Goal: Communication & Community: Share content

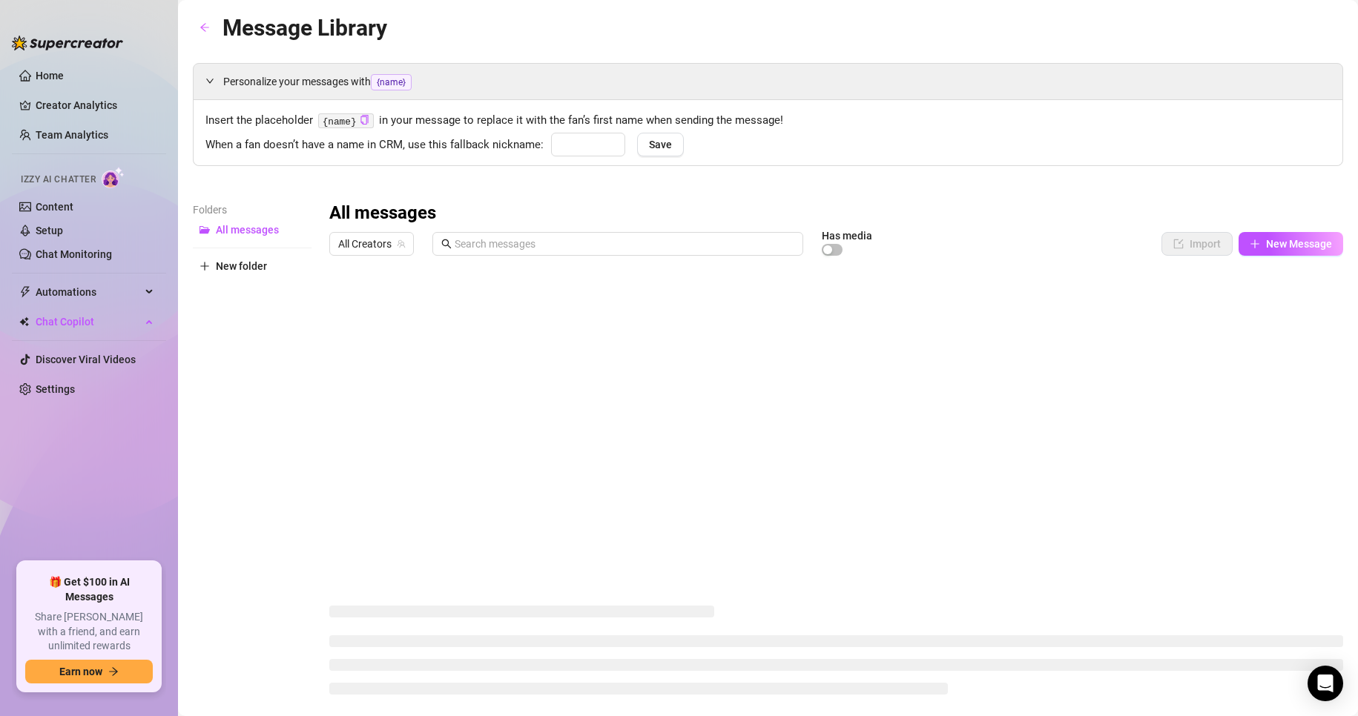
type input "babe"
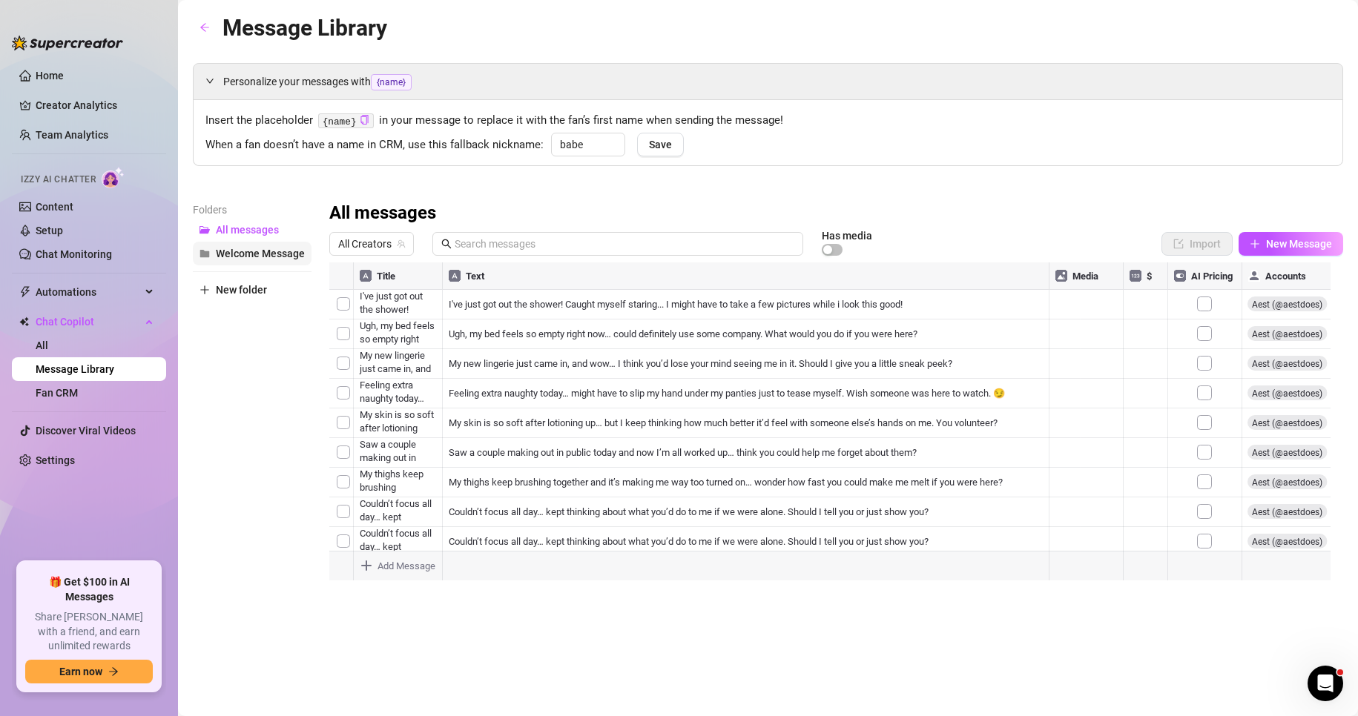
click at [271, 251] on span "Welcome Message" at bounding box center [260, 254] width 89 height 12
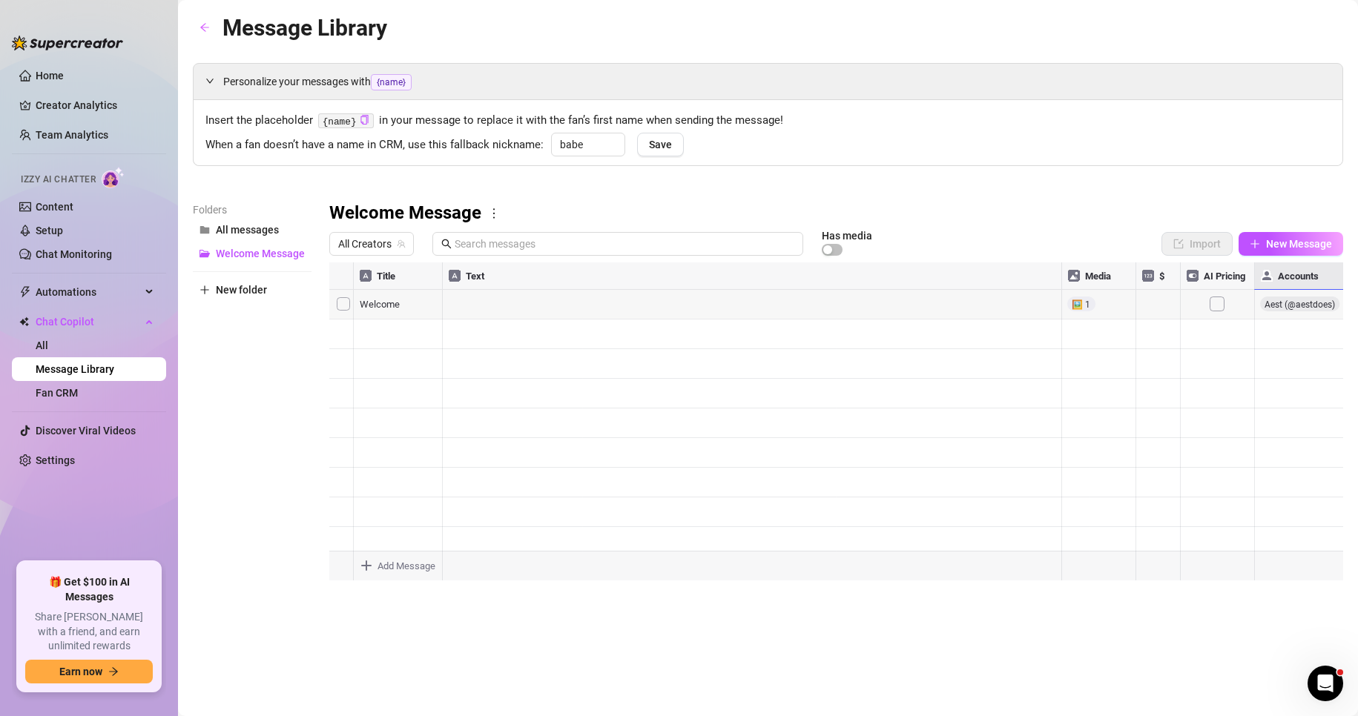
click at [1312, 307] on div at bounding box center [836, 428] width 1014 height 331
click at [507, 312] on div at bounding box center [836, 428] width 1014 height 331
drag, startPoint x: 507, startPoint y: 312, endPoint x: 375, endPoint y: 306, distance: 132.9
click at [375, 306] on div at bounding box center [836, 428] width 1014 height 331
drag, startPoint x: 375, startPoint y: 306, endPoint x: 289, endPoint y: 391, distance: 120.6
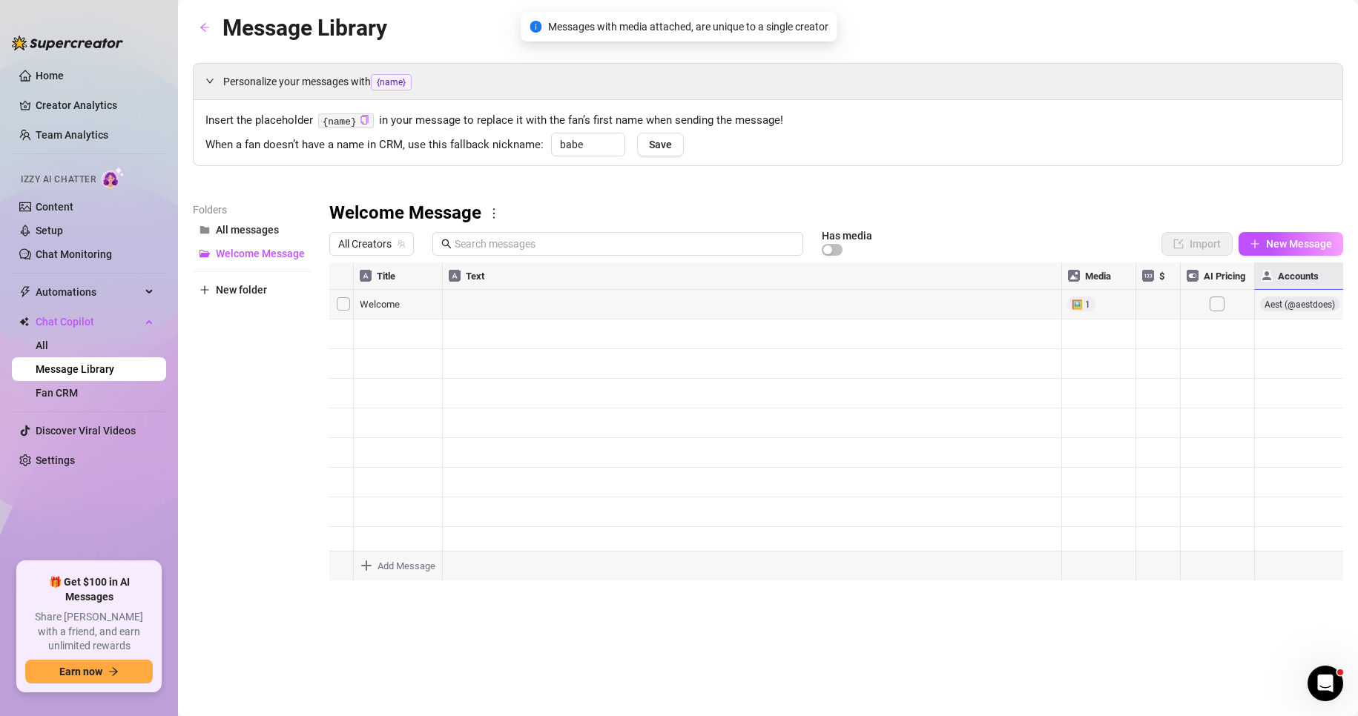
click at [277, 399] on div "Folders All messages Welcome Message New folder" at bounding box center [252, 398] width 119 height 392
click at [337, 303] on div at bounding box center [836, 428] width 1014 height 331
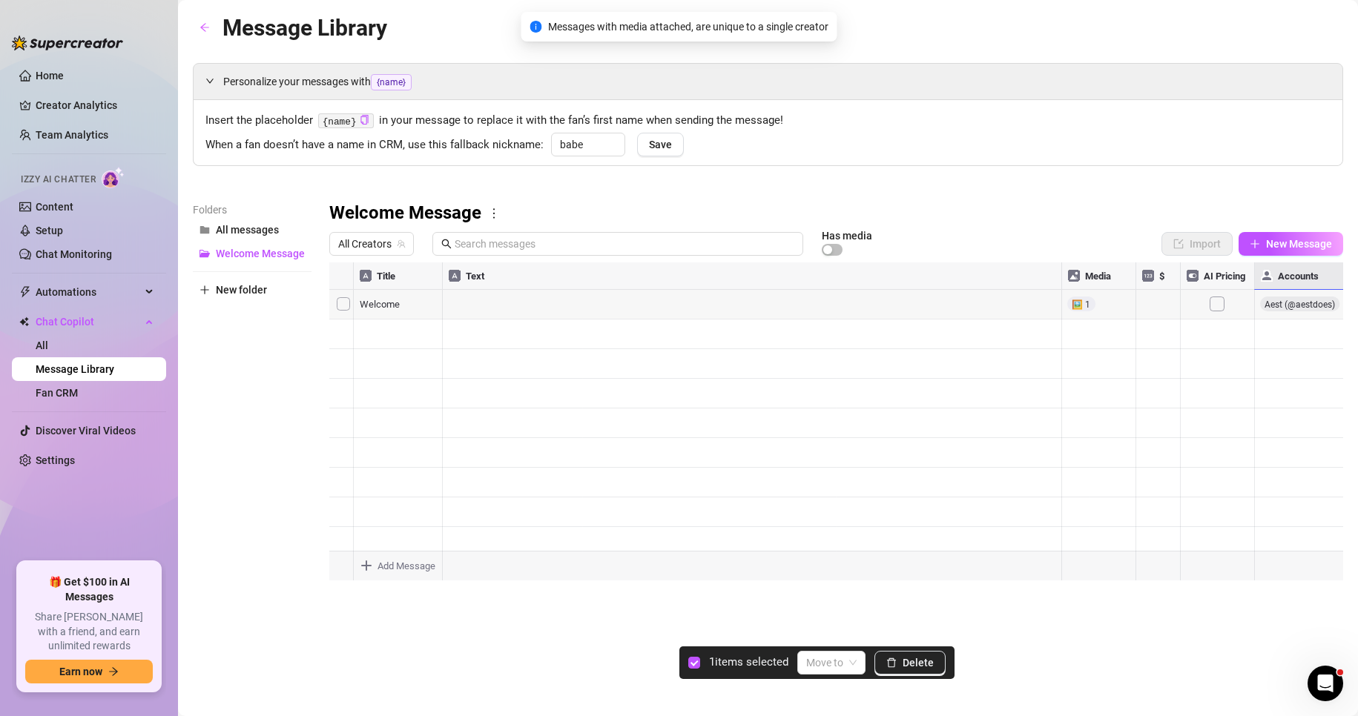
click at [337, 303] on div at bounding box center [836, 428] width 1014 height 331
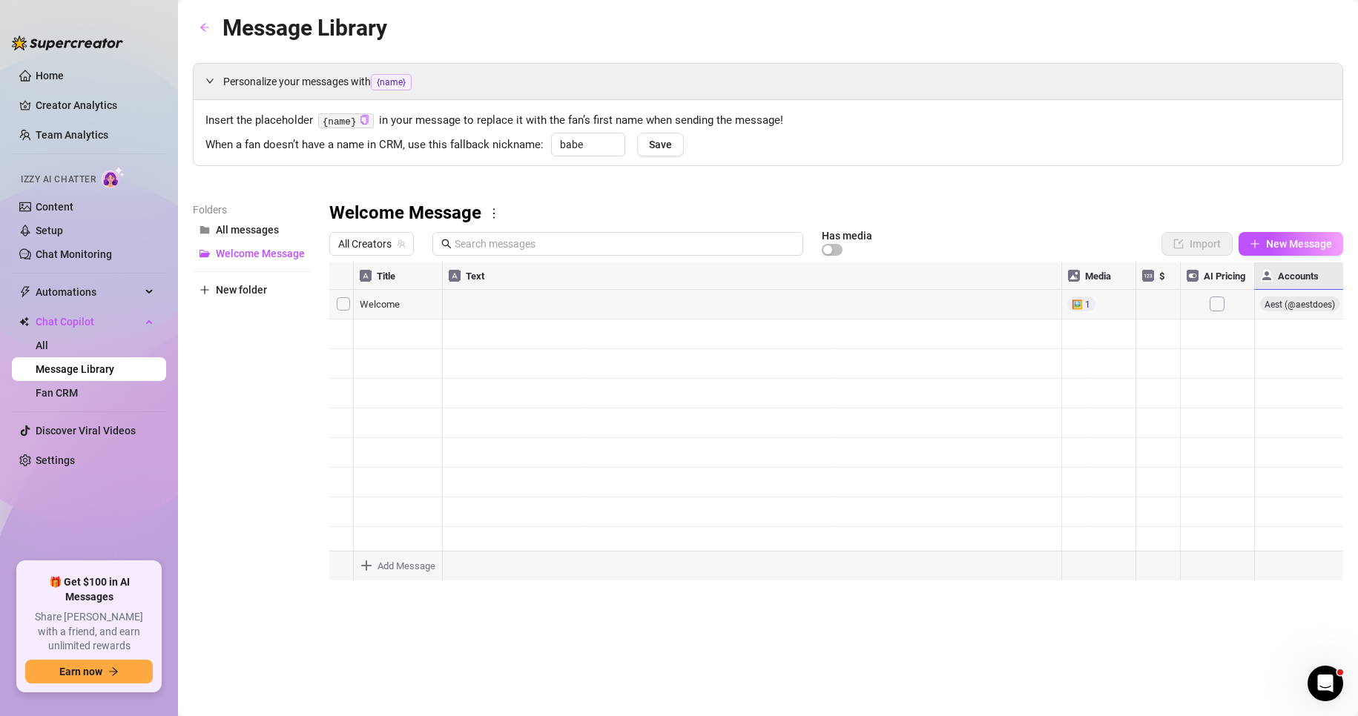
click at [337, 303] on div at bounding box center [836, 428] width 1014 height 331
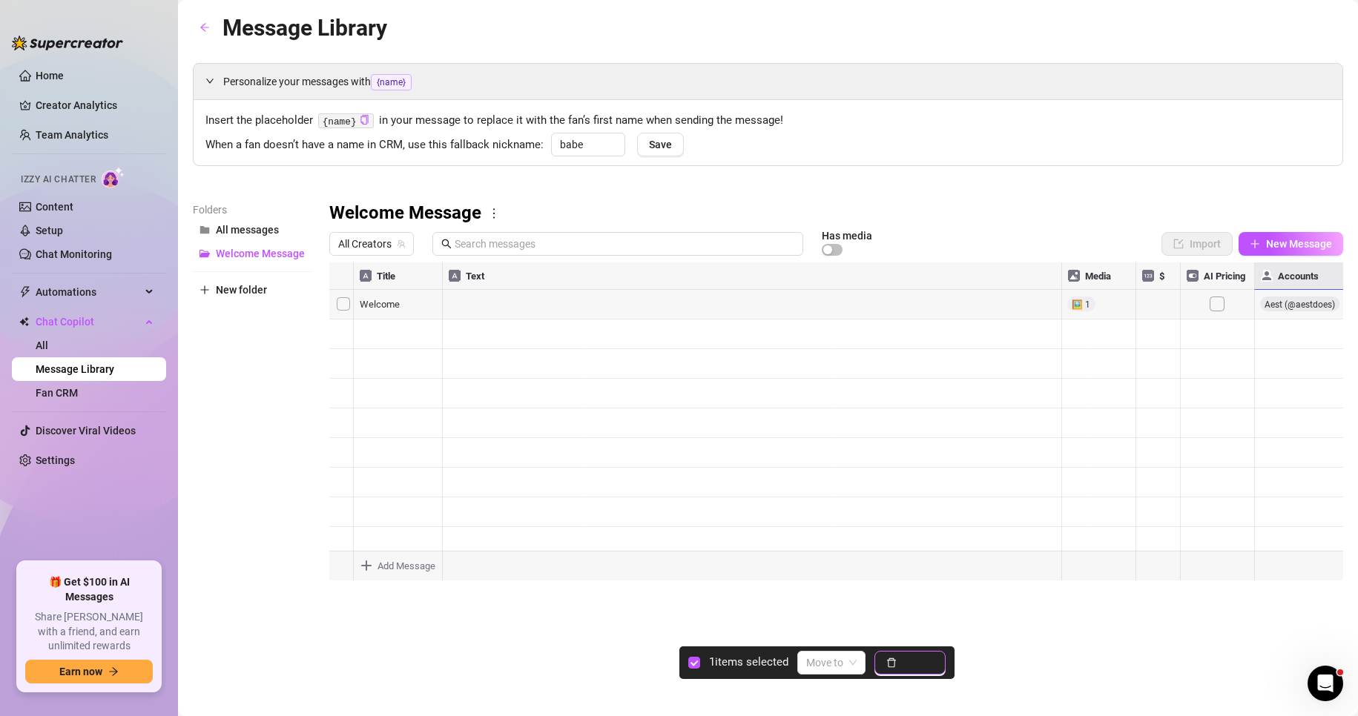
click at [895, 665] on icon "delete" at bounding box center [891, 663] width 10 height 10
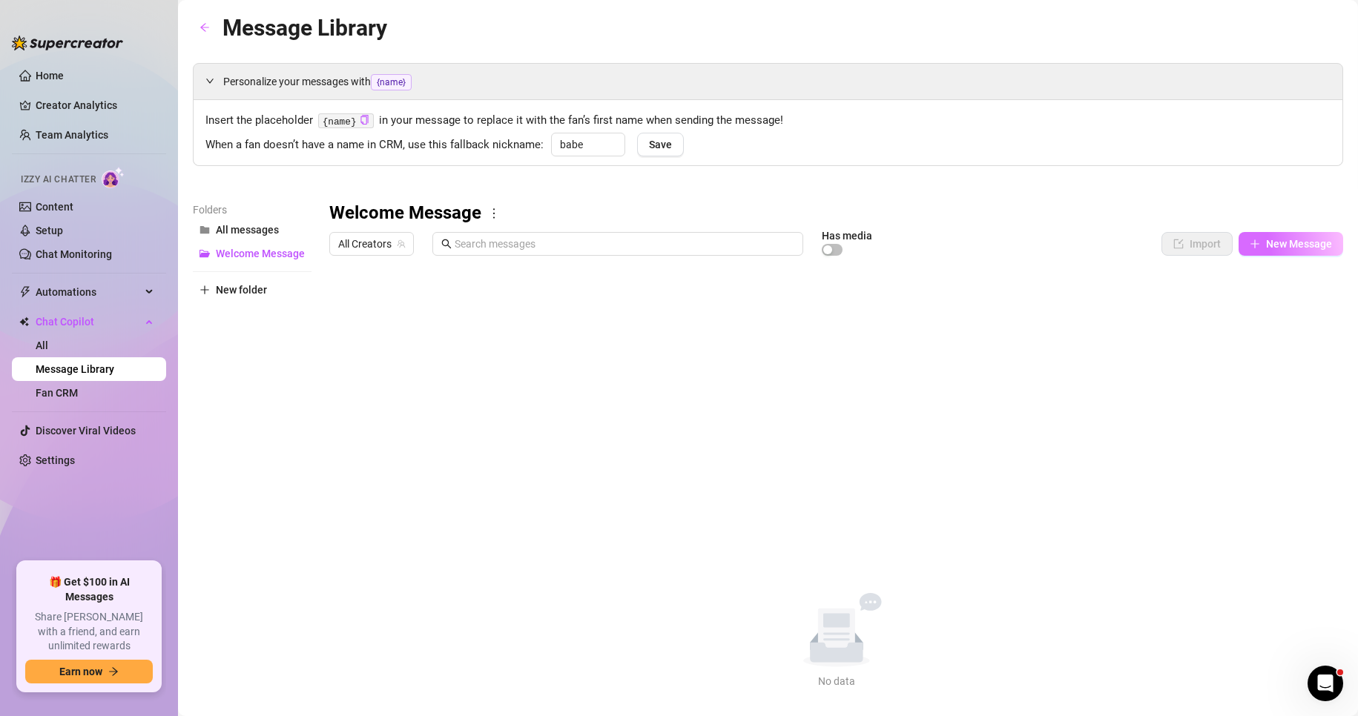
click at [1288, 248] on span "New Message" at bounding box center [1299, 244] width 66 height 12
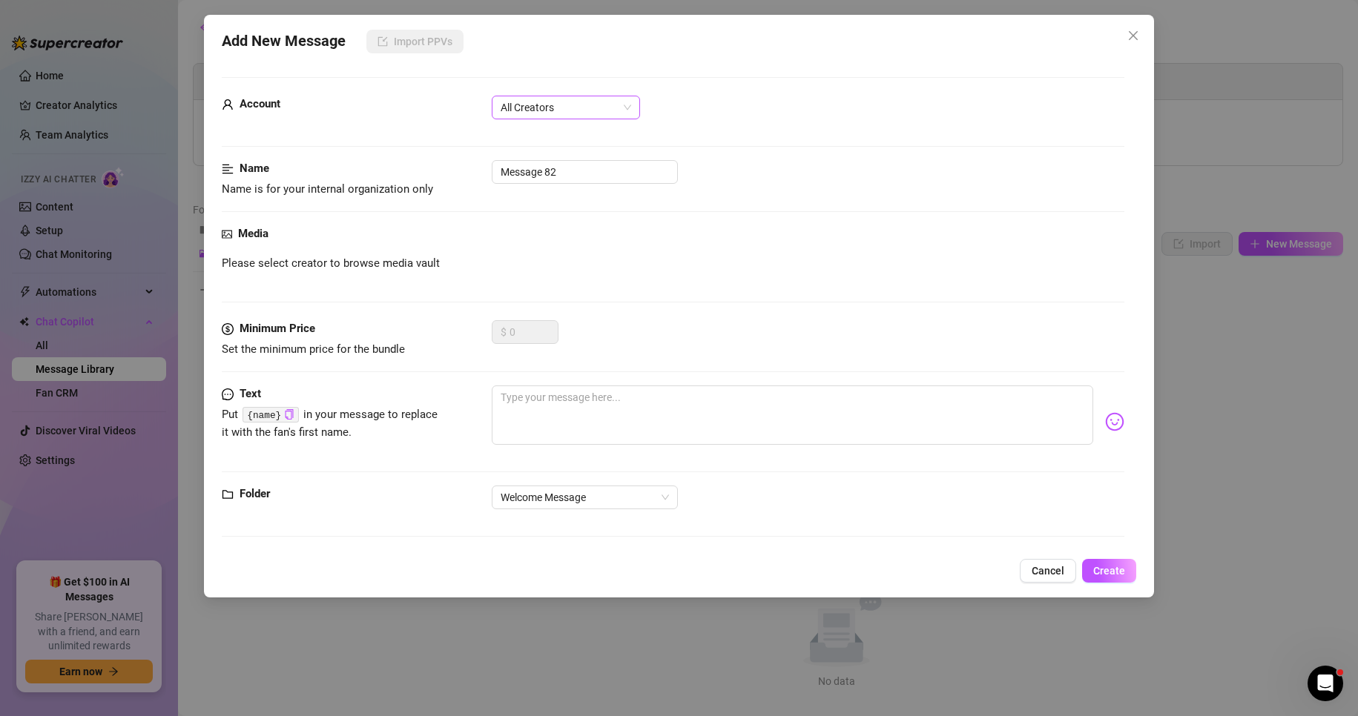
click at [572, 112] on span "All Creators" at bounding box center [566, 107] width 131 height 22
click at [584, 191] on div "Aest (@aestdoes)" at bounding box center [566, 185] width 125 height 16
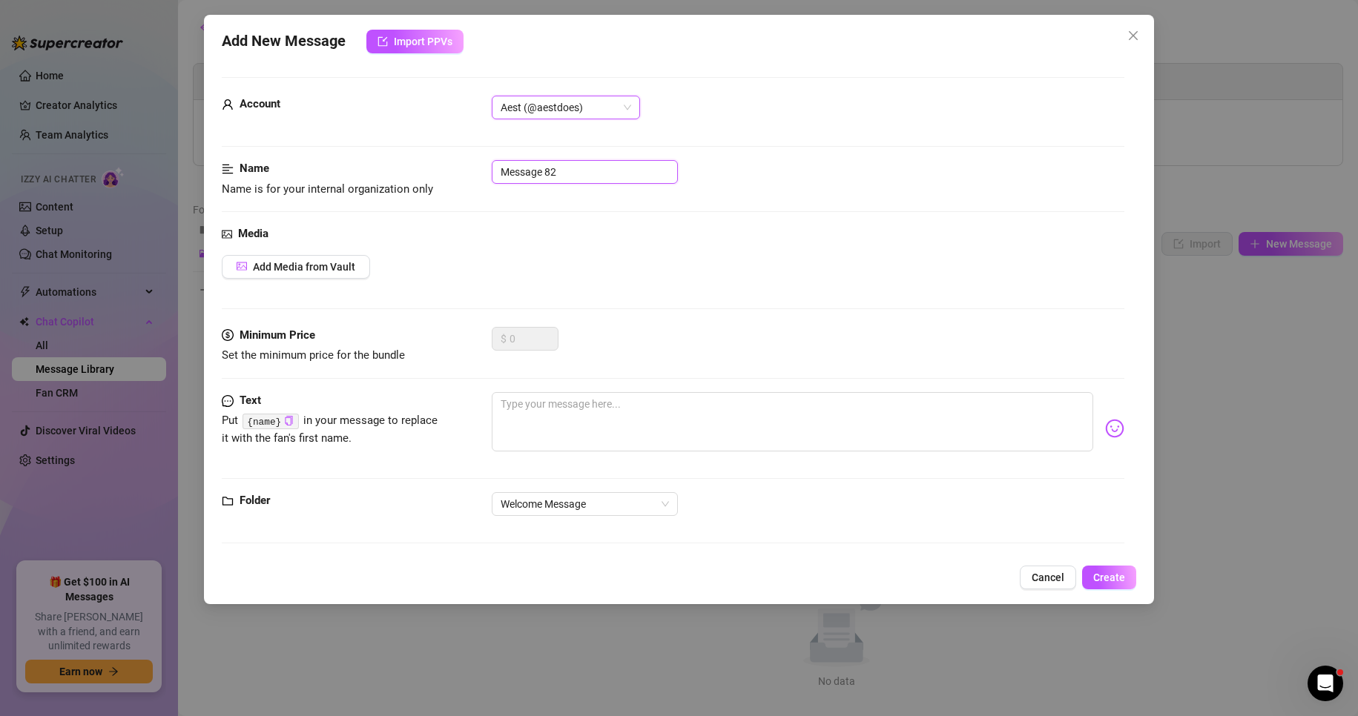
drag, startPoint x: 586, startPoint y: 168, endPoint x: 363, endPoint y: 171, distance: 223.3
click at [363, 171] on div "Name Name is for your internal organization only Message 82" at bounding box center [673, 179] width 903 height 38
type input "Random User (AestDoes)"
click at [574, 410] on textarea at bounding box center [793, 421] width 602 height 59
click at [570, 423] on textarea at bounding box center [793, 421] width 602 height 59
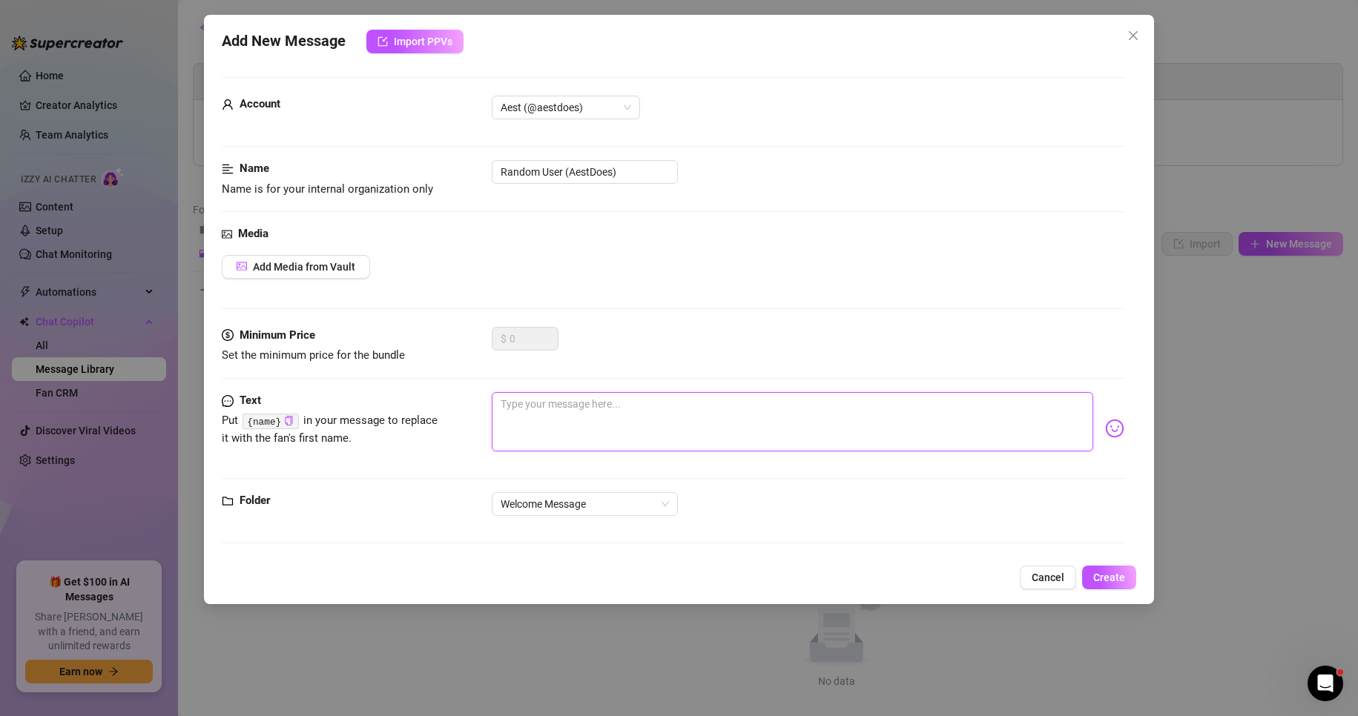
paste textarea "heya bb!! 💖 how are u [DATE] :3 I’m all snuggled under my blankets bc it’s sooo…"
type textarea "heya bb!! 💖 how are u [DATE] :3 I’m all snuggled under my blankets bc it’s sooo…"
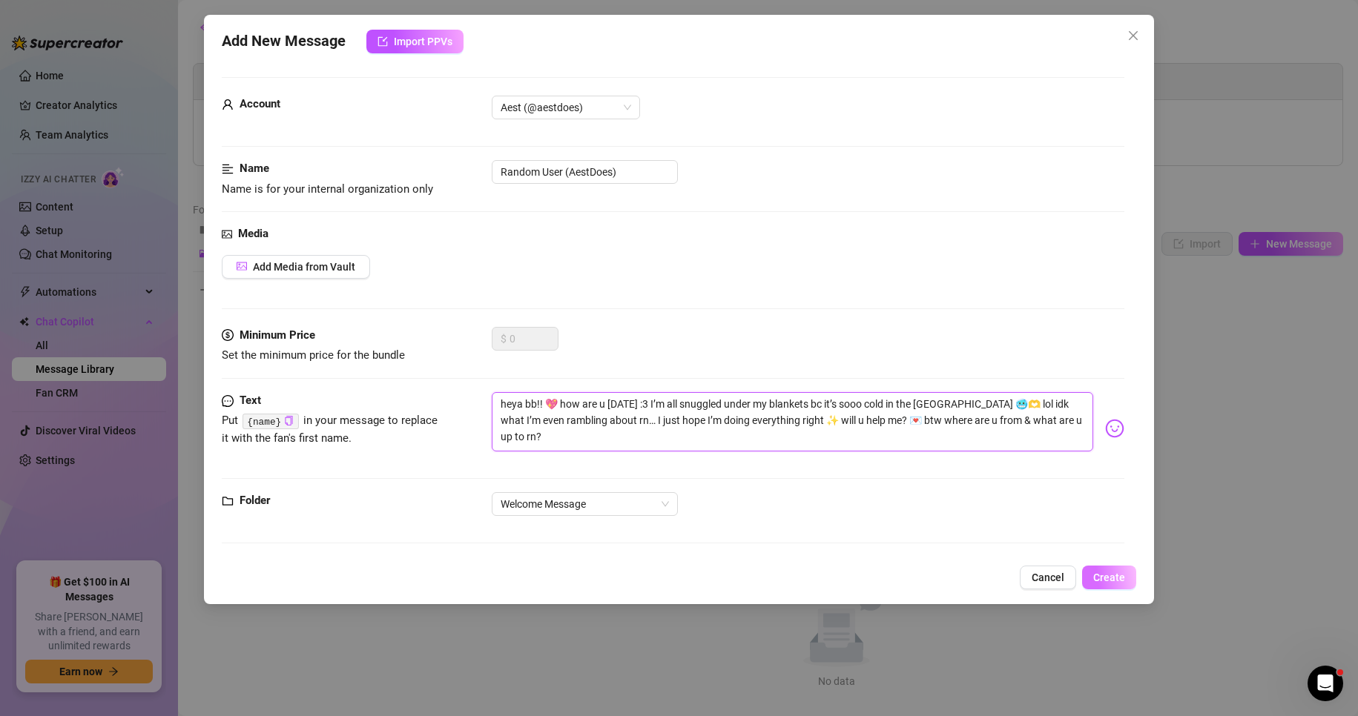
type textarea "heya bb!! 💖 how are u [DATE] :3 I’m all snuggled under my blankets bc it’s sooo…"
click at [1107, 572] on span "Create" at bounding box center [1109, 578] width 32 height 12
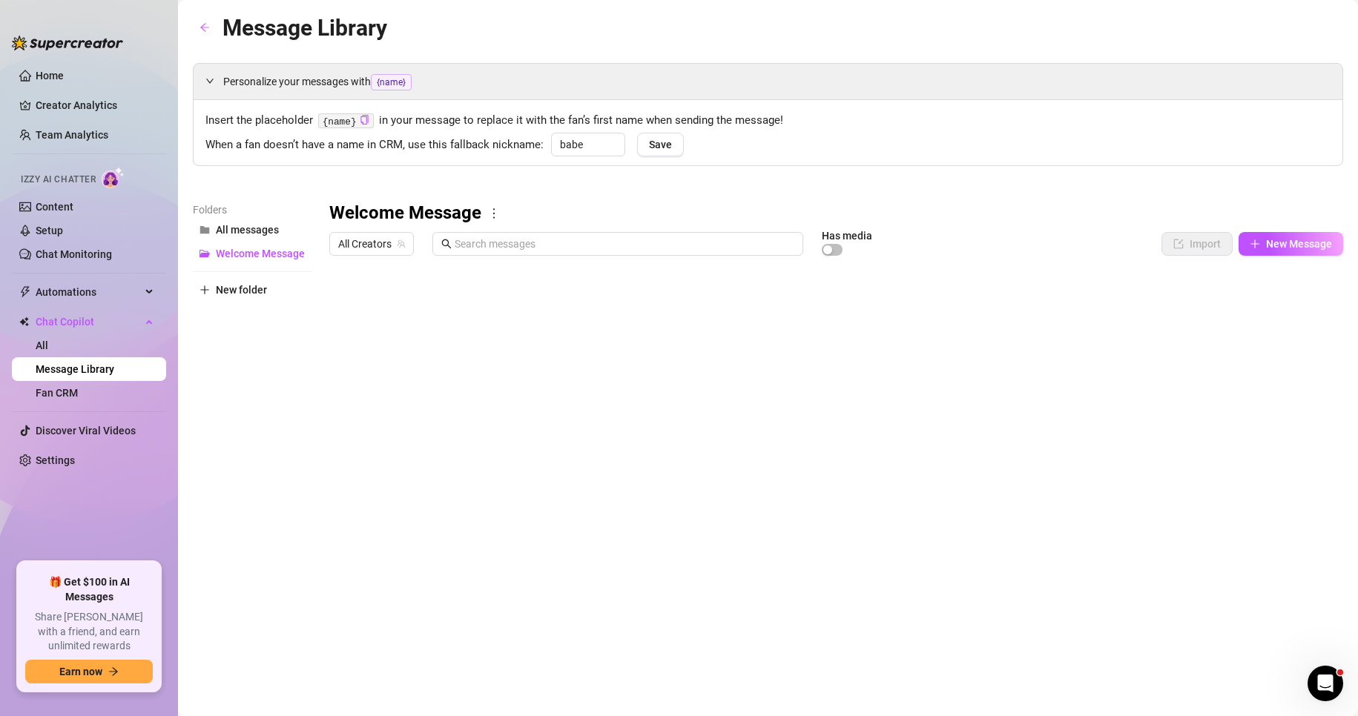
click at [897, 302] on div at bounding box center [836, 428] width 1014 height 331
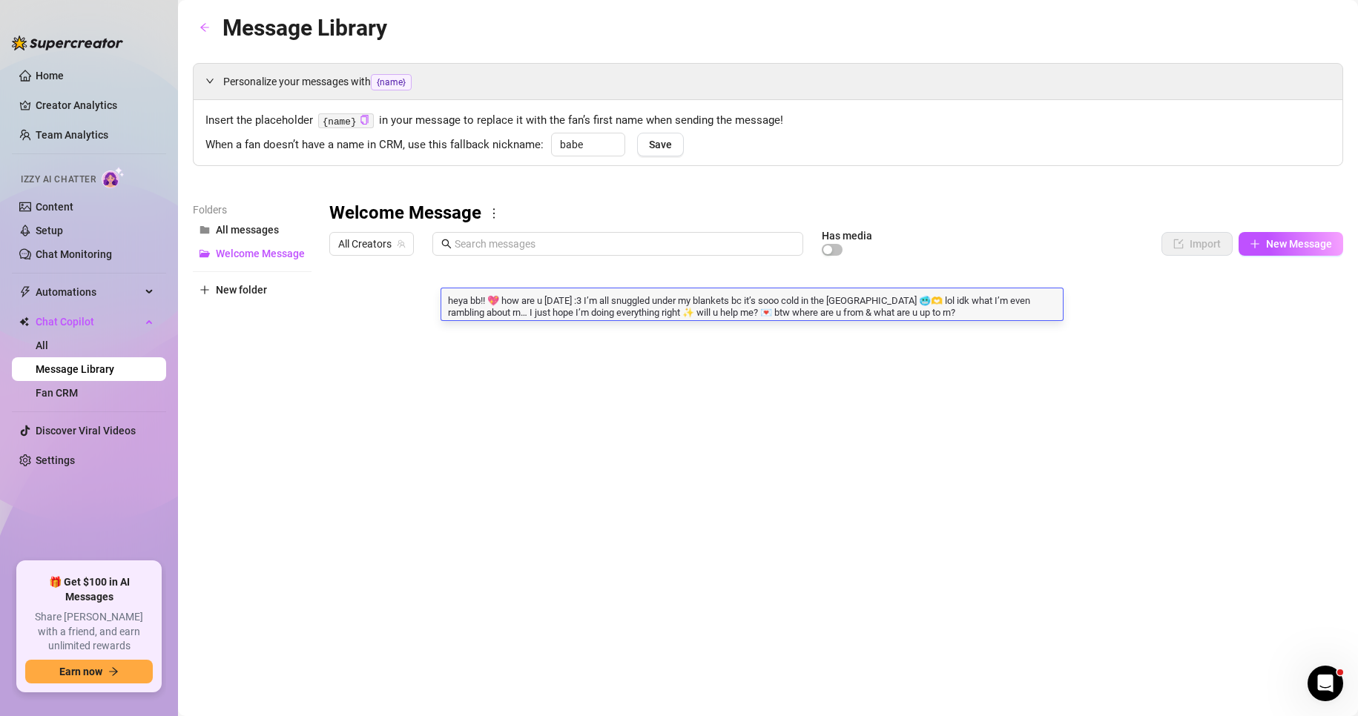
click at [897, 302] on textarea "heya bb!! 💖 how are u [DATE] :3 I’m all snuggled under my blankets bc it’s sooo…" at bounding box center [752, 305] width 622 height 25
click at [906, 309] on textarea "heya bb!! 💖 how are u [DATE] :3 I’m all snuggled under my blankets bc it’s sooo…" at bounding box center [752, 305] width 622 height 25
type textarea "heya bb!! 💖 how are u [DATE] :3 I’m all snuggled under my blankets bc it’s sooo…"
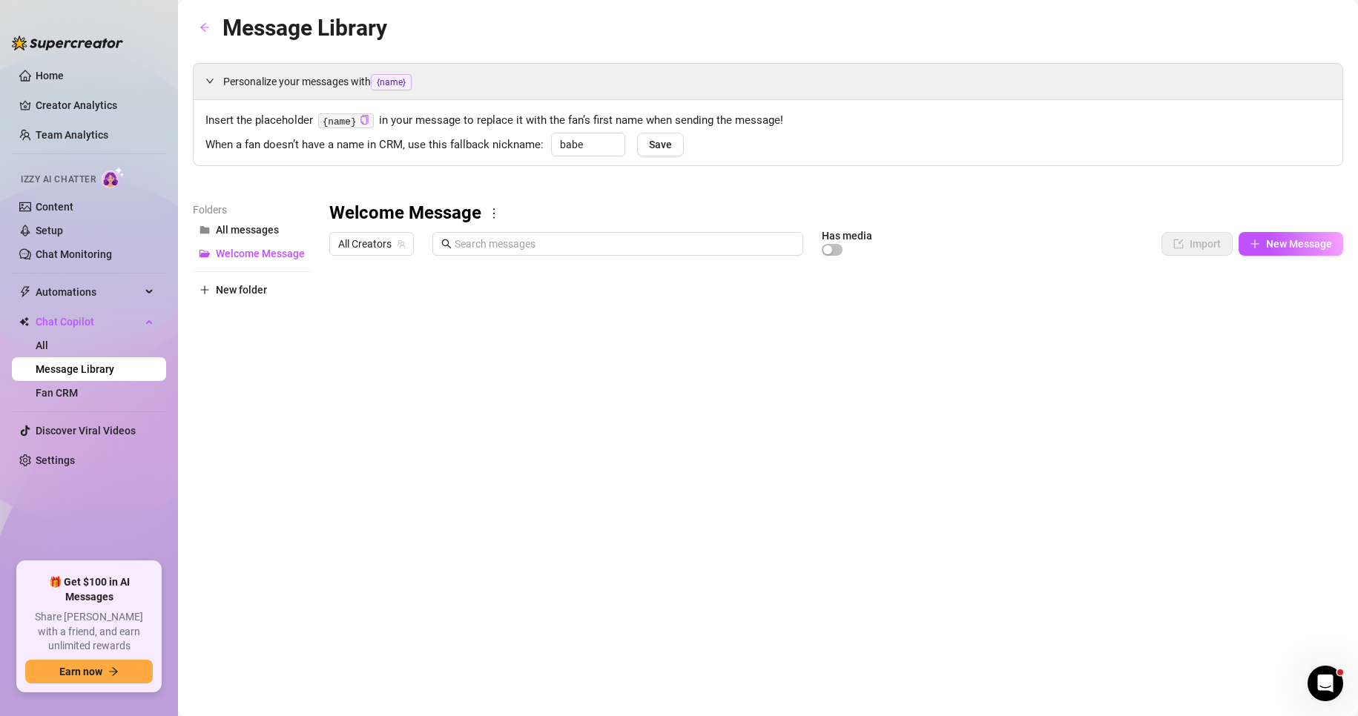
click at [814, 340] on div at bounding box center [836, 428] width 1014 height 331
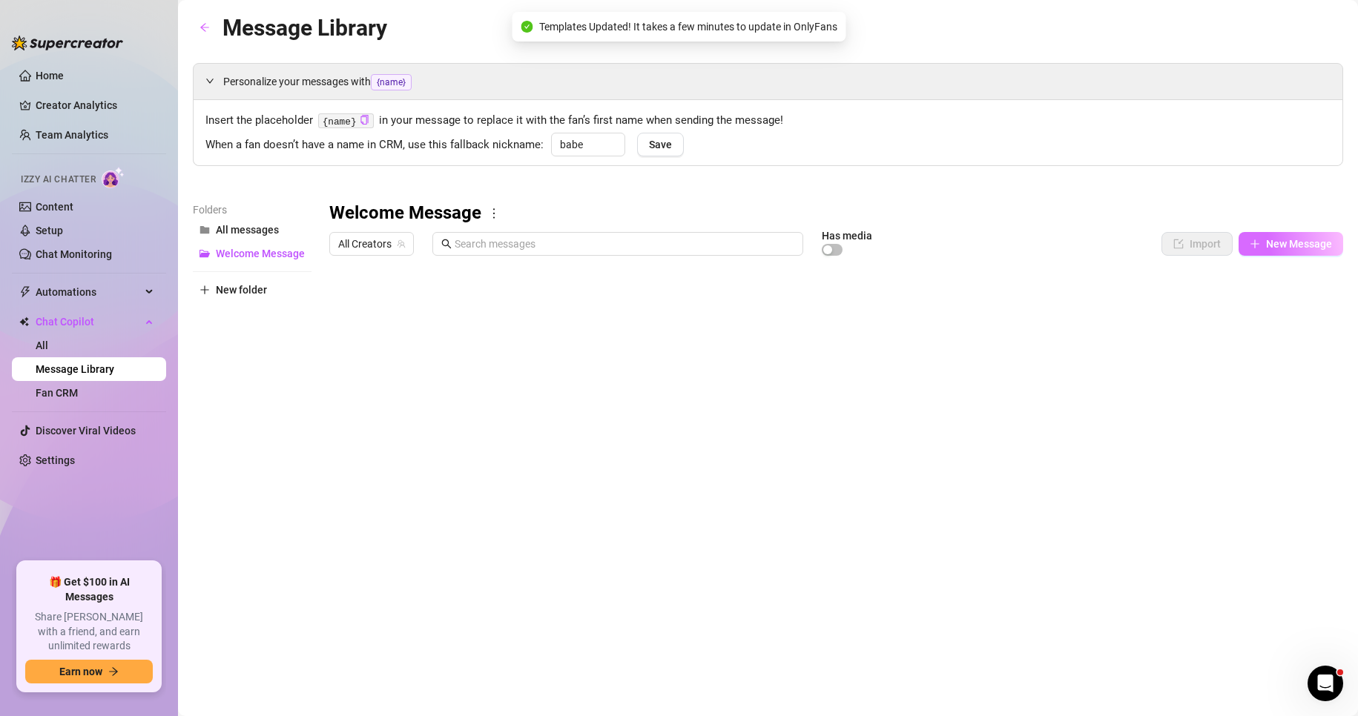
click at [1297, 246] on span "New Message" at bounding box center [1299, 244] width 66 height 12
type textarea "Type your message here..."
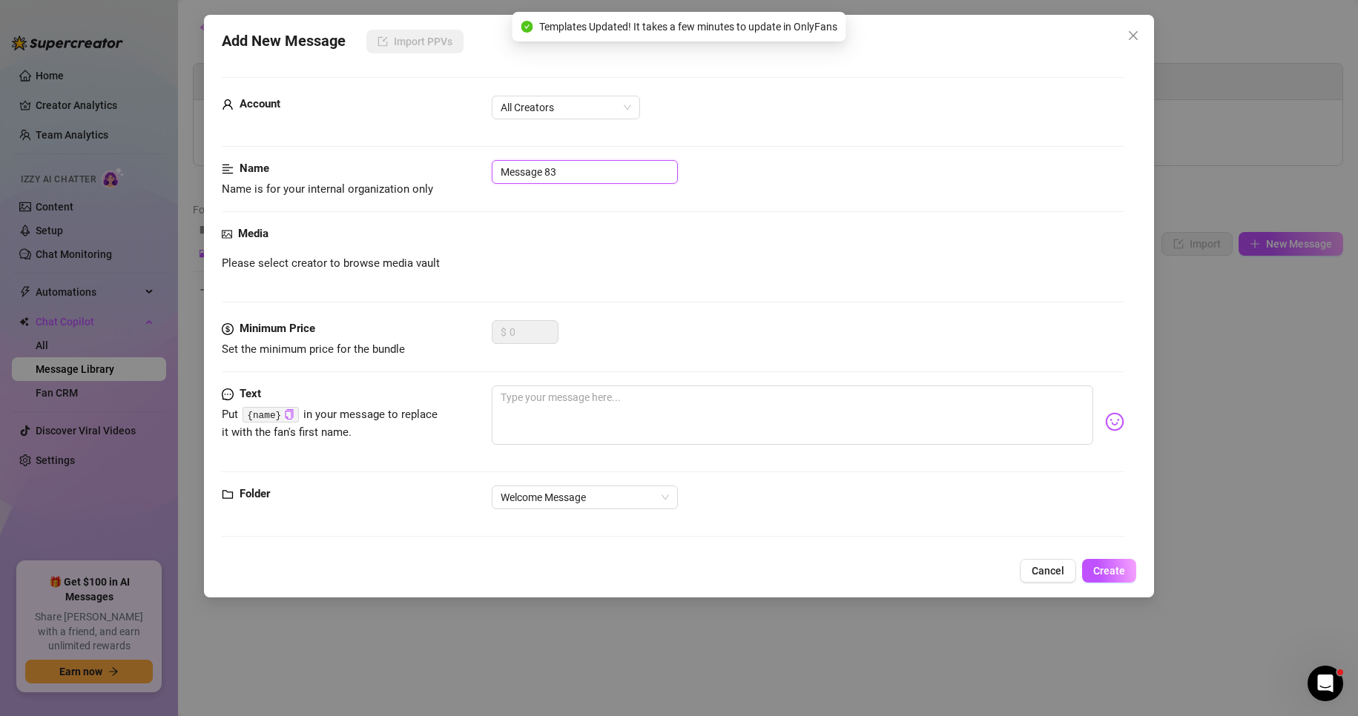
drag, startPoint x: 544, startPoint y: 162, endPoint x: 82, endPoint y: 155, distance: 462.1
click at [82, 155] on div "Add New Message Import PPVs Account All Creators Name Name is for your internal…" at bounding box center [679, 358] width 1358 height 716
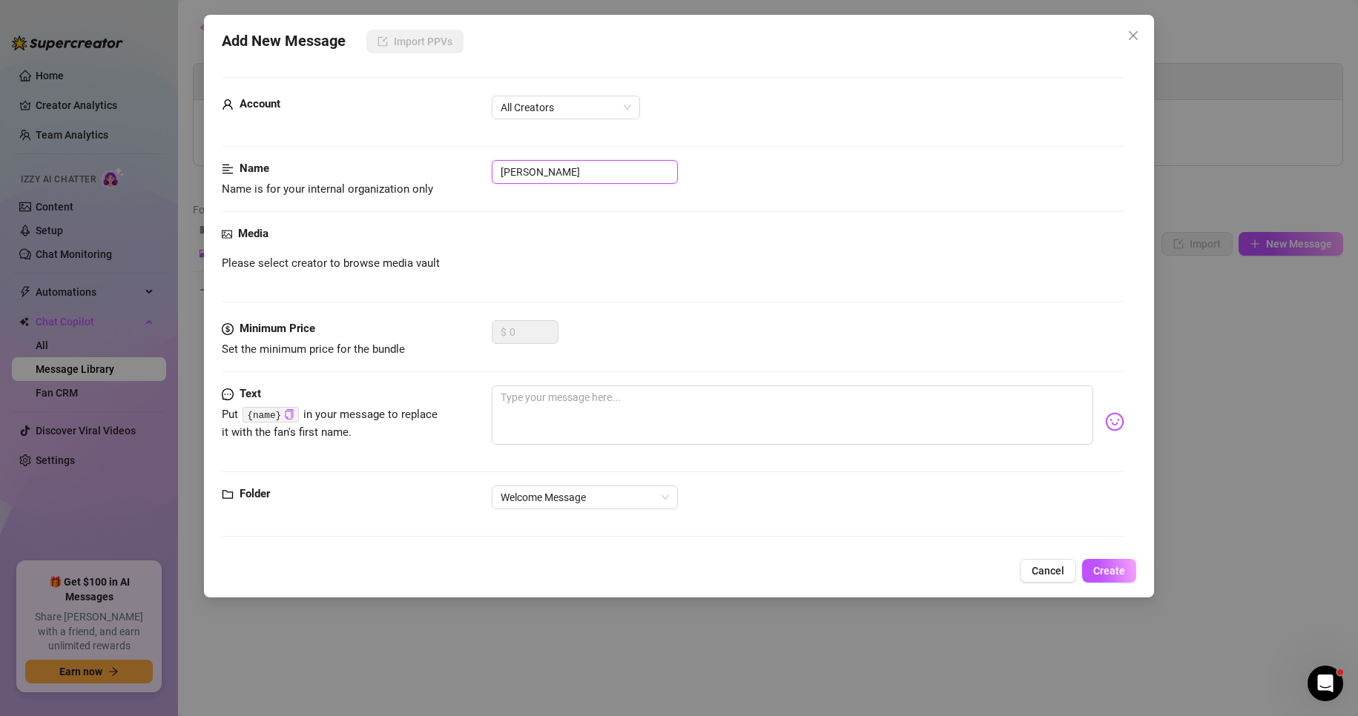
type input "W"
click at [560, 109] on span "All Creators" at bounding box center [566, 107] width 131 height 22
type input "WithUser"
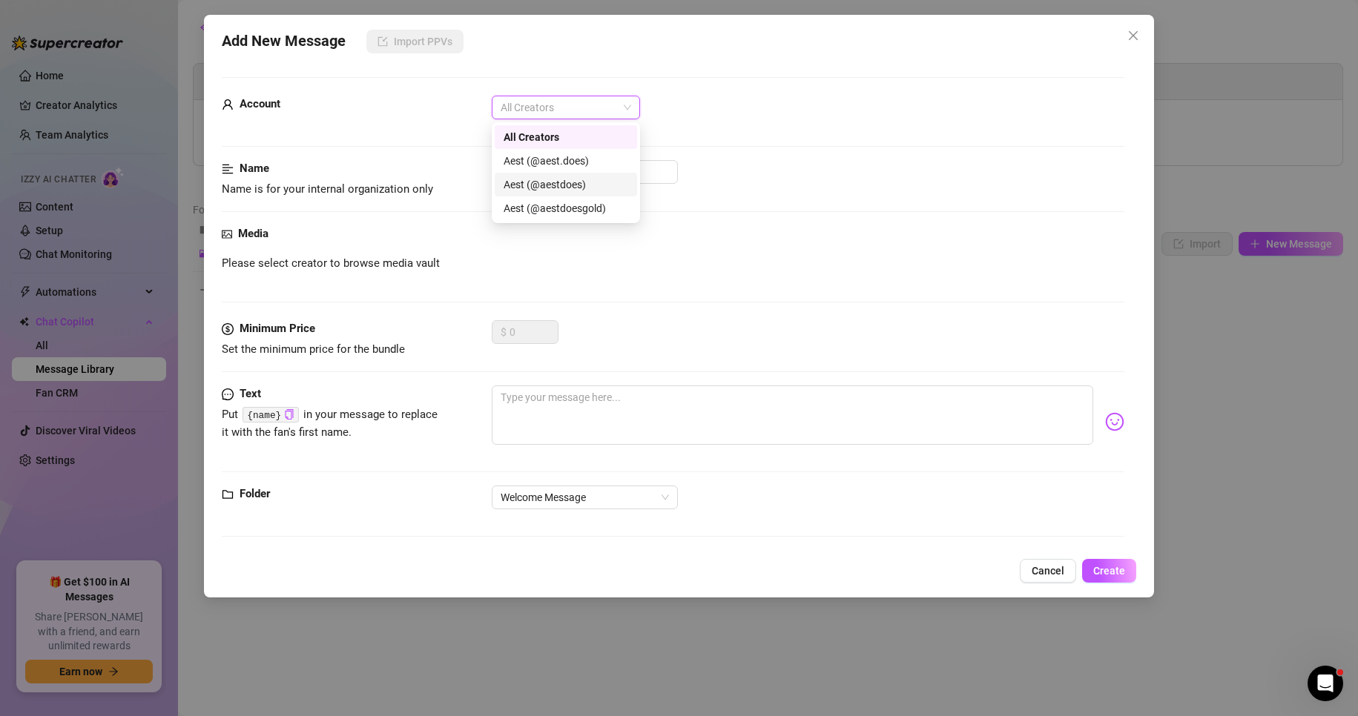
click at [570, 189] on div "Aest (@aestdoes)" at bounding box center [566, 185] width 125 height 16
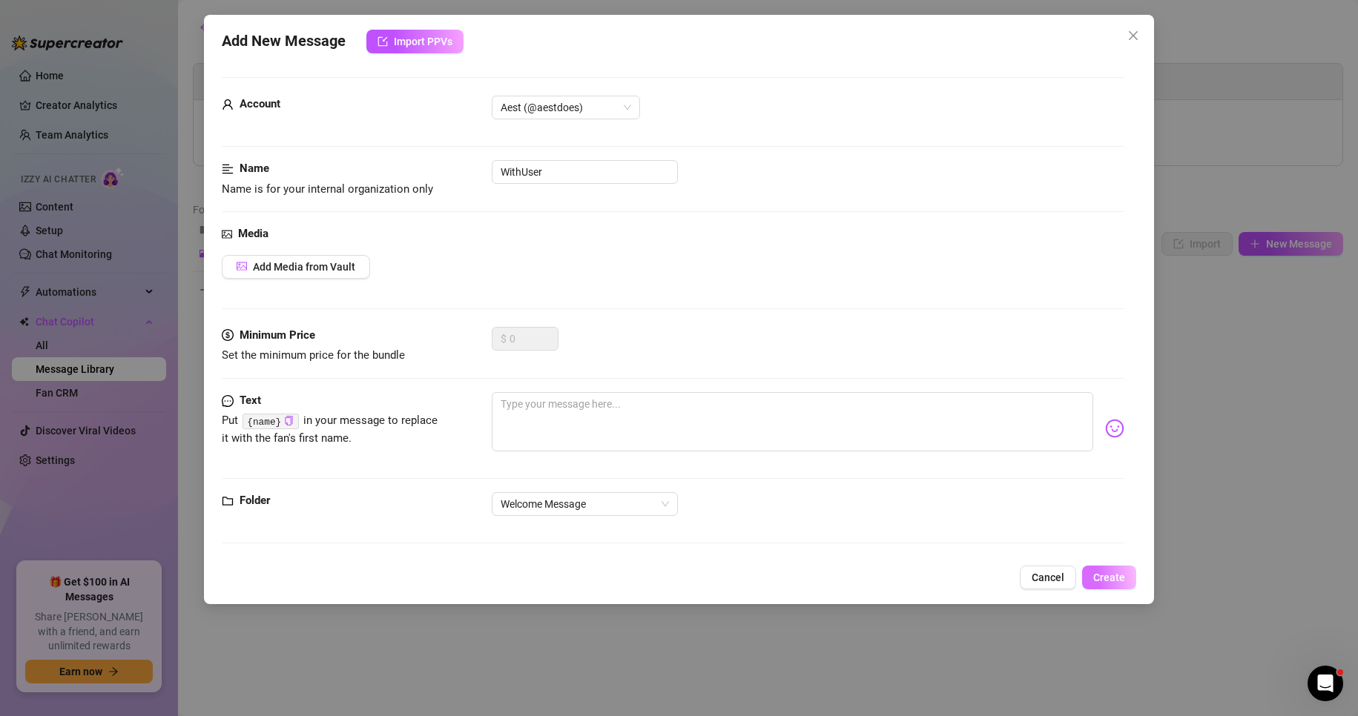
click at [1105, 567] on button "Create" at bounding box center [1109, 578] width 54 height 24
click at [1115, 576] on span "Create" at bounding box center [1109, 578] width 32 height 12
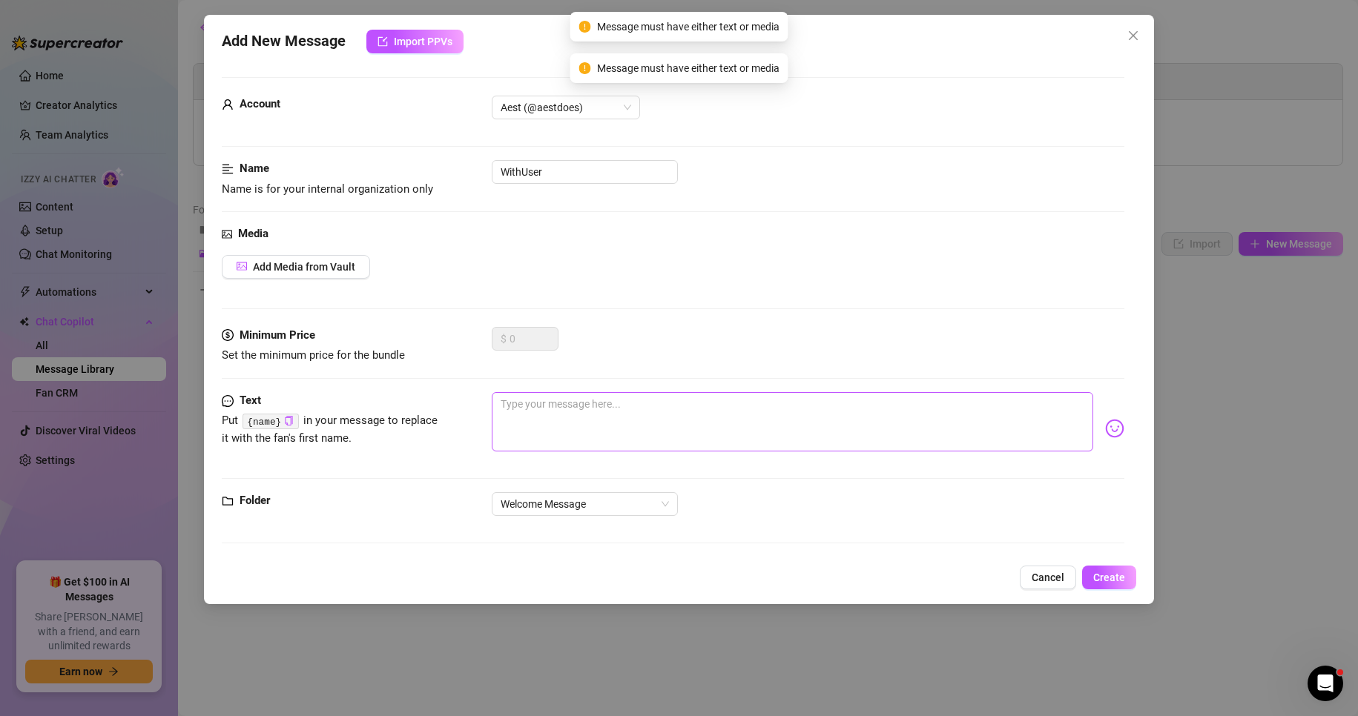
drag, startPoint x: 790, startPoint y: 461, endPoint x: 673, endPoint y: 433, distance: 120.5
click at [780, 458] on div at bounding box center [808, 428] width 633 height 73
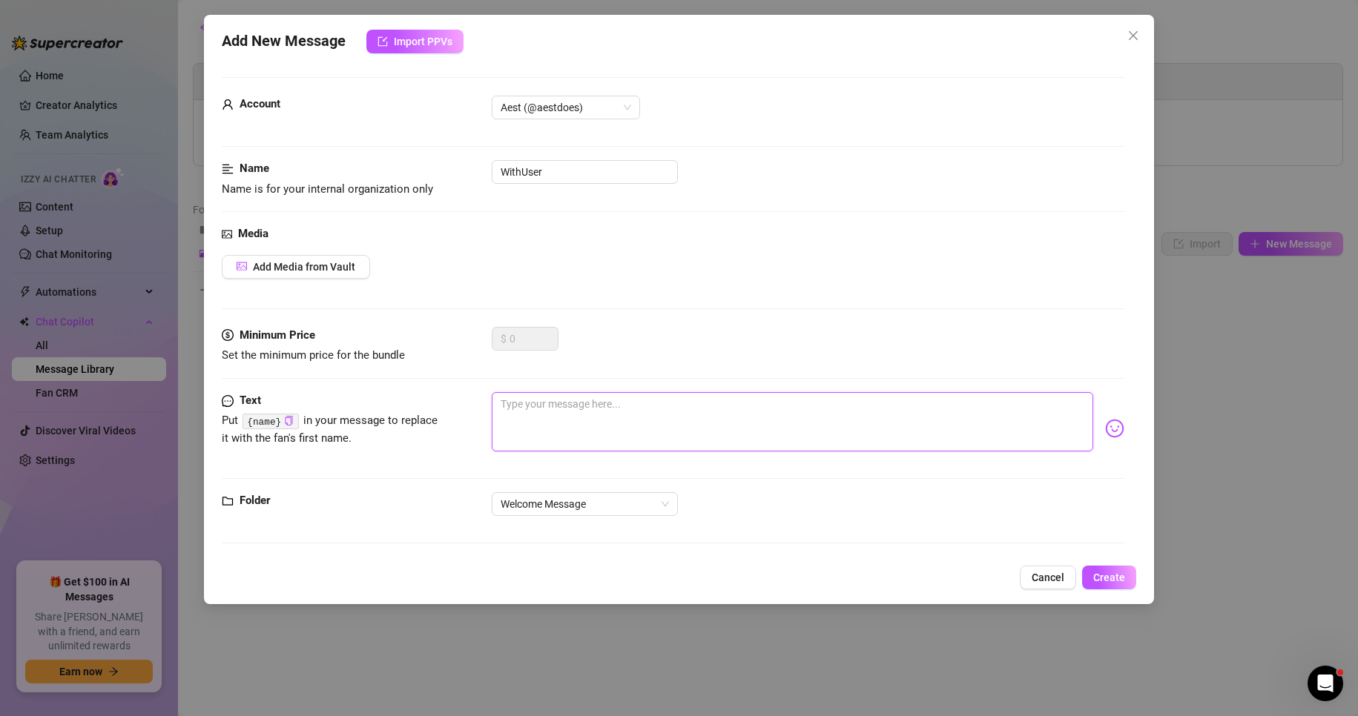
click at [547, 424] on textarea at bounding box center [793, 421] width 602 height 59
paste textarea "hello there, stranger… or maybe I can call you [PERSON_NAME] already? 👀💌 I’m sn…"
type textarea "hello there, stranger… or maybe I can call you [PERSON_NAME] already? 👀💌 I’m sn…"
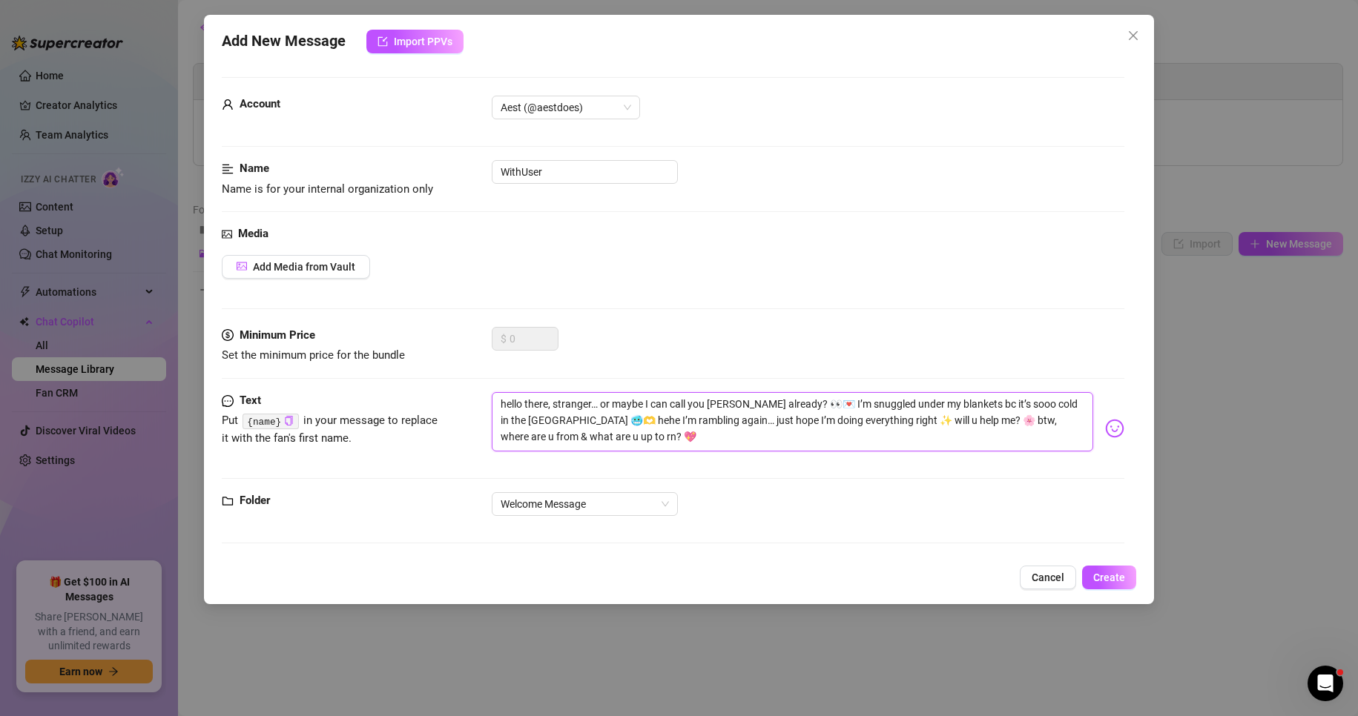
type textarea "hello there, stranger… or maybe I can call you [PERSON_NAME] already? 👀💌 I’m sn…"
click at [1107, 583] on span "Create" at bounding box center [1109, 578] width 32 height 12
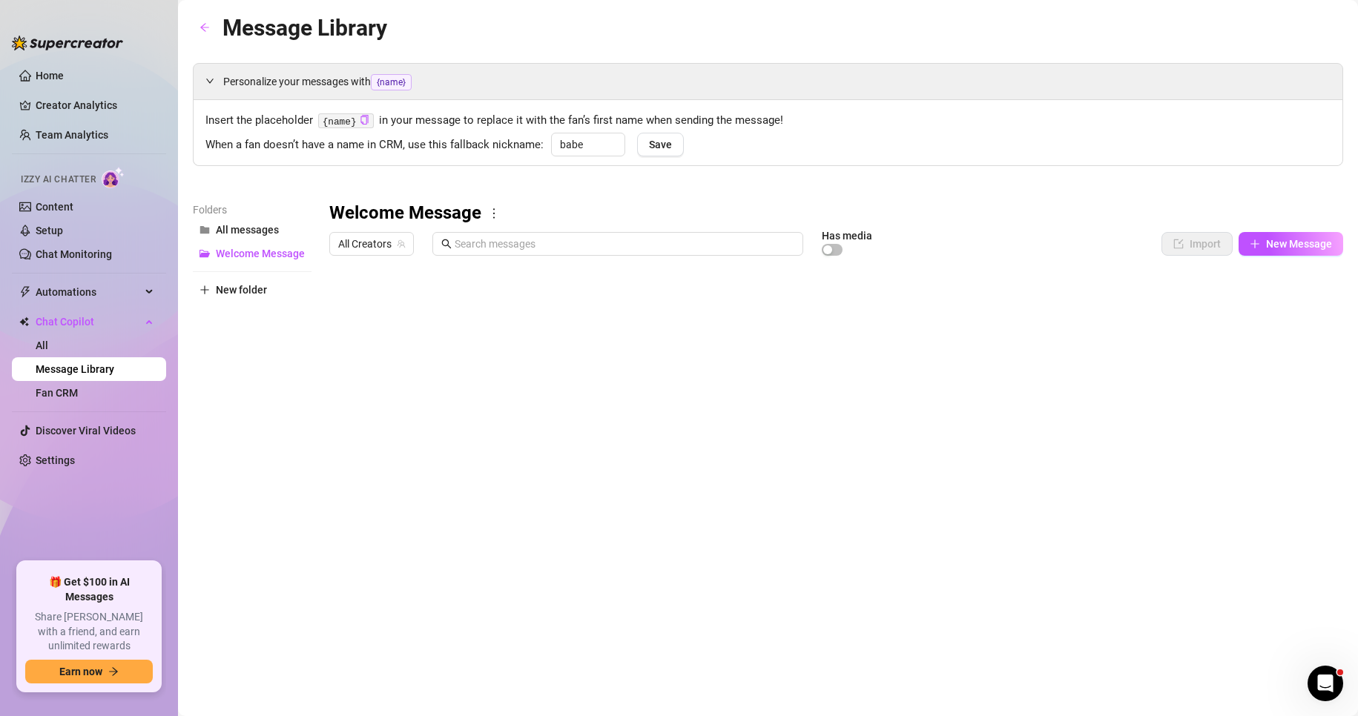
click at [424, 335] on div at bounding box center [836, 428] width 1014 height 331
click at [418, 309] on div at bounding box center [836, 428] width 1014 height 331
click at [418, 309] on div "Random User (AestDoes) Random User (AestDoes)" at bounding box center [405, 305] width 107 height 32
drag, startPoint x: 440, startPoint y: 314, endPoint x: 434, endPoint y: 351, distance: 37.6
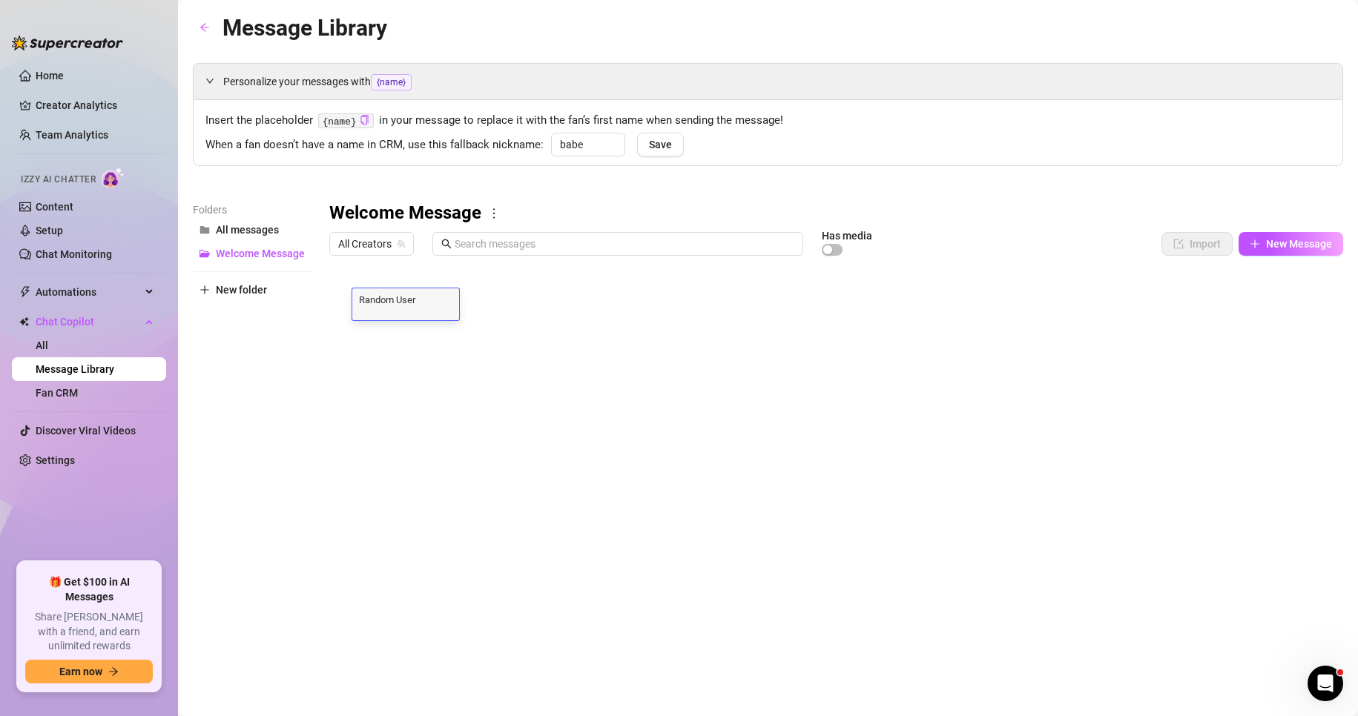
click at [441, 314] on div "Random User (AestDoes) Random User (AestDoes)" at bounding box center [405, 305] width 107 height 32
click at [432, 378] on div at bounding box center [836, 428] width 1014 height 331
click at [1291, 235] on button "New Message" at bounding box center [1291, 244] width 105 height 24
type textarea "Type your message here..."
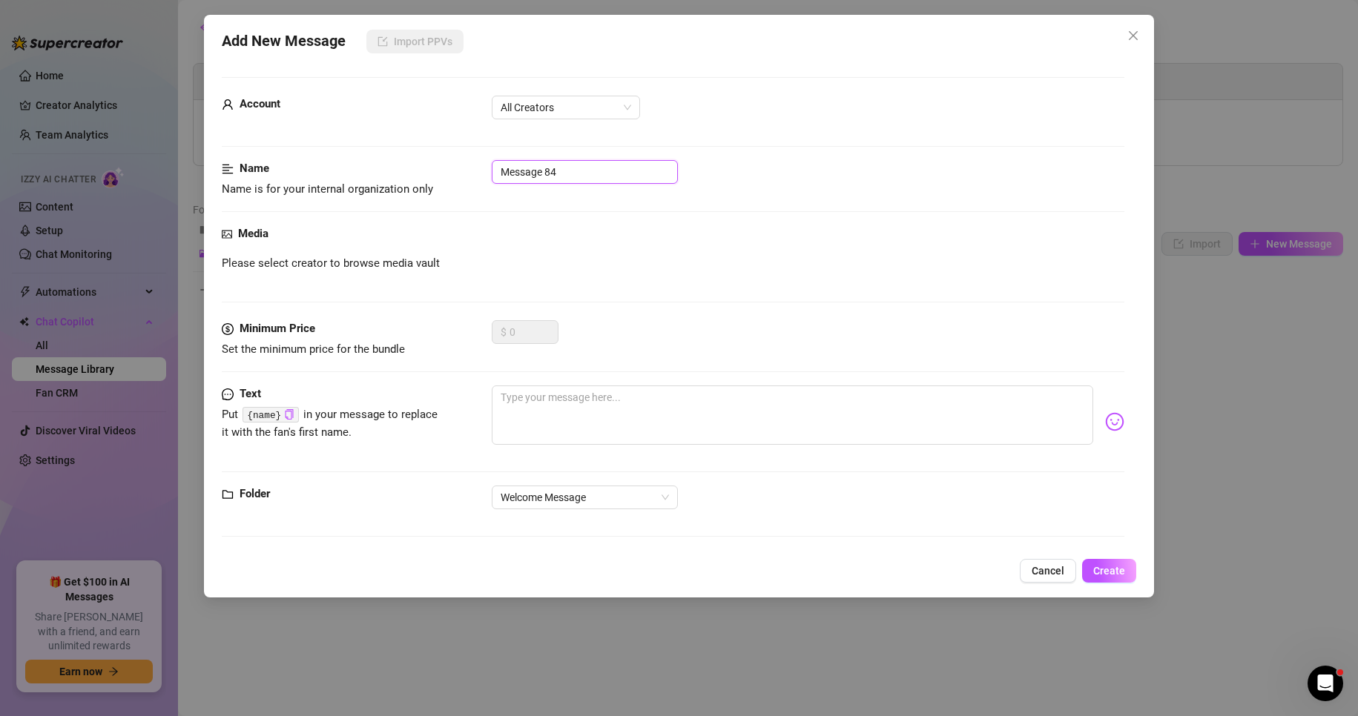
drag, startPoint x: 620, startPoint y: 179, endPoint x: 278, endPoint y: 174, distance: 342.0
click at [278, 173] on div "Name Name is for your internal organization only Message 84" at bounding box center [673, 179] width 903 height 38
click at [542, 404] on textarea at bounding box center [793, 415] width 602 height 59
click at [519, 105] on span "All Creators" at bounding box center [566, 107] width 131 height 22
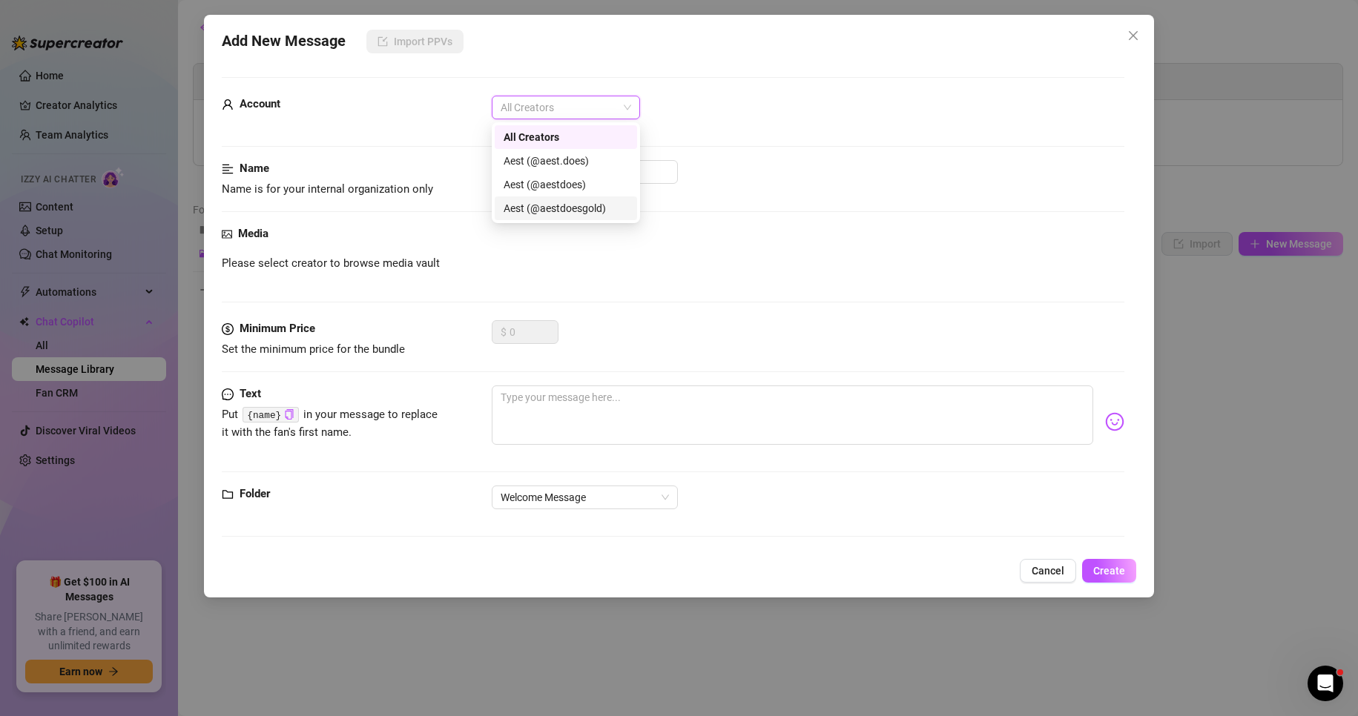
click at [553, 208] on div "Aest (@aestdoesgold)" at bounding box center [566, 208] width 125 height 16
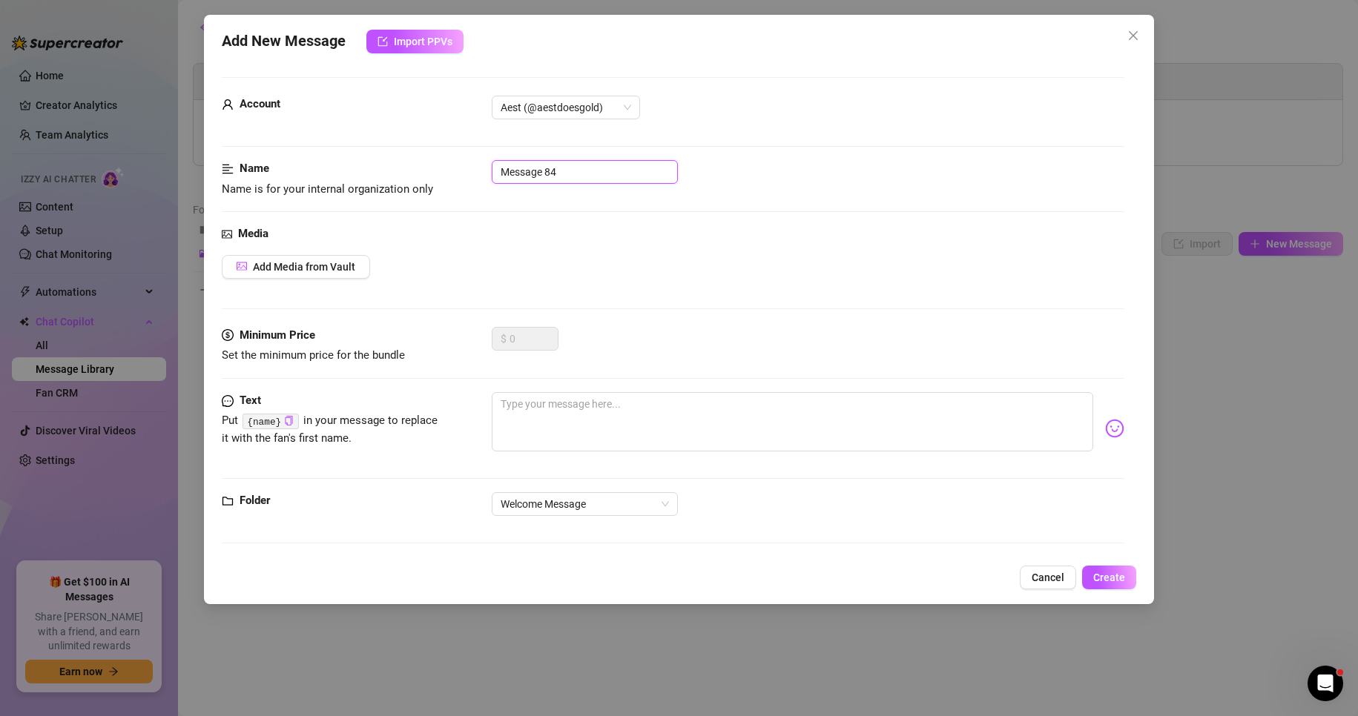
drag, startPoint x: 565, startPoint y: 171, endPoint x: 234, endPoint y: 136, distance: 332.6
click at [234, 136] on form "Account Aest (@aestdoesgold) Name Name is for your internal organization only M…" at bounding box center [673, 317] width 903 height 480
type input "Random User (GOLD)"
drag, startPoint x: 483, startPoint y: 411, endPoint x: 556, endPoint y: 414, distance: 73.5
click at [485, 411] on div "Text Put {name} in your message to replace it with the fan's first name." at bounding box center [673, 428] width 903 height 73
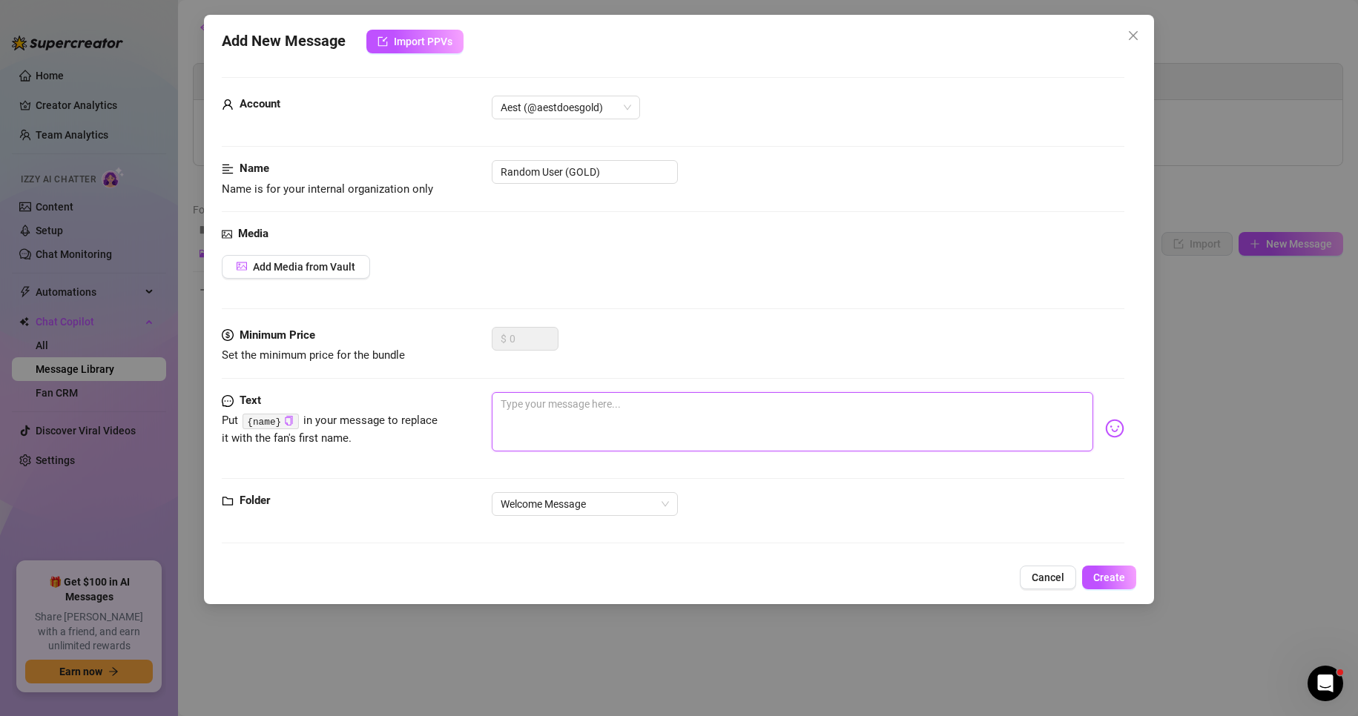
click at [587, 412] on textarea at bounding box center [793, 421] width 602 height 59
click at [577, 419] on textarea at bounding box center [793, 421] width 602 height 59
paste textarea "heya bb!! 💖 how are u [DATE] :3 I’m all snuggled under my blankets bc it’s sooo…"
type textarea "heya bb!! 💖 how are u [DATE] :3 I’m all snuggled under my blankets bc it’s sooo…"
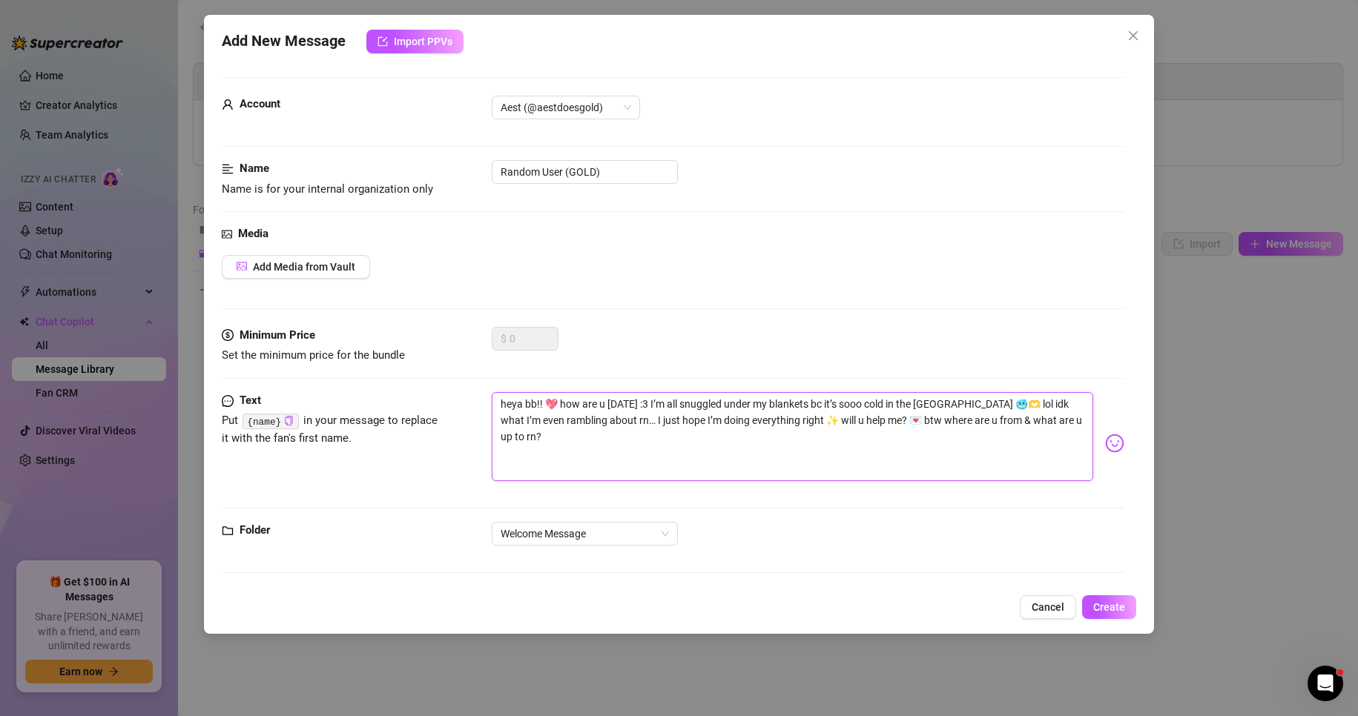
scroll to position [0, 0]
click at [558, 412] on textarea "heya bb!! 💖 how are u [DATE] :3 I’m all snuggled under my blankets bc it’s sooo…" at bounding box center [793, 436] width 602 height 89
type textarea "heya bb!! 💖T how are u [DATE] :3 I’m all snuggled under my blankets bc it’s soo…"
type textarea "heya bb!! 💖TH how are u [DATE] :3 I’m all snuggled under my blankets bc it’s so…"
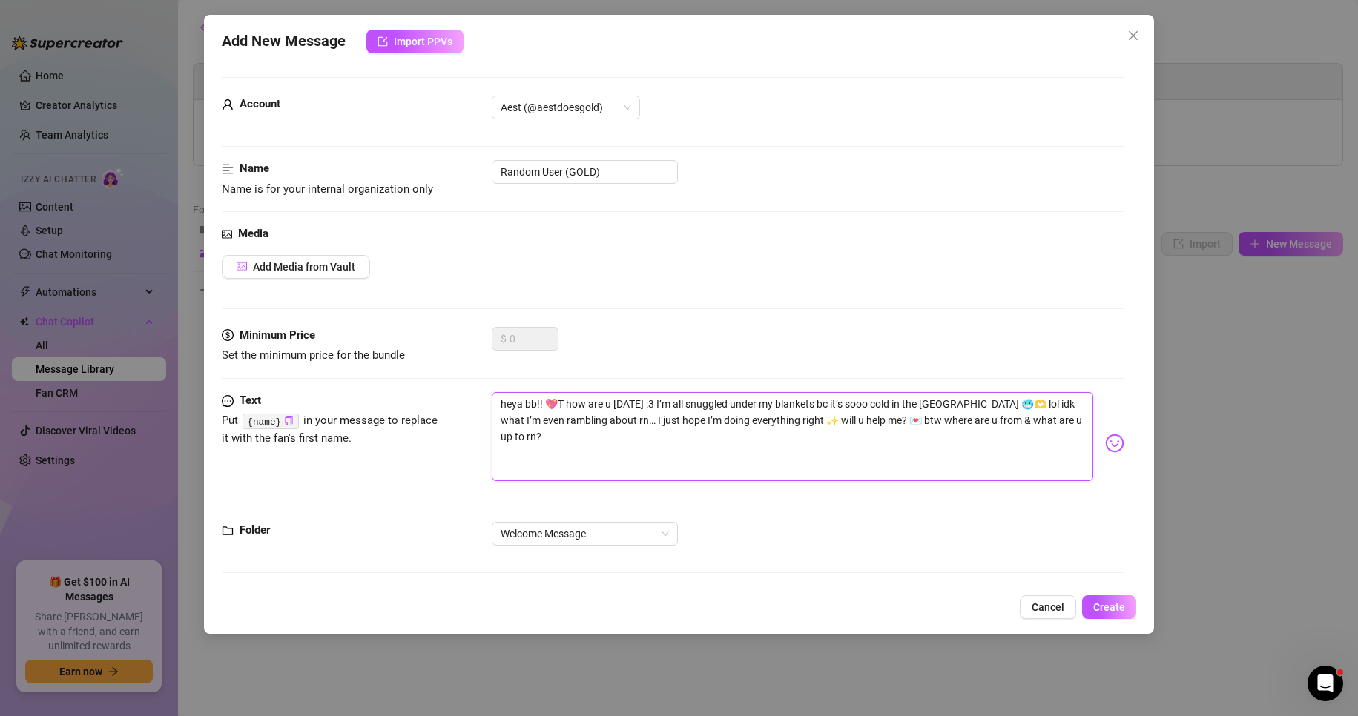
type textarea "heya bb!! 💖TH how are u [DATE] :3 I’m all snuggled under my blankets bc it’s so…"
type textarea "heya bb!! 💖THA how are u [DATE] :3 I’m all snuggled under my blankets bc it’s s…"
type textarea "heya bb!! 💖THAN how are u [DATE] :3 I’m all snuggled under my blankets bc it’s …"
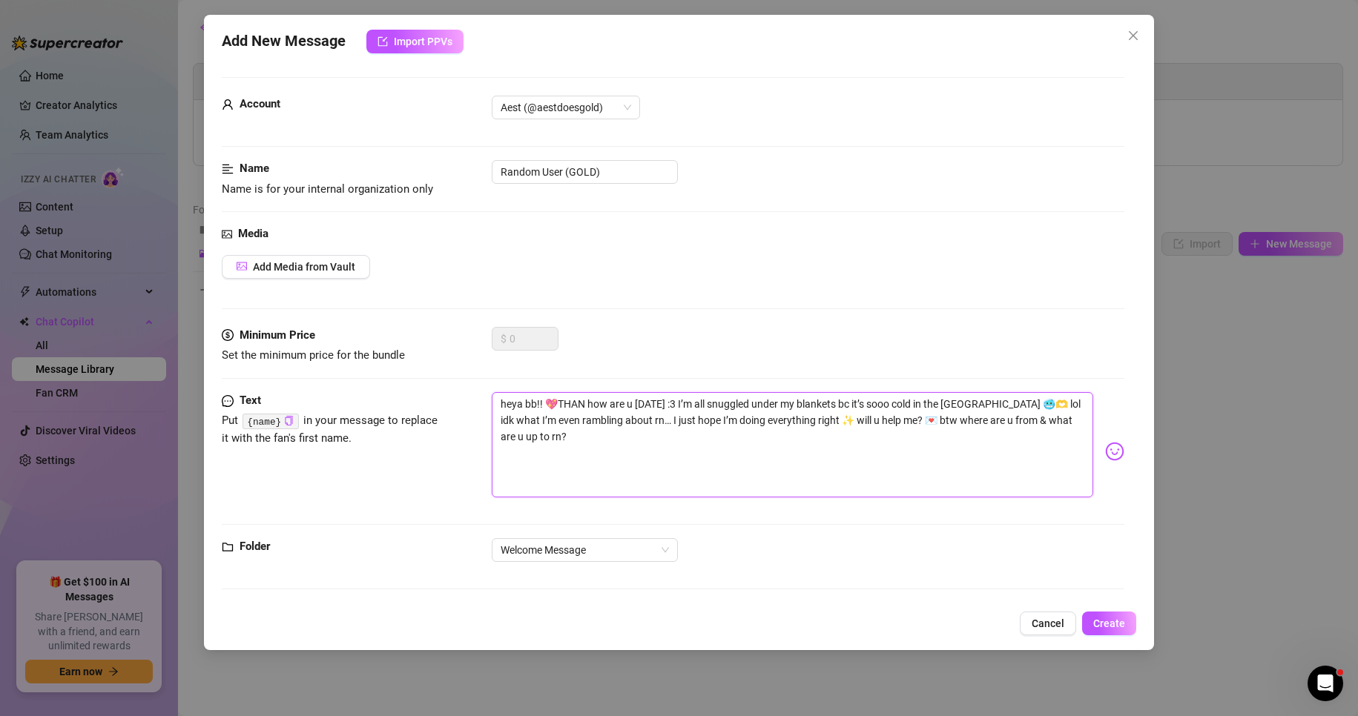
type textarea "heya bb!! 💖THANK how are u [DATE] :3 I’m all snuggled under my blankets bc it’s…"
type textarea "heya bb!! 💖THANKY how are u [DATE] :3 I’m all snuggled under my blankets bc it’…"
type textarea "heya bb!! 💖THANKYO how are u [DATE] :3 I’m all snuggled under my blankets bc it…"
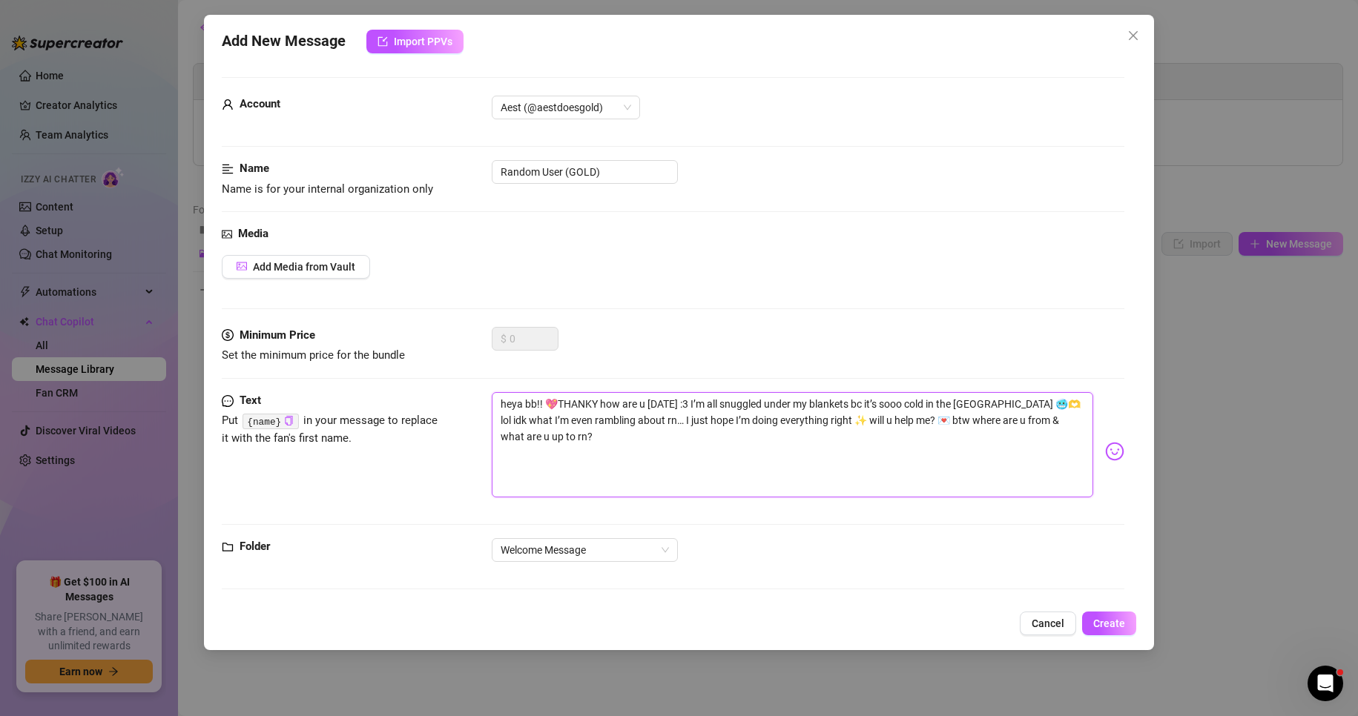
type textarea "heya bb!! 💖THANKYO how are u [DATE] :3 I’m all snuggled under my blankets bc it…"
type textarea "heya bb!! 💖THANKYOU how are u [DATE] :3 I’m all snuggled under my blankets bc i…"
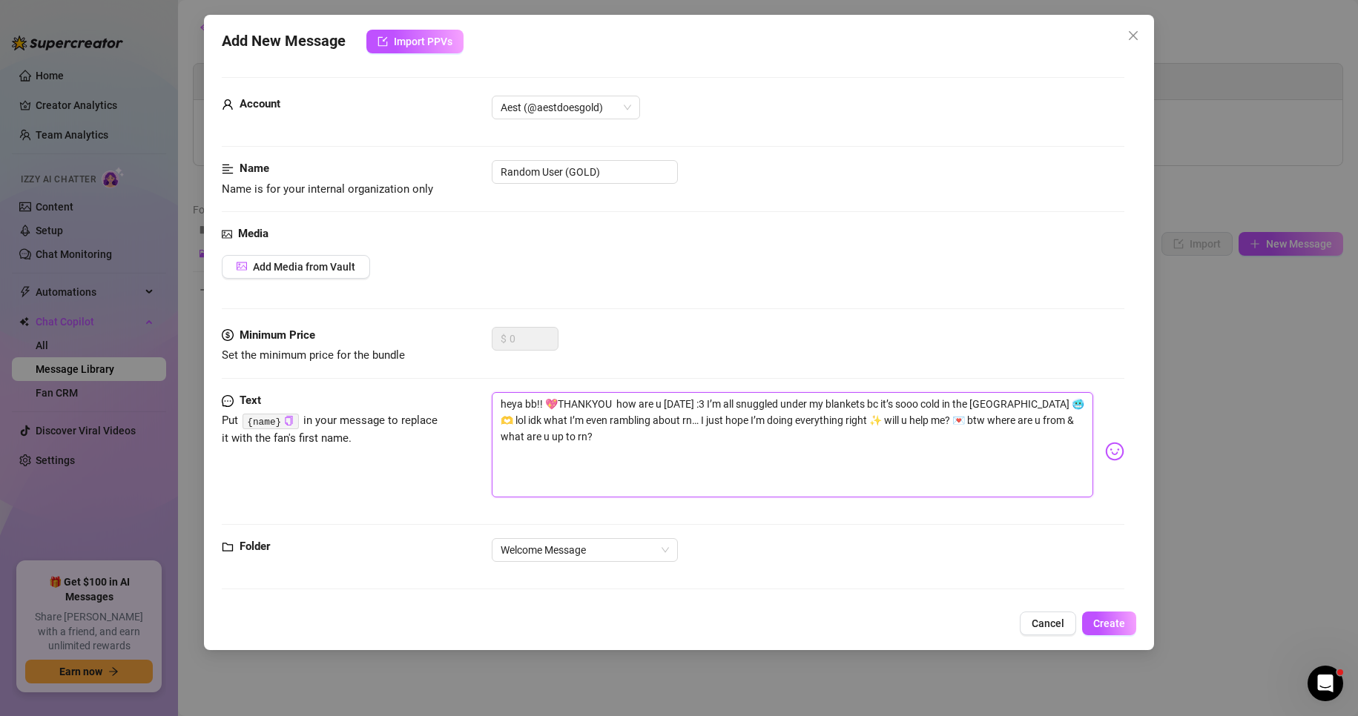
type textarea "heya bb!! 💖THANKYOU S how are u [DATE] :3 I’m all snuggled under my blankets bc…"
type textarea "heya bb!! 💖THANKYOU SO how are u [DATE] :3 I’m all snuggled under my blankets b…"
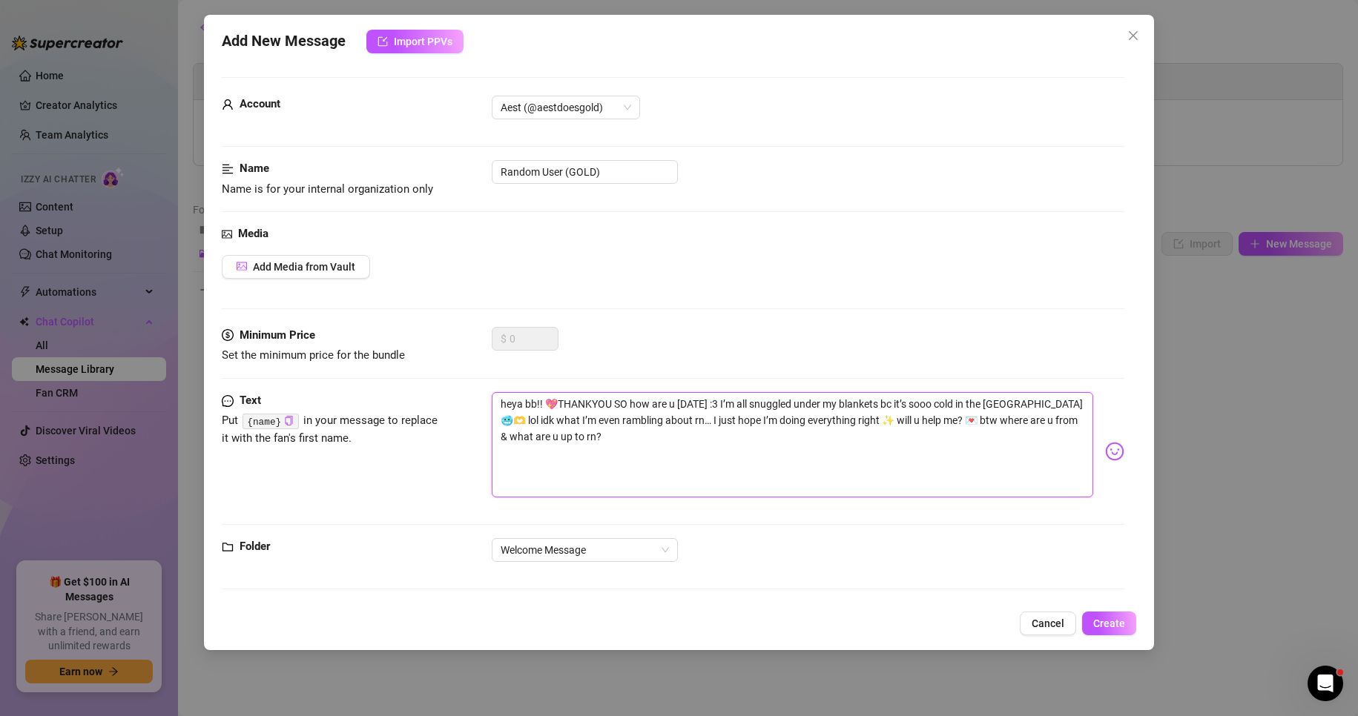
type textarea "heya bb!! 💖THANKYOU SO how are u [DATE] :3 I’m all snuggled under my blankets b…"
type textarea "heya bb!! 💖THANKYOU SO M how are u [DATE] :3 I’m all snuggled under my blankets…"
type textarea "heya bb!! 💖THANKYOU SO MU how are u [DATE] :3 I’m all snuggled under my blanket…"
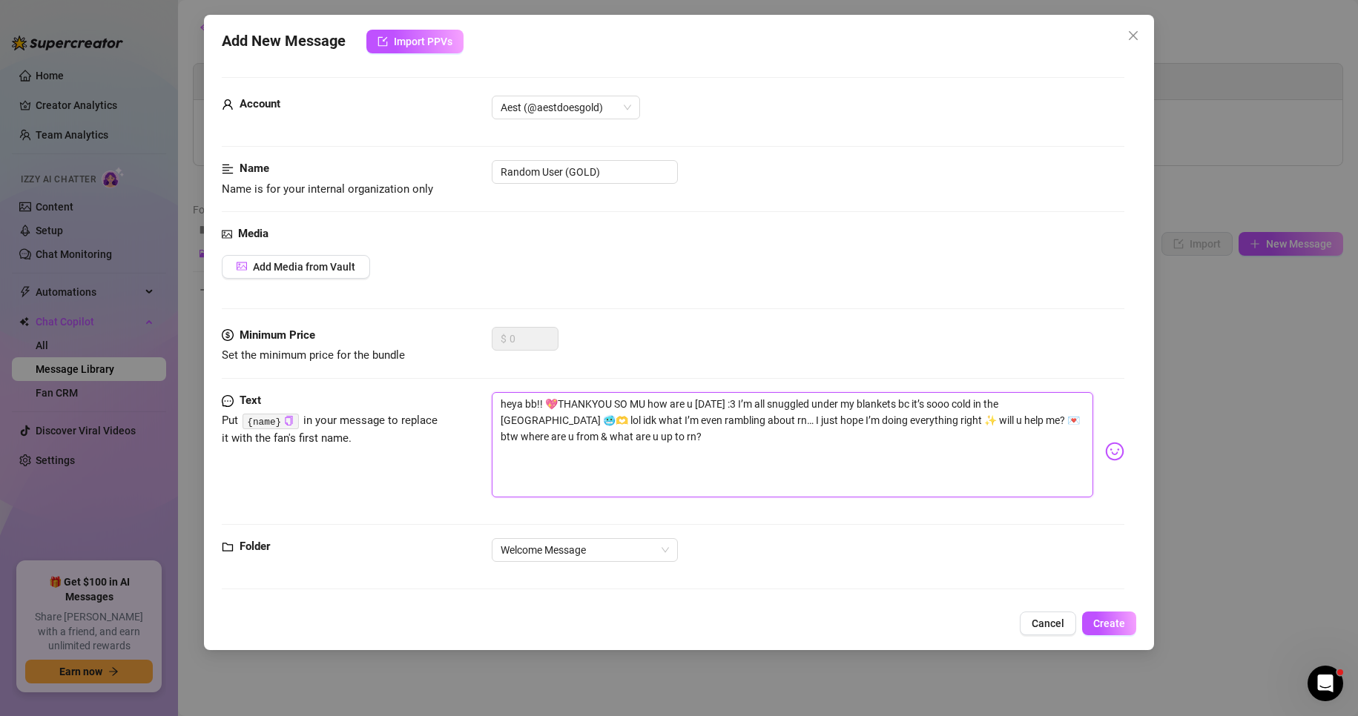
type textarea "heya bb!! 💖THANKYOU SO MUC how are u [DATE] :3 I’m all snuggled under my blanke…"
type textarea "heya bb!! 💖THANKYOU SO MUCH how are u [DATE] :3 I’m all snuggled under my blank…"
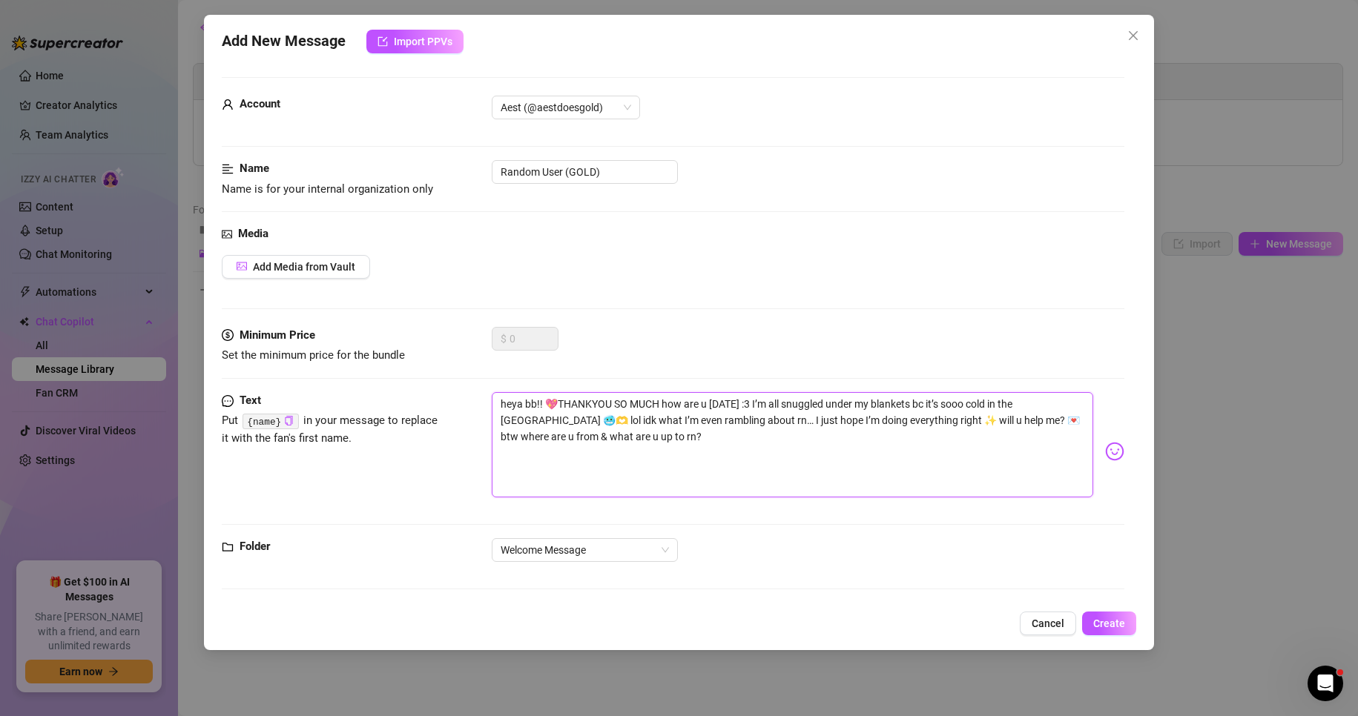
type textarea "heya bb!! 💖THANKYOU SO MUCH how are u [DATE] :3 I’m all snuggled under my blank…"
type textarea "heya bb!! 💖THANKYOU SO MUCH F how are u [DATE] :3 I’m all snuggled under my bla…"
type textarea "heya bb!! 💖THANKYOU SO MUCH FO how are u [DATE] :3 I’m all snuggled under my bl…"
type textarea "heya bb!! 💖THANKYOU SO MUCH FOR how are u [DATE] :3 I’m all snuggled under my b…"
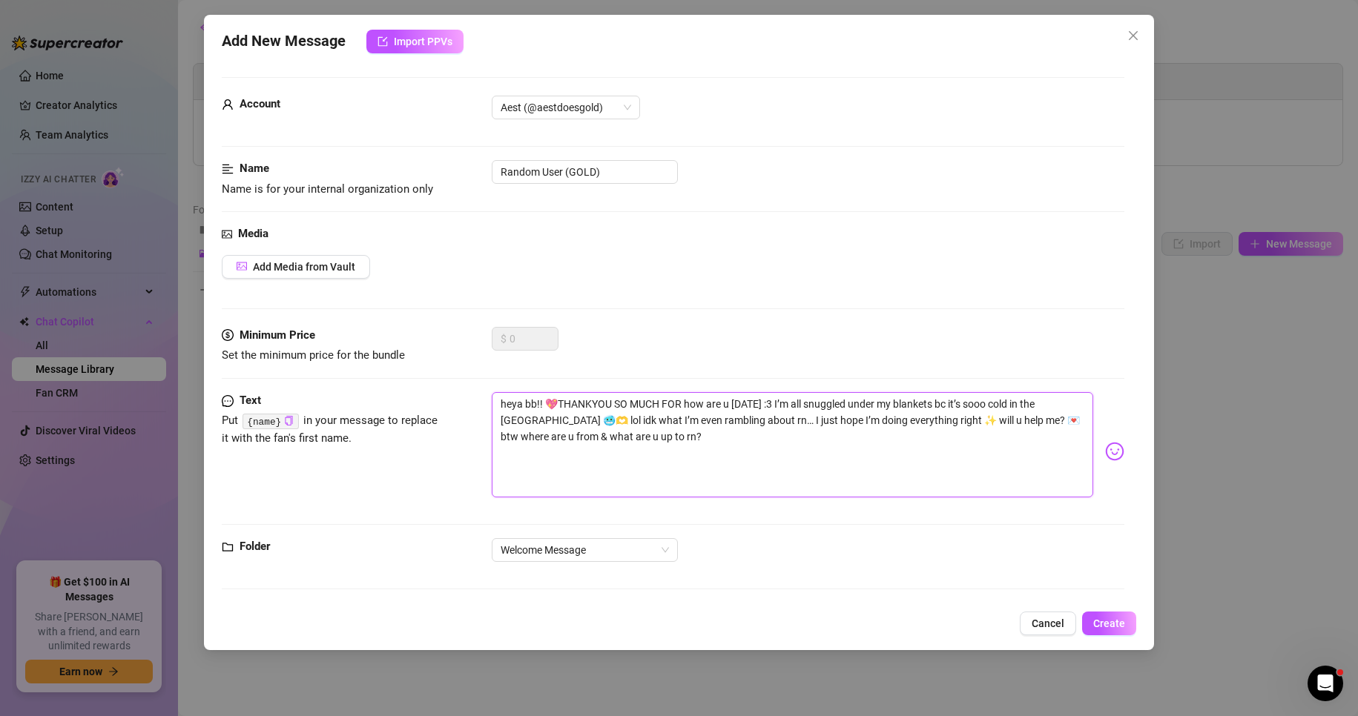
type textarea "heya bb!! 💖THANKYOU SO MUCH FOR how are u [DATE] :3 I’m all snuggled under my b…"
type textarea "heya bb!! 💖THANKYOU SO MUCH FOR T how are u [DATE] :3 I’m all snuggled under my…"
type textarea "heya bb!! 💖THANKYOU SO MUCH FOR TH how are u [DATE] :3 I’m all snuggled under m…"
type textarea "heya bb!! 💖THANKYOU SO MUCH FOR THE how are u [DATE] :3 I’m all snuggled under …"
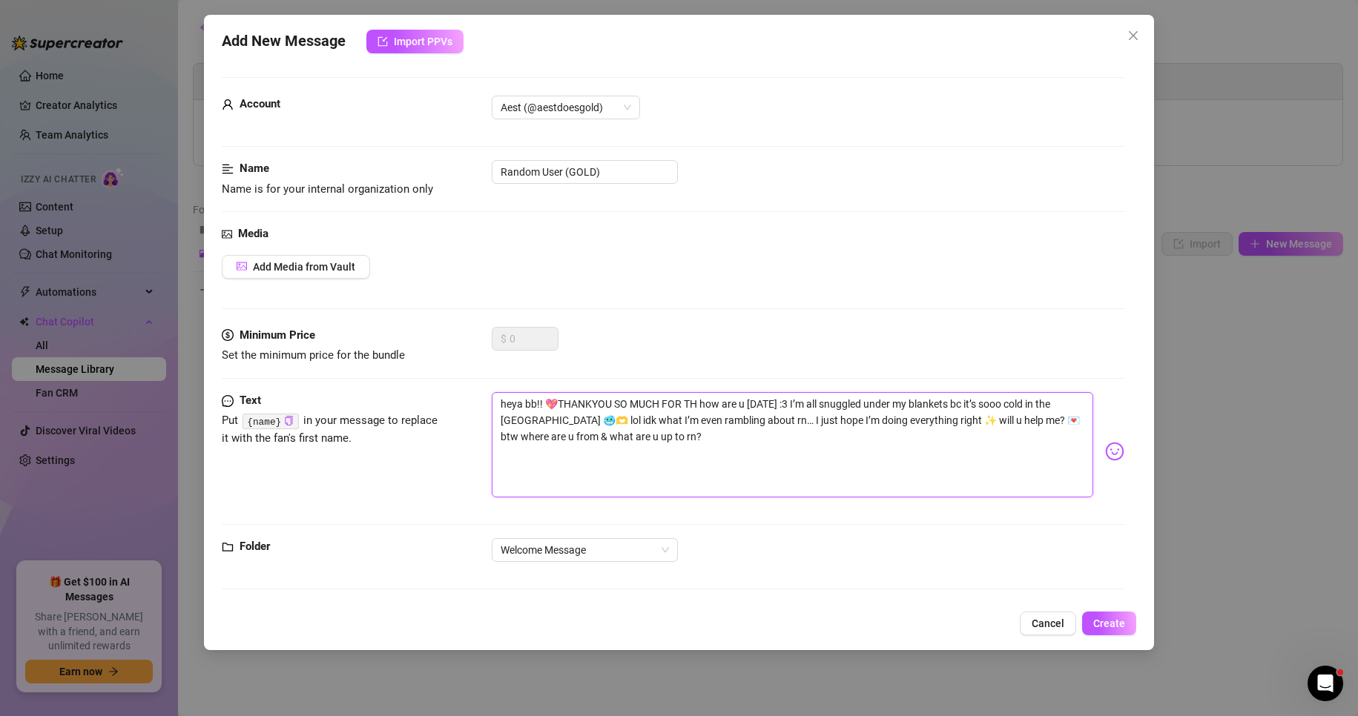
type textarea "heya bb!! 💖THANKYOU SO MUCH FOR THE how are u [DATE] :3 I’m all snuggled under …"
type textarea "heya bb!! 💖THANKYOU SO MUCH FOR THE G how are u [DATE] :3 I’m all snuggled unde…"
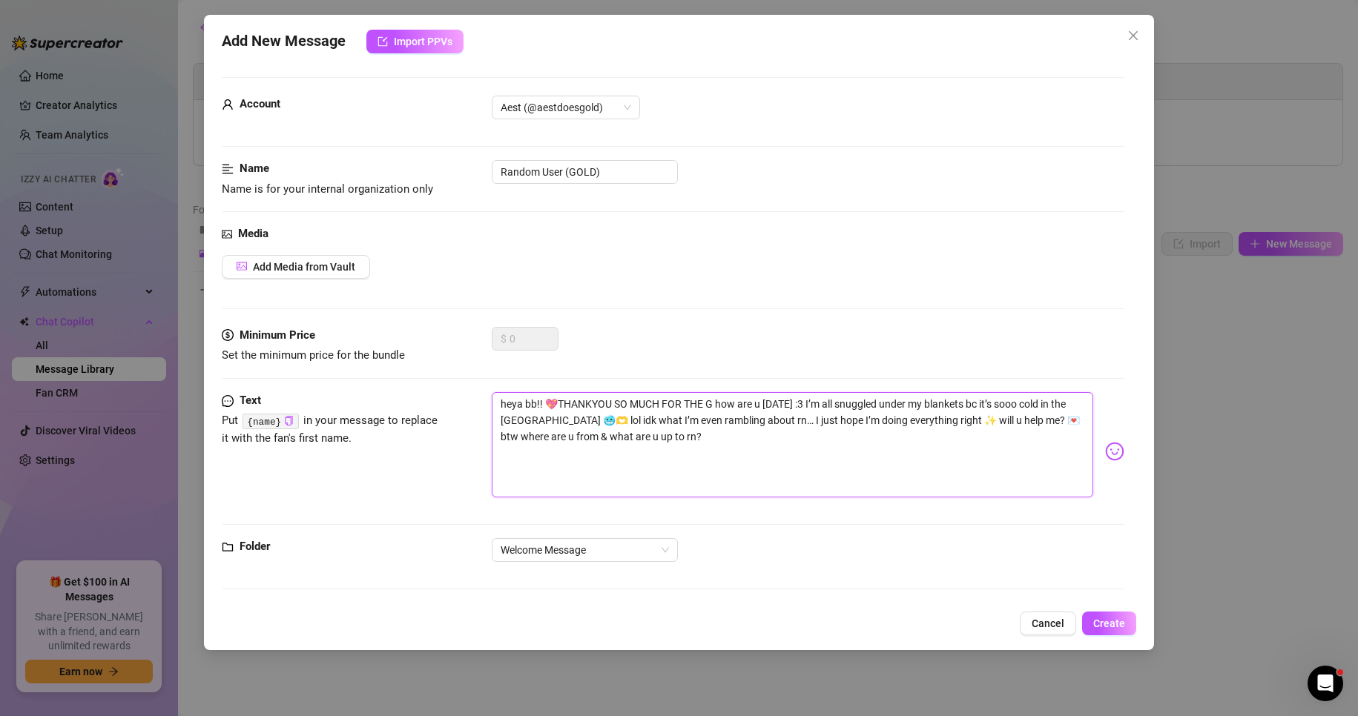
type textarea "heya bb!! 💖THANKYOU SO MUCH FOR THE GO how are u [DATE] :3 I’m all snuggled und…"
type textarea "heya bb!! 💖THANKYOU SO MUCH FOR THE GOL how are u [DATE] :3 I’m all snuggled un…"
type textarea "heya bb!! 💖THANKYOU SO MUCH FOR THE GOLD how are u [DATE] :3 I’m all snuggled u…"
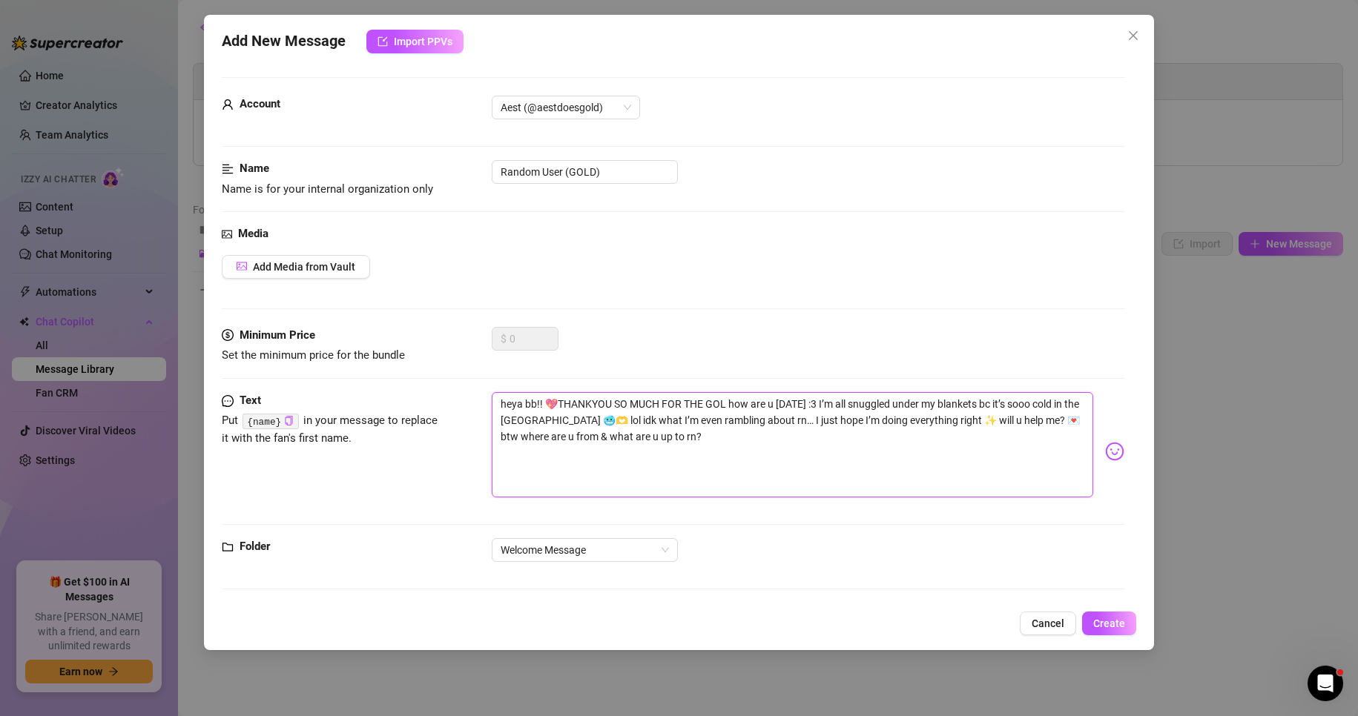
type textarea "heya bb!! 💖THANKYOU SO MUCH FOR THE GOLD how are u [DATE] :3 I’m all snuggled u…"
type textarea "heya bb!! 💖THANKYOU SO MUCH FOR THE GOLD A how are u [DATE] :3 I’m all snuggled…"
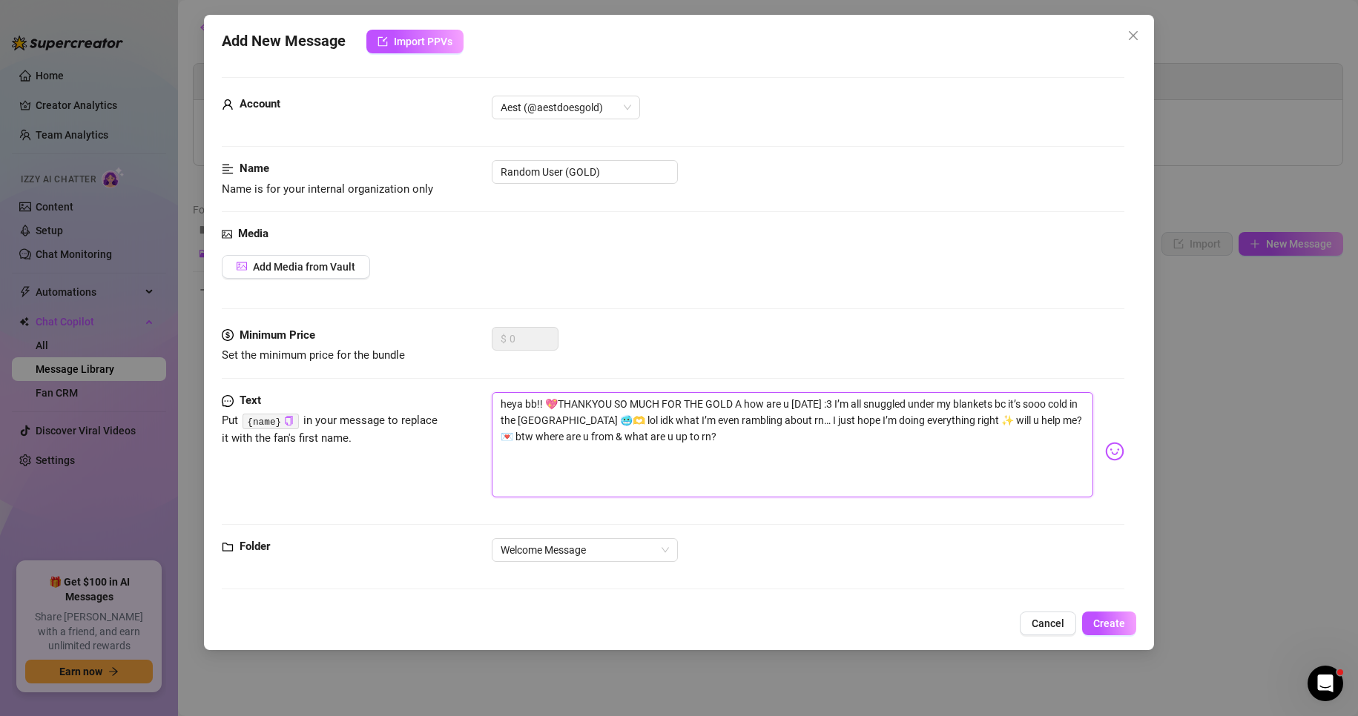
type textarea "heya bb!! 💖THANKYOU SO MUCH FOR THE GOLD AH how are u [DATE] :3 I’m all snuggle…"
type textarea "heya bb!! 💖THANKYOU SO MUCH FOR THE GOLD AHH how are u [DATE] :3 I’m all snuggl…"
type textarea "heya bb!! 💖THANKYOU SO MUCH FOR THE GOLD AHHH how are u [DATE] :3 I’m all snugg…"
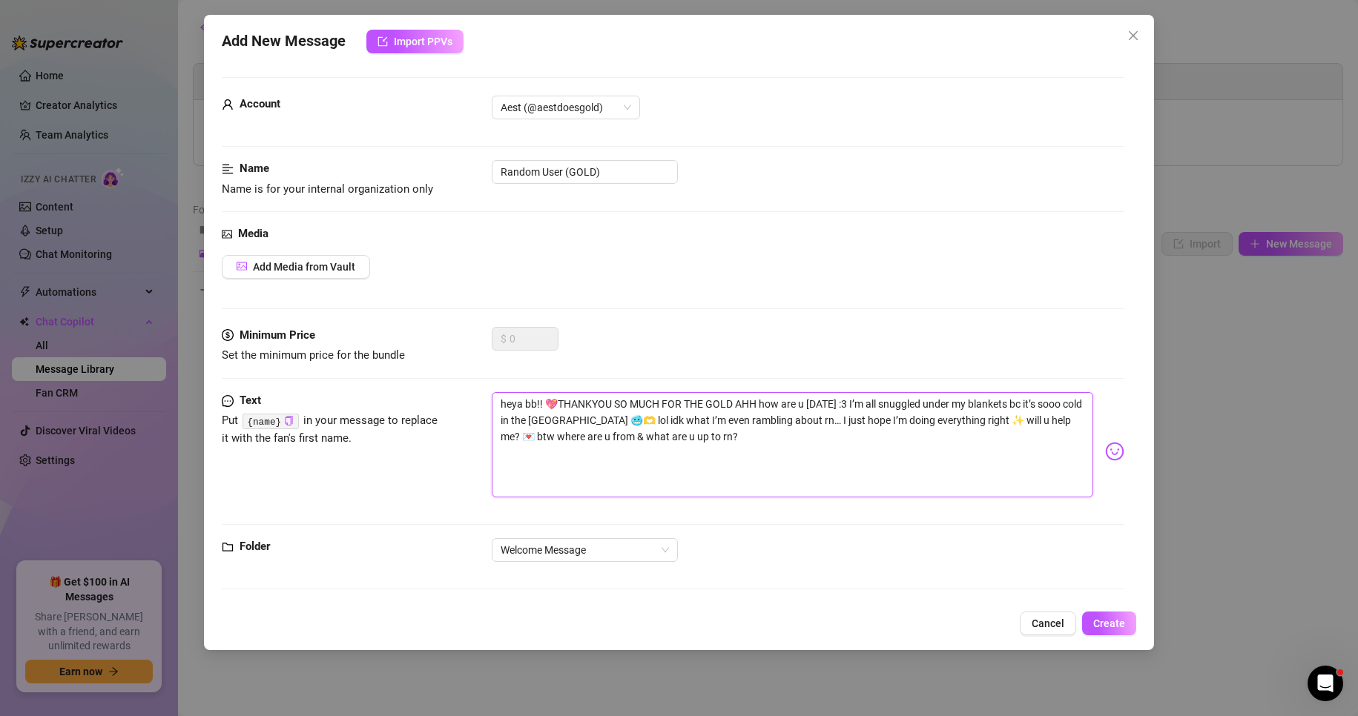
type textarea "heya bb!! 💖THANKYOU SO MUCH FOR THE GOLD AHHH how are u [DATE] :3 I’m all snugg…"
type textarea "heya bb!! 💖THANKYOU SO MUCH FOR THE GOLD AHHHH how are u [DATE] :3 I’m all snug…"
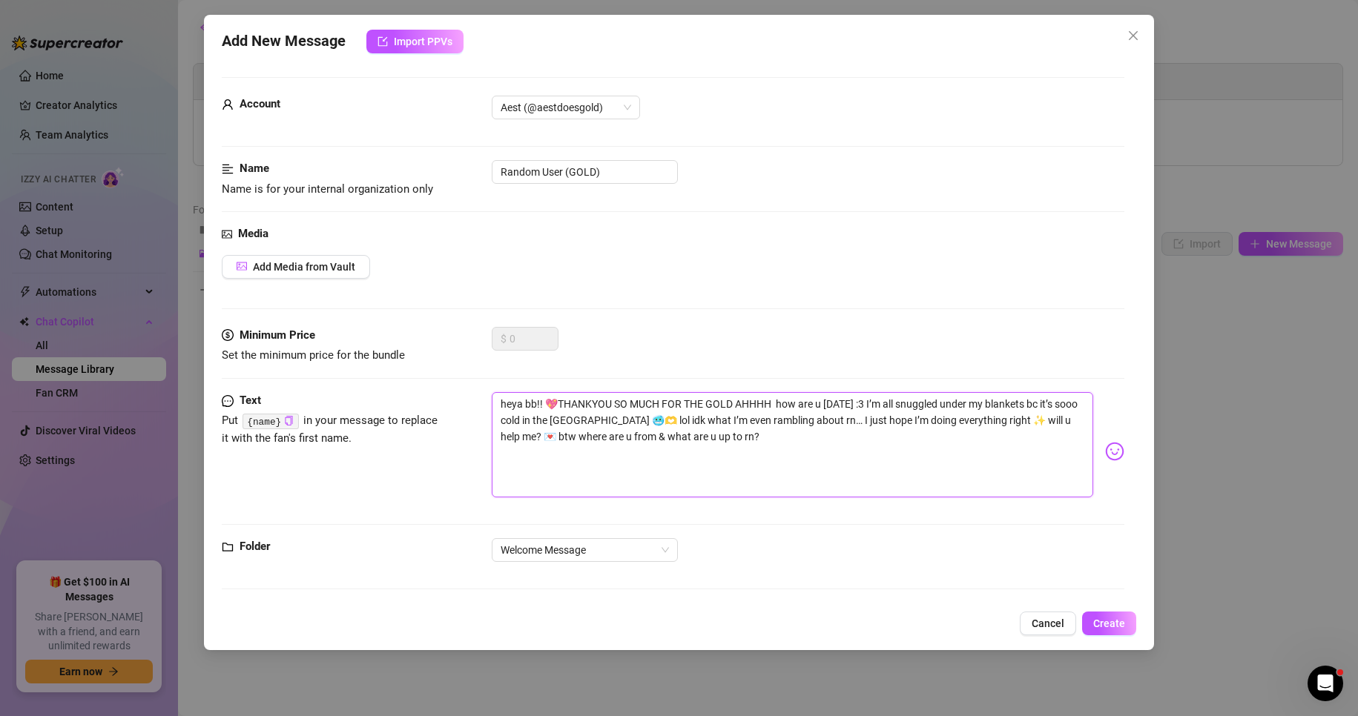
type textarea "heya bb!! 💖THANKYOU SO MUCH FOR THE GOLD AHHHH : how are u [DATE] :3 I’m all sn…"
type textarea "heya bb!! 💖THANKYOU SO MUCH FOR THE GOLD AHHHH :3 how are u [DATE] :3 I’m all s…"
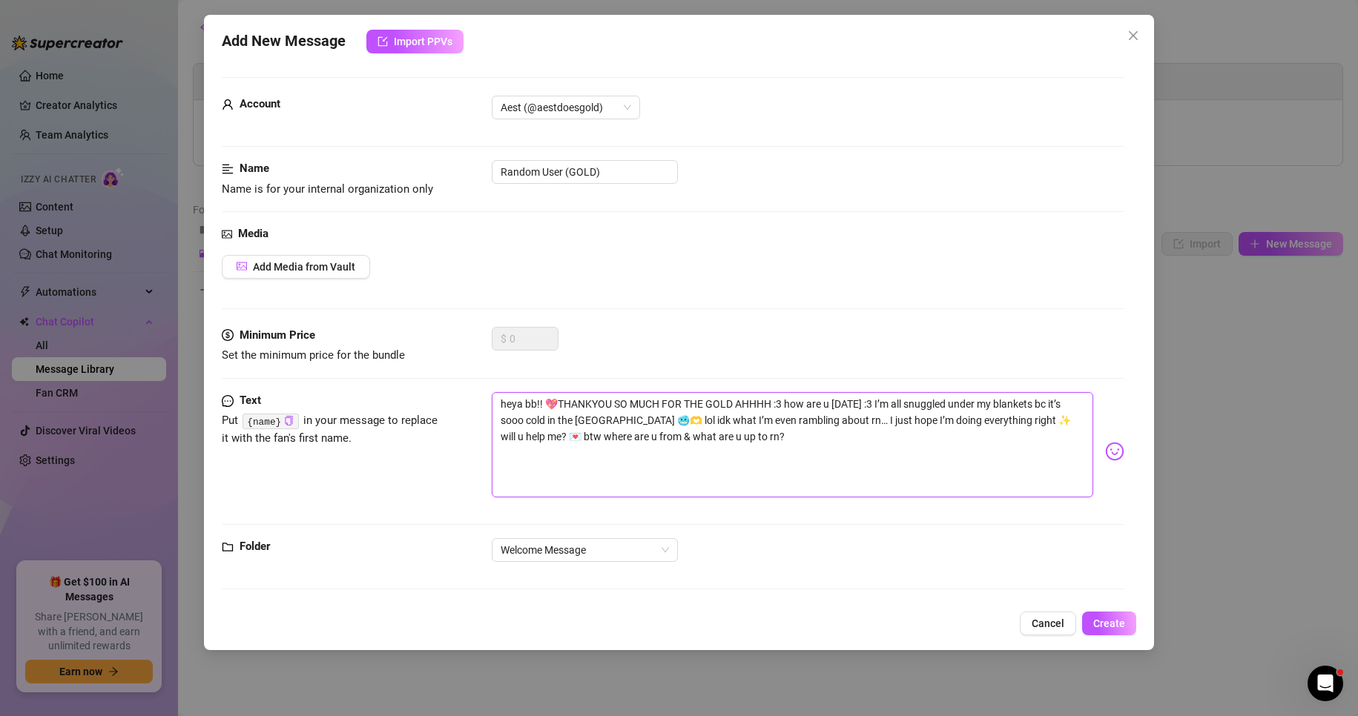
type textarea "heya bb!! 💖THANKYOU SO MUCH FOR THE GOLD AHHHH :3 how are u [DATE] :3 I’m all s…"
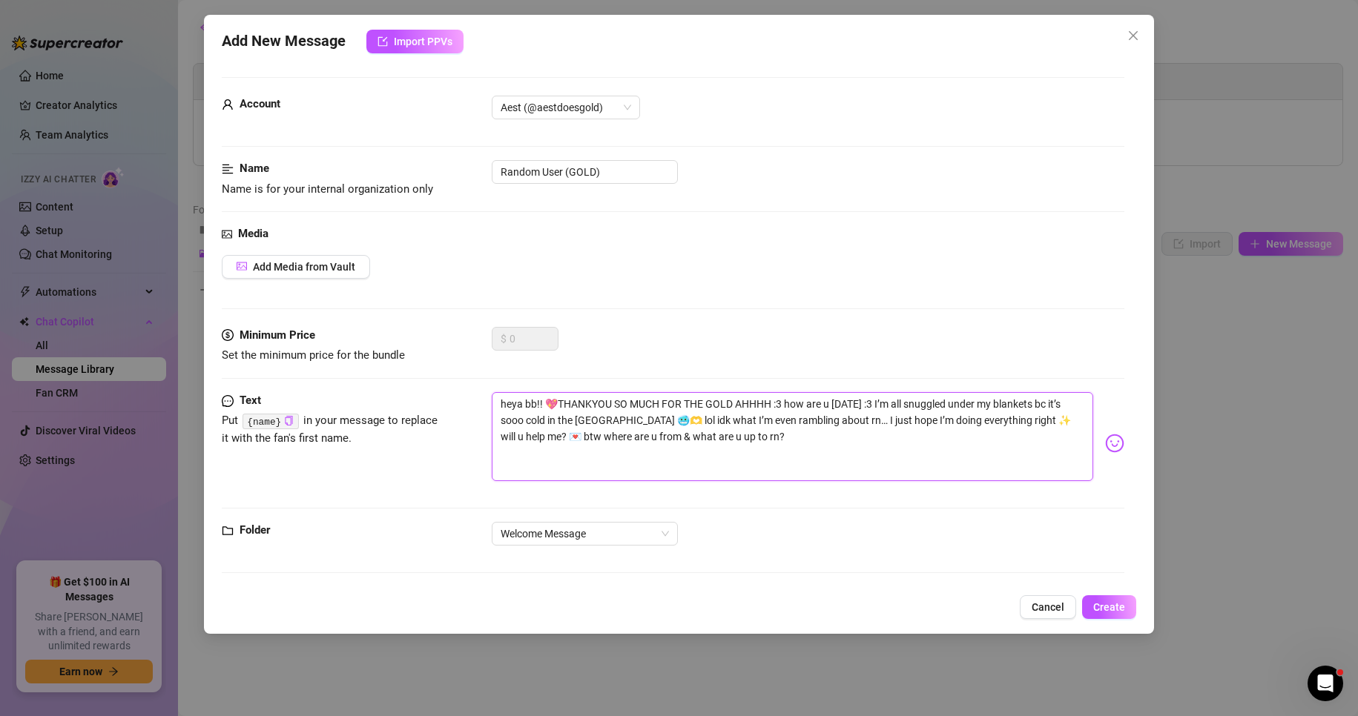
type textarea "heya bb!! 💖THANKYOU SO MUCH FOR THE GOLD AHHHH :3 how are u [DATE] :3 I’m all s…"
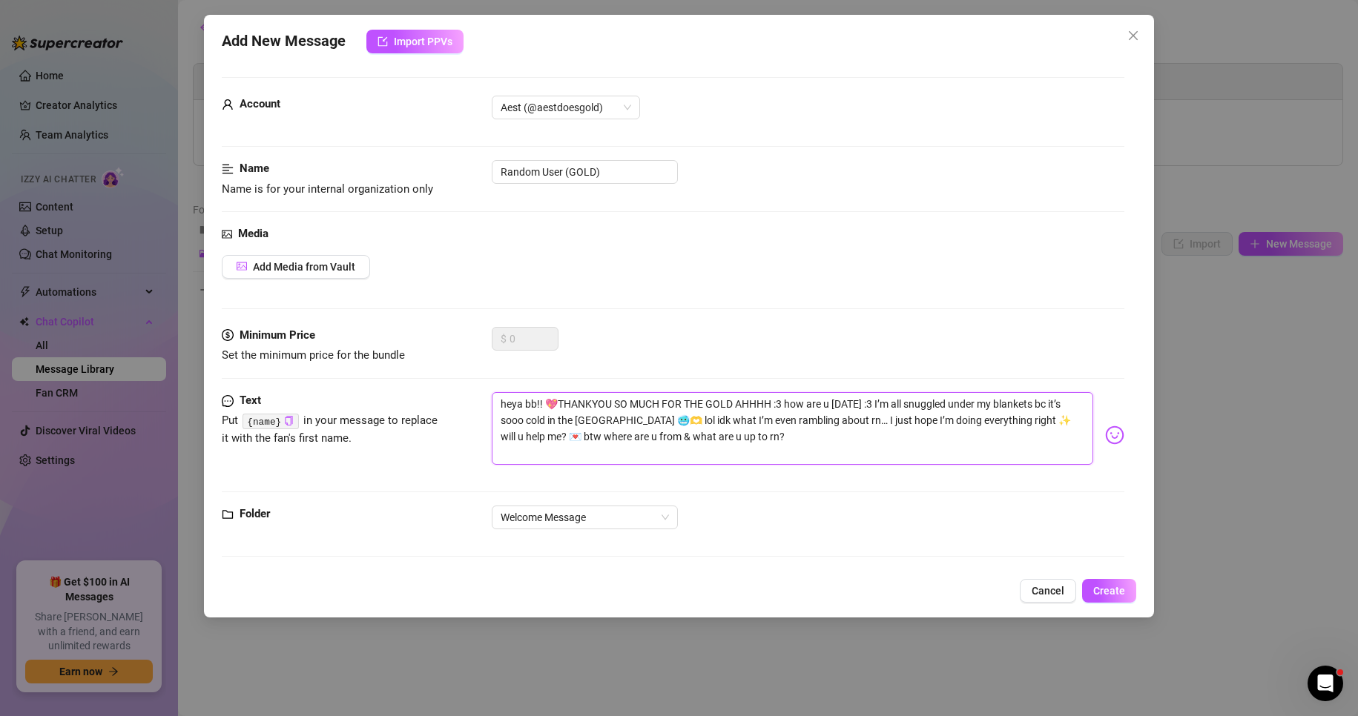
click at [502, 425] on textarea "heya bb!! 💖THANKYOU SO MUCH FOR THE GOLD AHHHH :3 how are u [DATE] :3 I’m all s…" at bounding box center [793, 428] width 602 height 73
type textarea "heya bb!! 💖THANKYOU SO MUCH FOR THE GOLD AHHHH :3 how are u [DATE] :3 I’m all s…"
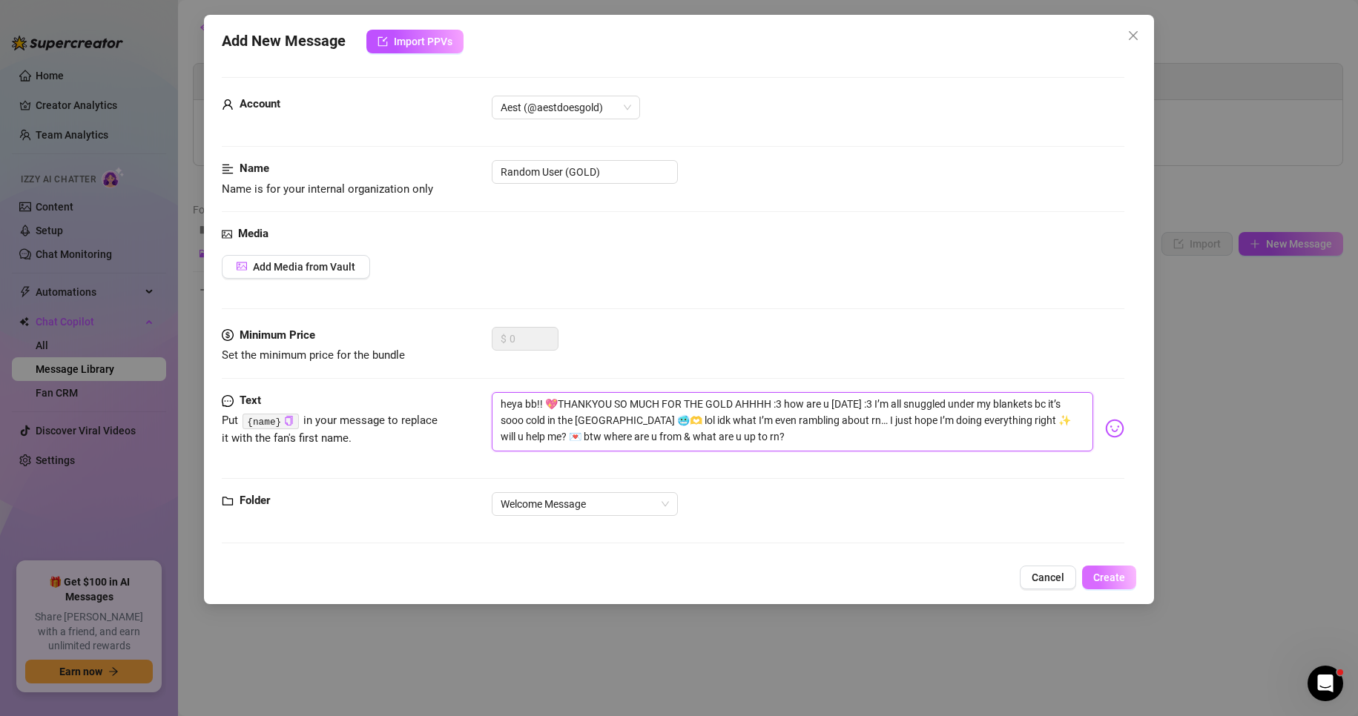
type textarea "heya bb!! 💖THANKYOU SO MUCH FOR THE GOLD AHHHH :3 how are u [DATE] :3 I’m all s…"
click at [1110, 577] on span "Create" at bounding box center [1109, 578] width 32 height 12
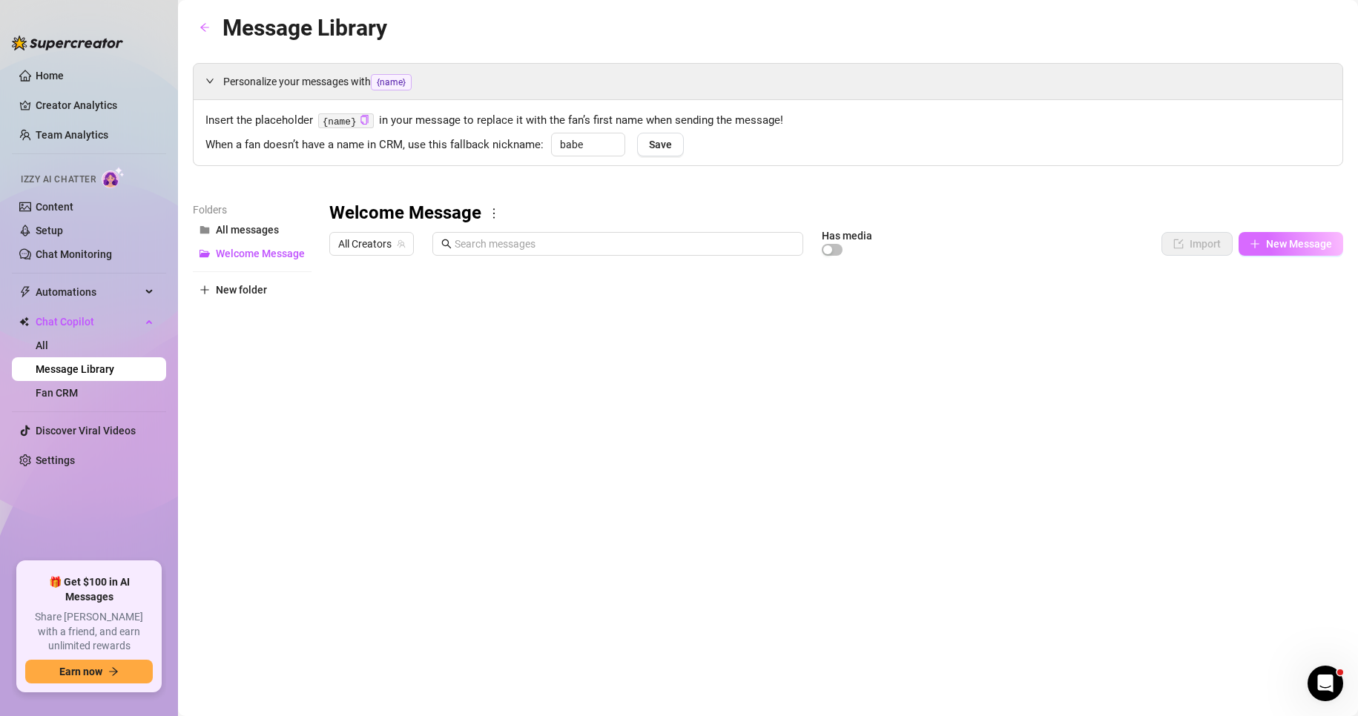
click at [1333, 247] on button "New Message" at bounding box center [1291, 244] width 105 height 24
type textarea "Type your message here..."
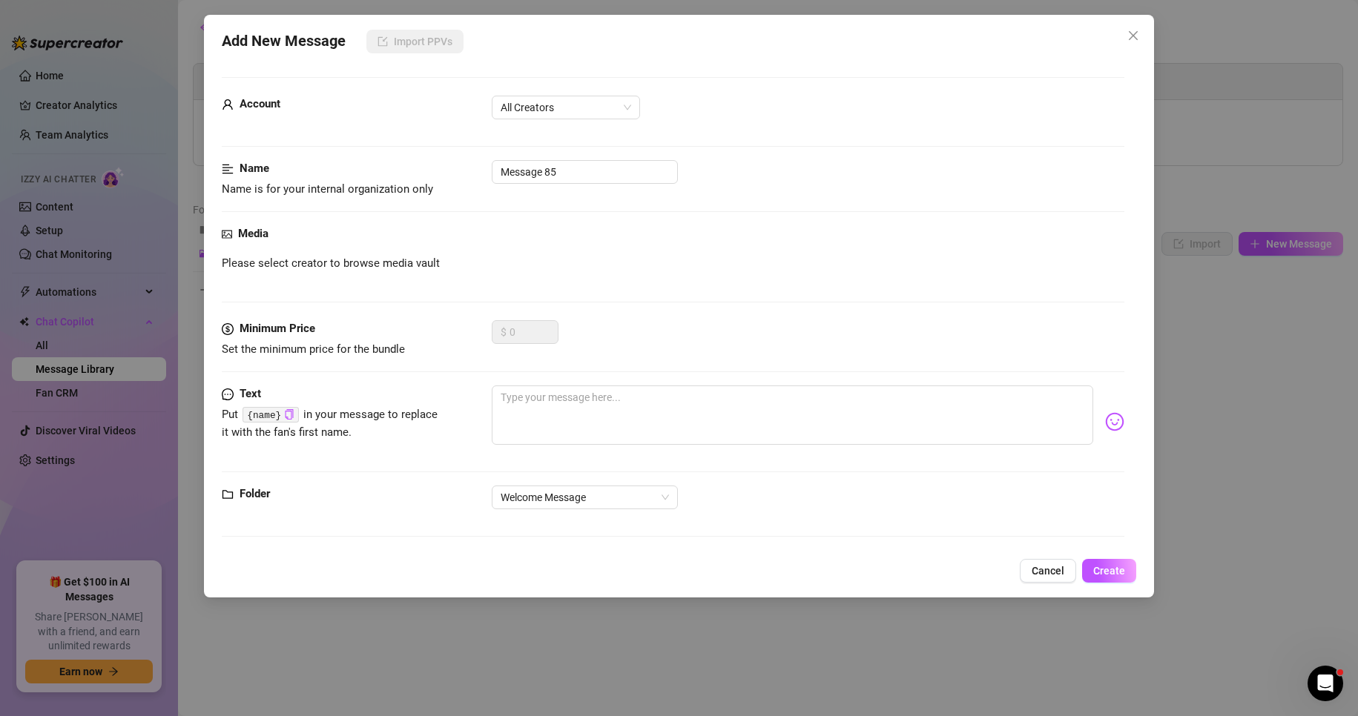
click at [596, 125] on div "Account All Creators" at bounding box center [673, 114] width 903 height 37
click at [590, 111] on span "All Creators" at bounding box center [566, 107] width 131 height 22
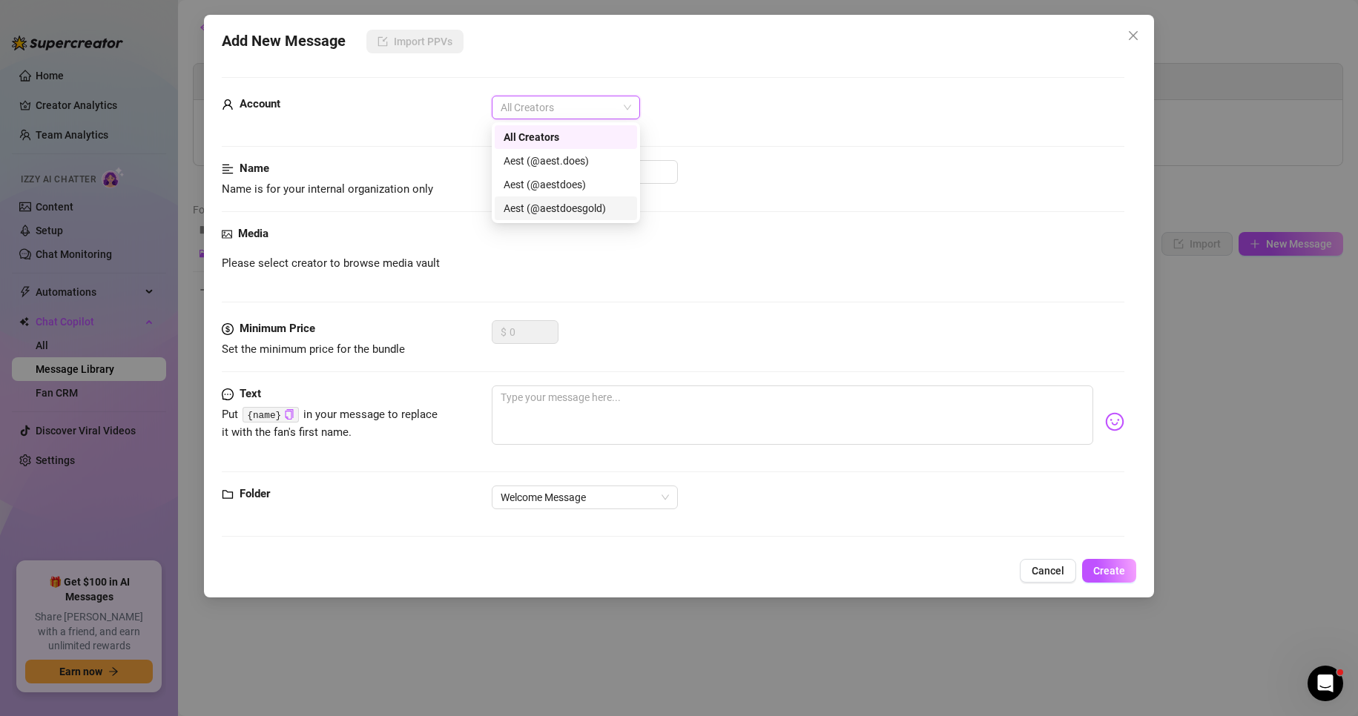
click at [563, 210] on div "Aest (@aestdoesgold)" at bounding box center [566, 208] width 125 height 16
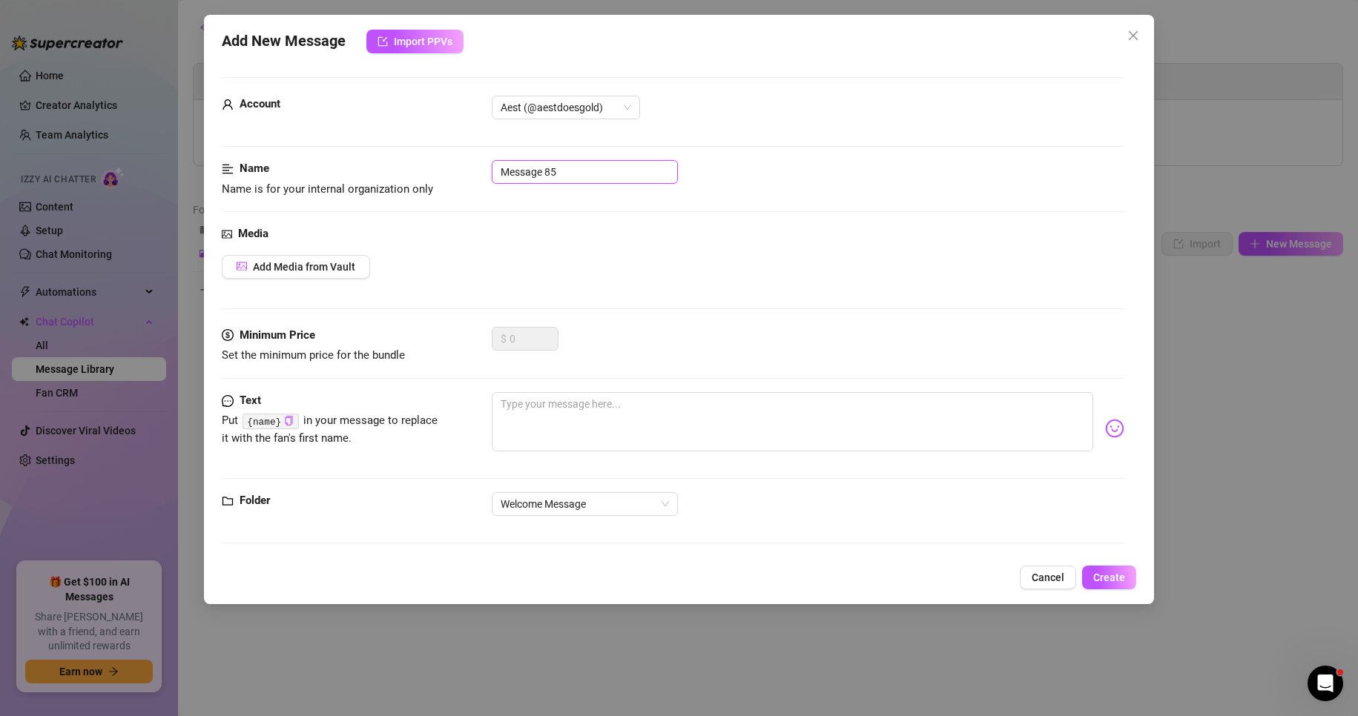
drag, startPoint x: 590, startPoint y: 171, endPoint x: 271, endPoint y: 191, distance: 319.6
click at [275, 190] on div "Name Name is for your internal organization only Message 85" at bounding box center [673, 179] width 903 height 38
type input "R"
type input "Real Name (GOLD)"
drag, startPoint x: 639, startPoint y: 409, endPoint x: 647, endPoint y: 418, distance: 12.2
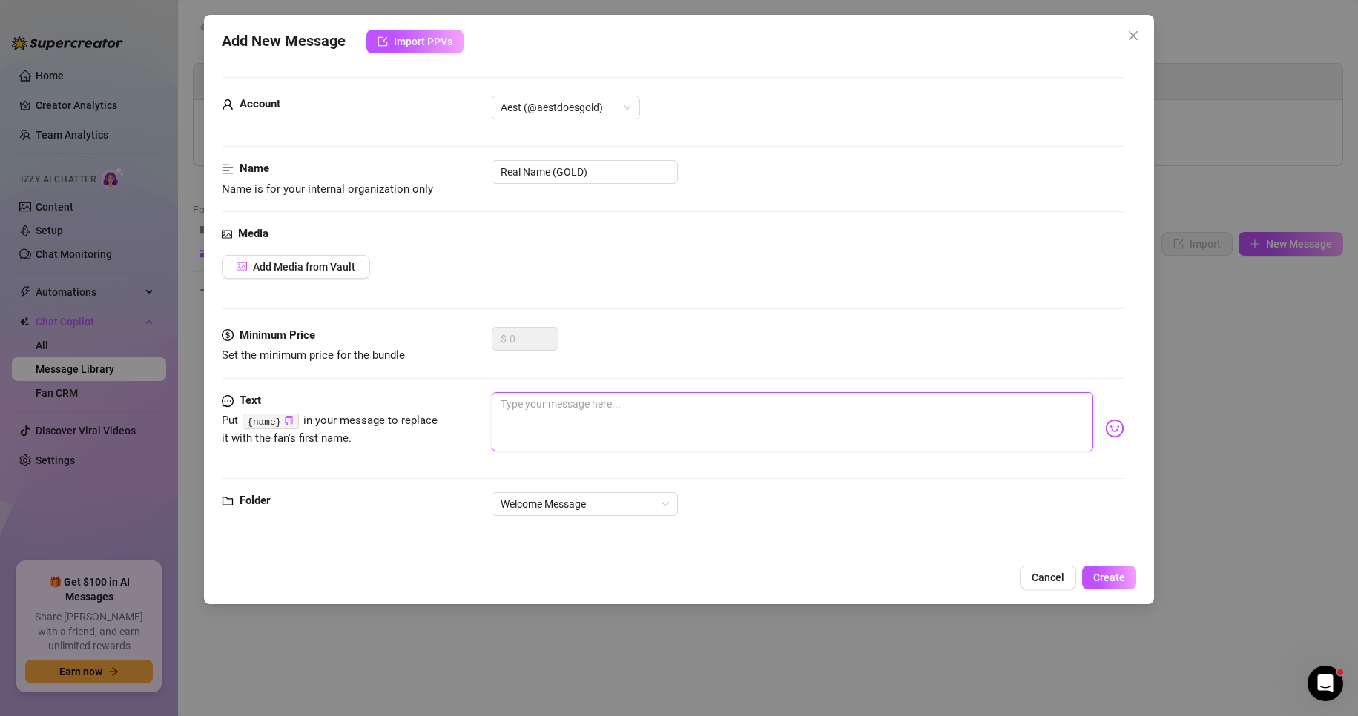
click at [640, 409] on textarea at bounding box center [793, 421] width 602 height 59
paste textarea "hello there, stranger… or maybe I can call you [PERSON_NAME] already? 👀💌 I’m sn…"
type textarea "hello there, stranger… or maybe I can call you [PERSON_NAME] already? 👀💌 I’m sn…"
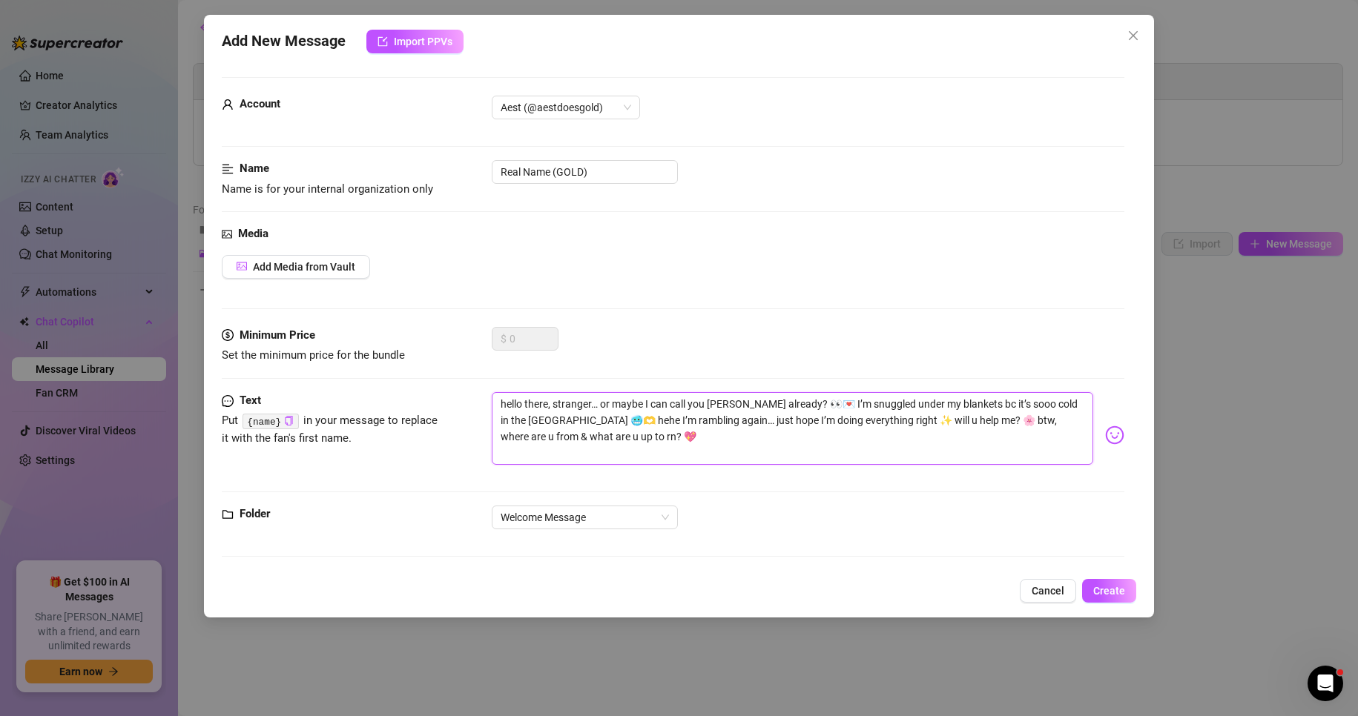
type textarea "hello there, stranger… or maybe I can call you [PERSON_NAME] already? 👀💌 I’m sn…"
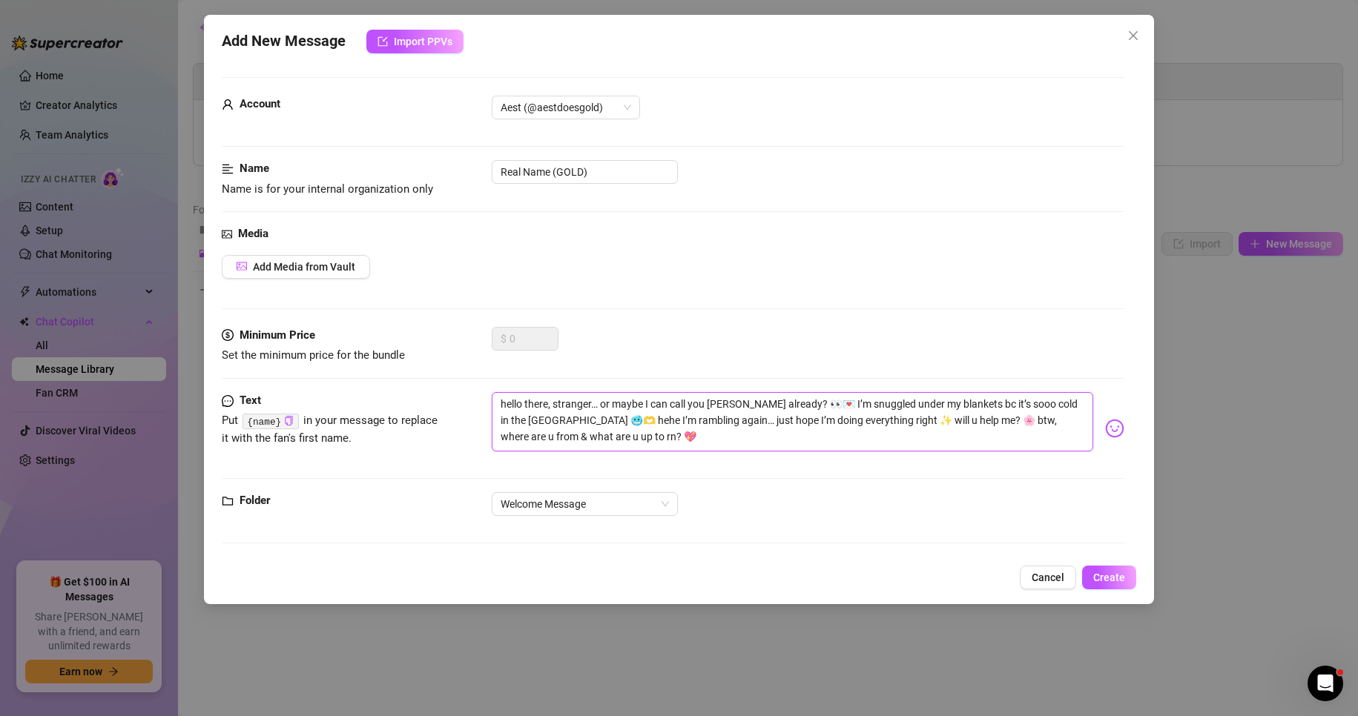
type textarea "hello there, stranger… or maybe I can call you [PERSON_NAME] already? 👀💌 I’m sn…"
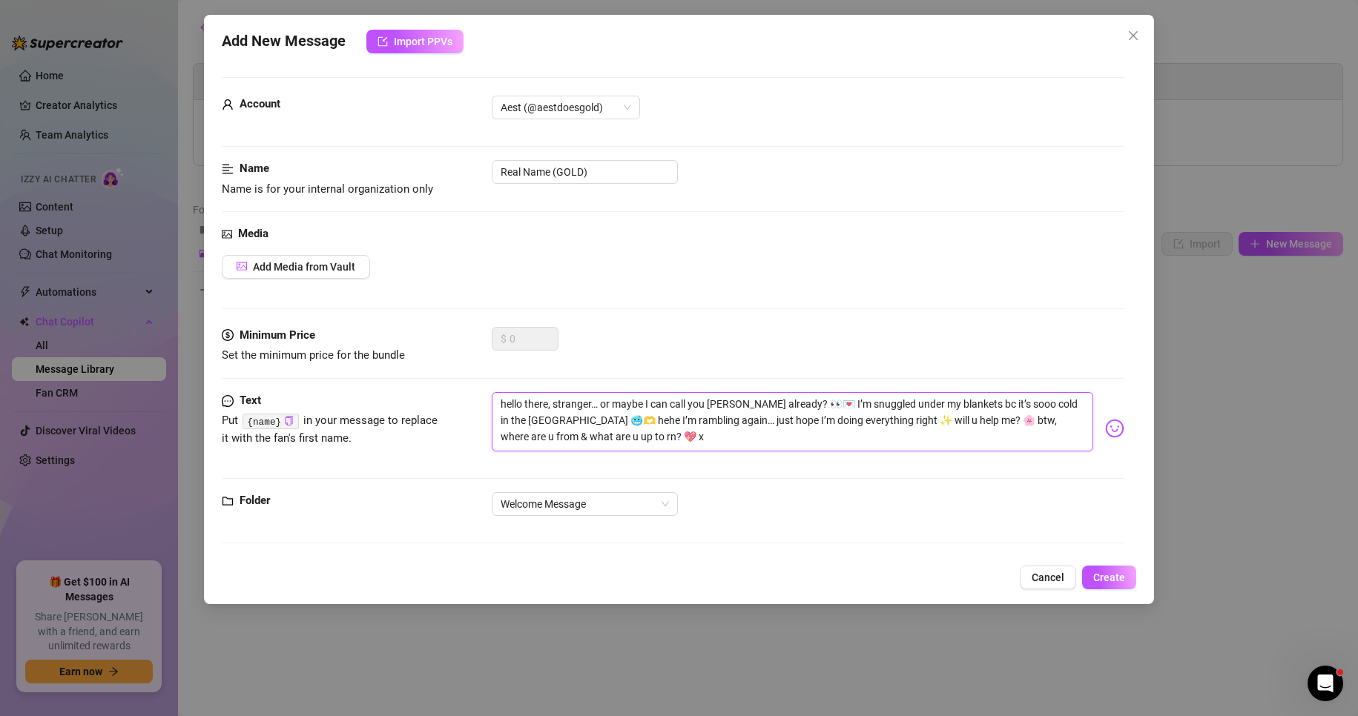
type textarea "hello there, stranger… or maybe I can call you [PERSON_NAME] already? 👀💌 I’m sn…"
click at [800, 409] on textarea "hello there, stranger… or maybe I can call you [PERSON_NAME] already? 👀💌 I’m sn…" at bounding box center [793, 421] width 602 height 59
click at [792, 413] on textarea "hello there, stranger… or maybe I can call you [PERSON_NAME] already? 👀💌 I’m sn…" at bounding box center [793, 421] width 602 height 59
click at [788, 405] on textarea "hello there, stranger… or maybe I can call you [PERSON_NAME] already? 👀💌 I’m sn…" at bounding box center [793, 421] width 602 height 59
type textarea "hello there, stranger… or maybe I can call you [PERSON_NAME] already? 👀t💌 I’m s…"
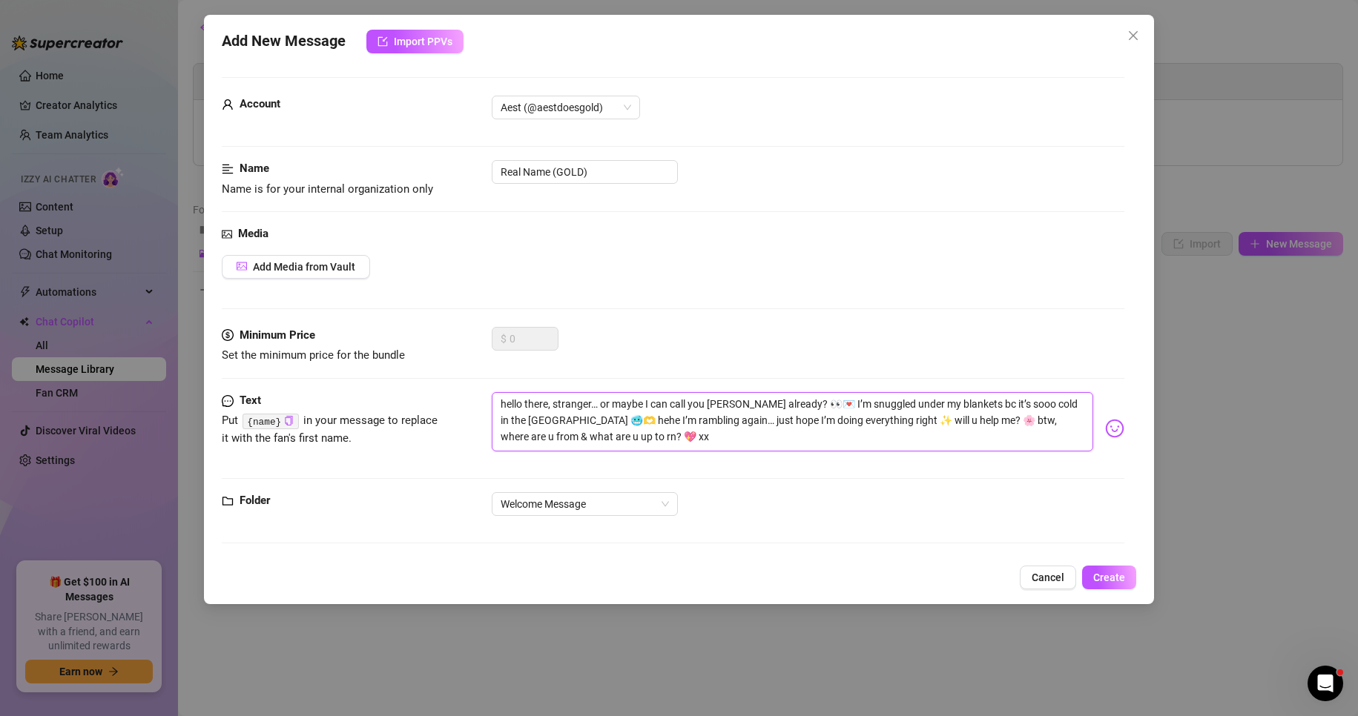
type textarea "hello there, stranger… or maybe I can call you [PERSON_NAME] already? 👀t💌 I’m s…"
type textarea "hello there, stranger… or maybe I can call you [PERSON_NAME] already? 👀th💌 I’m …"
type textarea "hello there, stranger… or maybe I can call you [PERSON_NAME] already? 👀tha💌 I’m…"
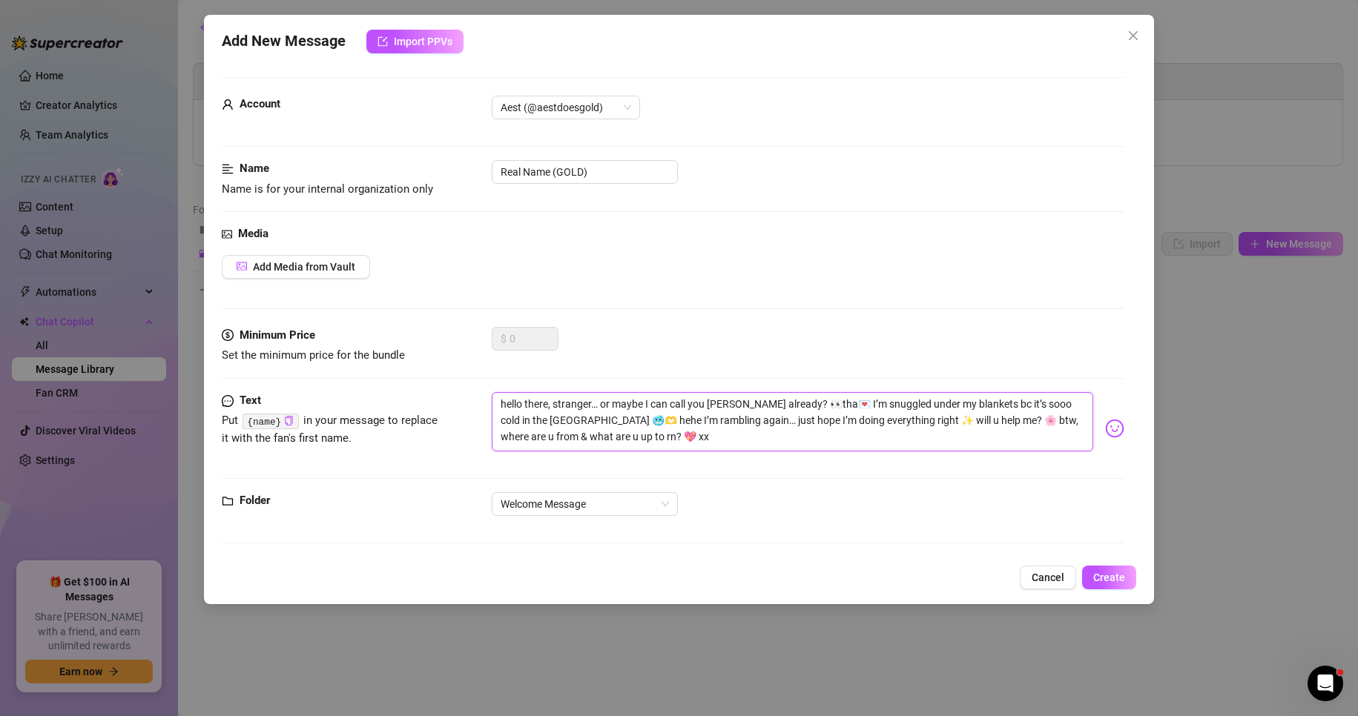
type textarea "hello there, stranger… or maybe I can call you [PERSON_NAME] already? 👀than💌 I’…"
type textarea "hello there, stranger… or maybe I can call you [PERSON_NAME] already? 👀thank💌 I…"
type textarea "hello there, stranger… or maybe I can call you [PERSON_NAME] already? 👀thank 💌 …"
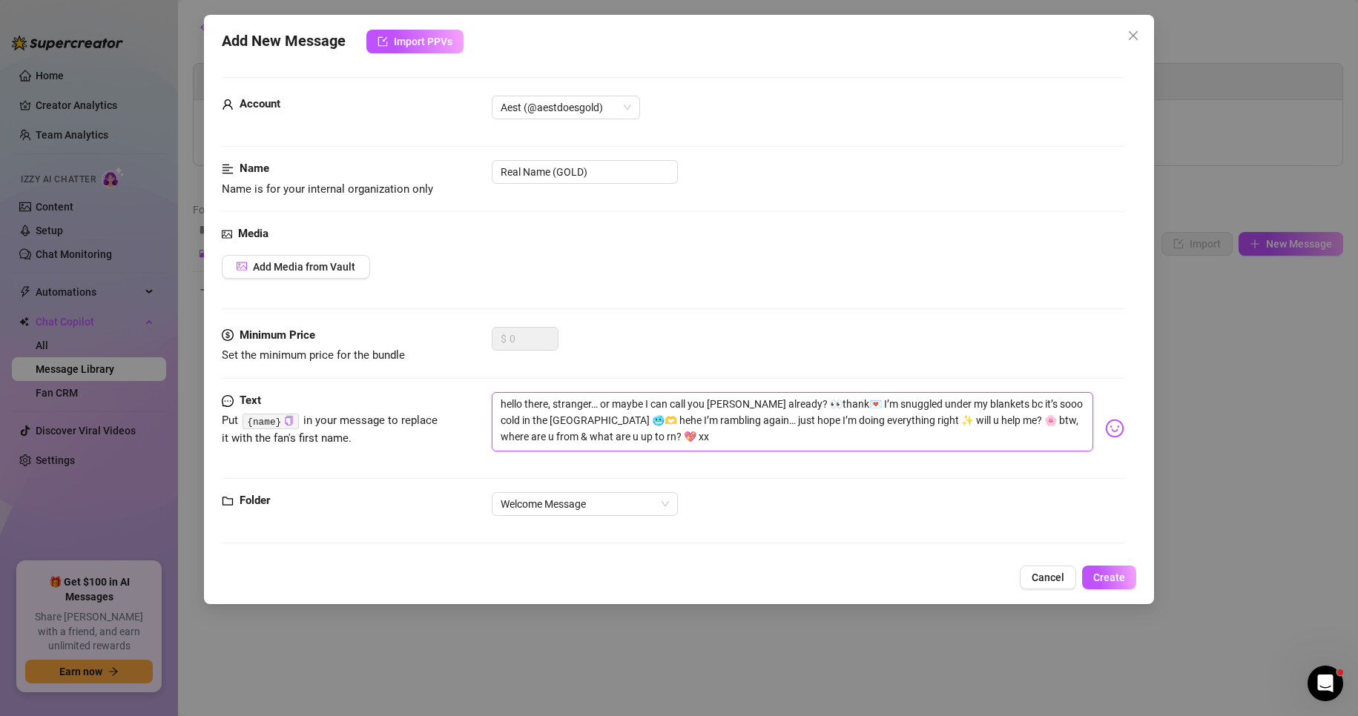
type textarea "hello there, stranger… or maybe I can call you [PERSON_NAME] already? 👀thank 💌 …"
type textarea "hello there, stranger… or maybe I can call you [PERSON_NAME] already? 👀thank y💌…"
type textarea "hello there, stranger… or maybe I can call you [PERSON_NAME] already? 👀thank yo…"
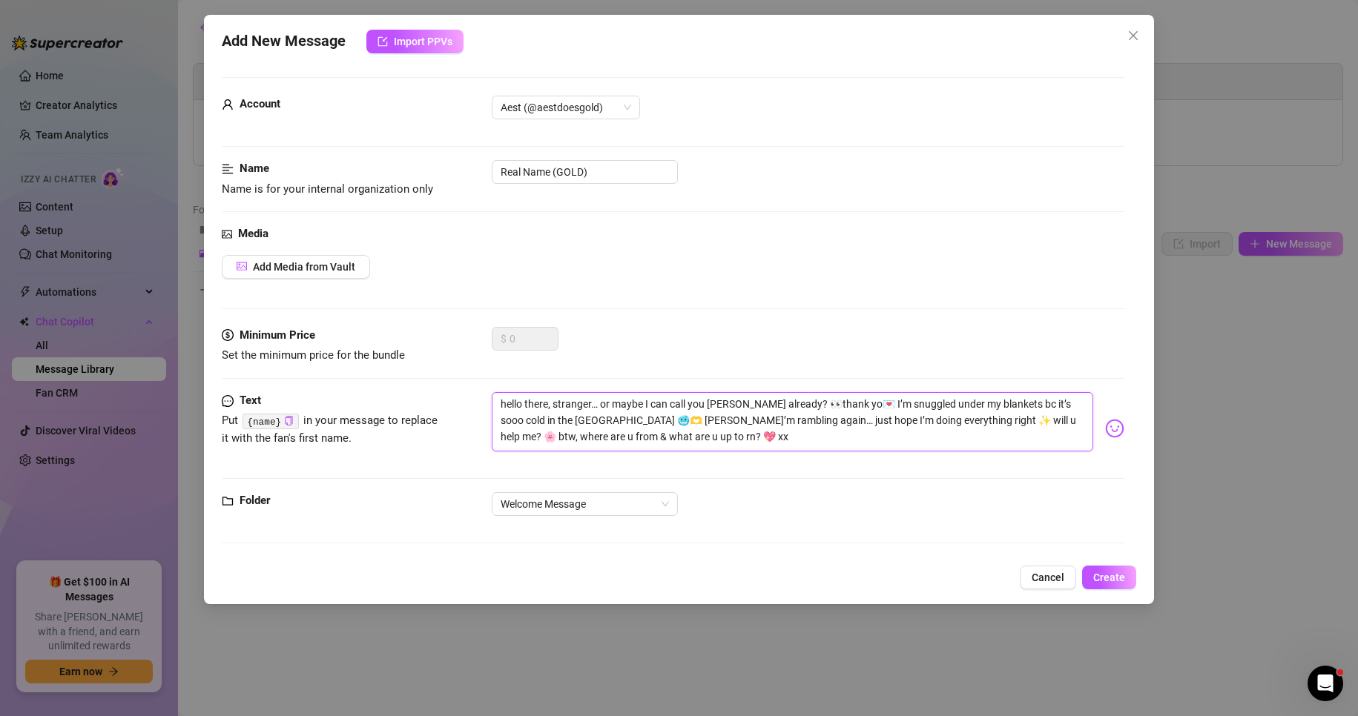
type textarea "hello there, stranger… or maybe I can call you [PERSON_NAME] already? 👀thank yo…"
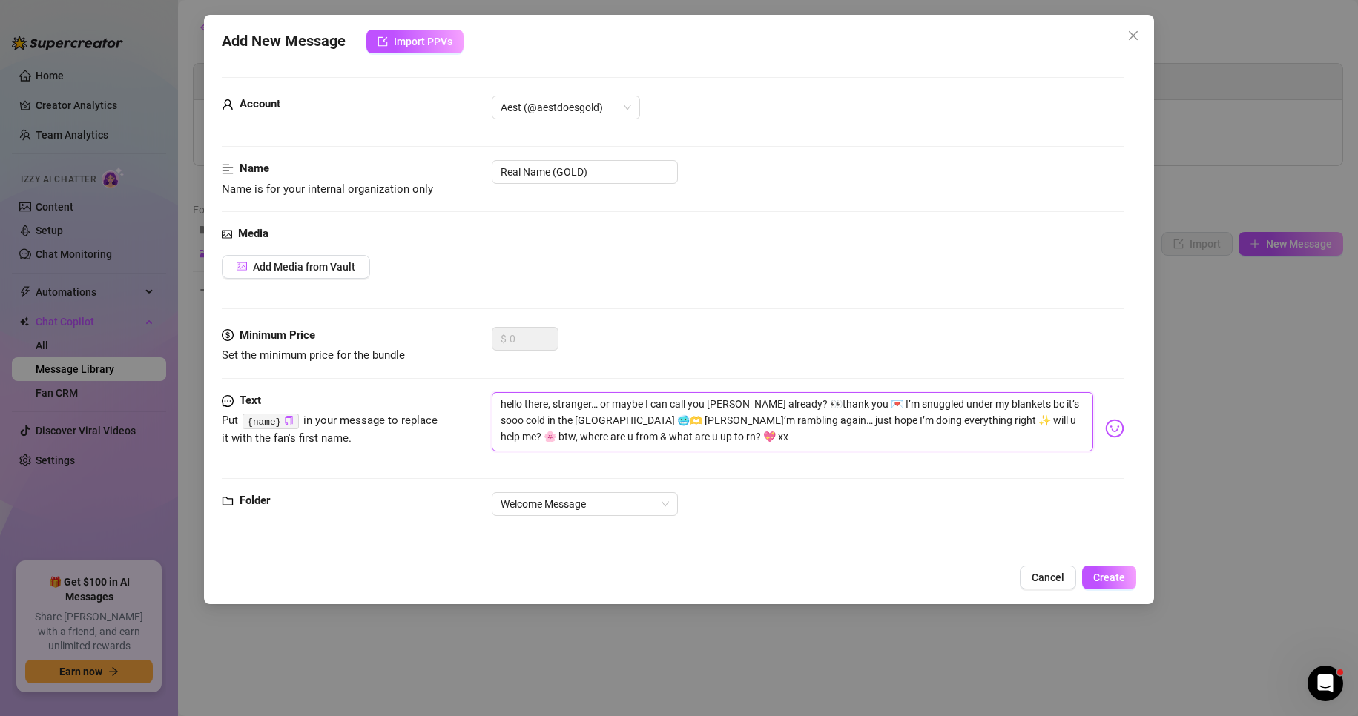
type textarea "hello there, stranger… or maybe I can call you [PERSON_NAME] already? 👀thank yo…"
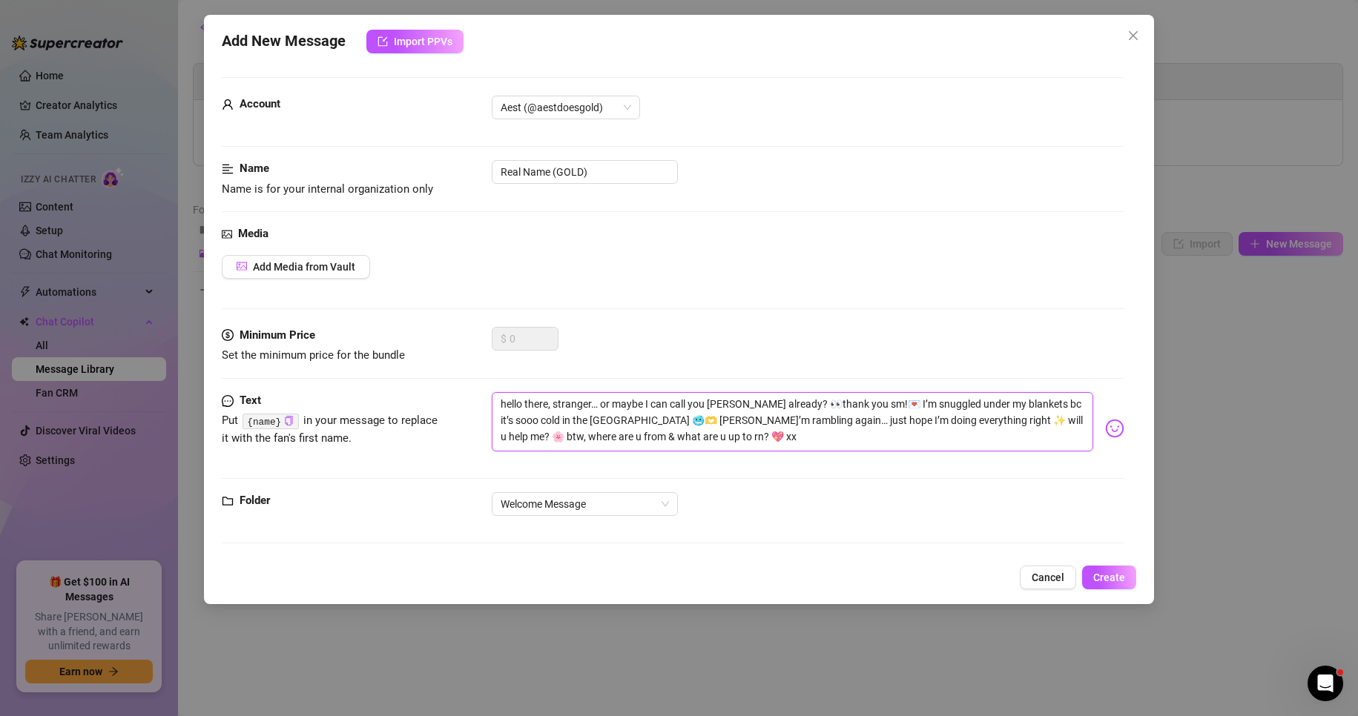
type textarea "hello there, stranger… or maybe I can call you [PERSON_NAME] already? 👀thank yo…"
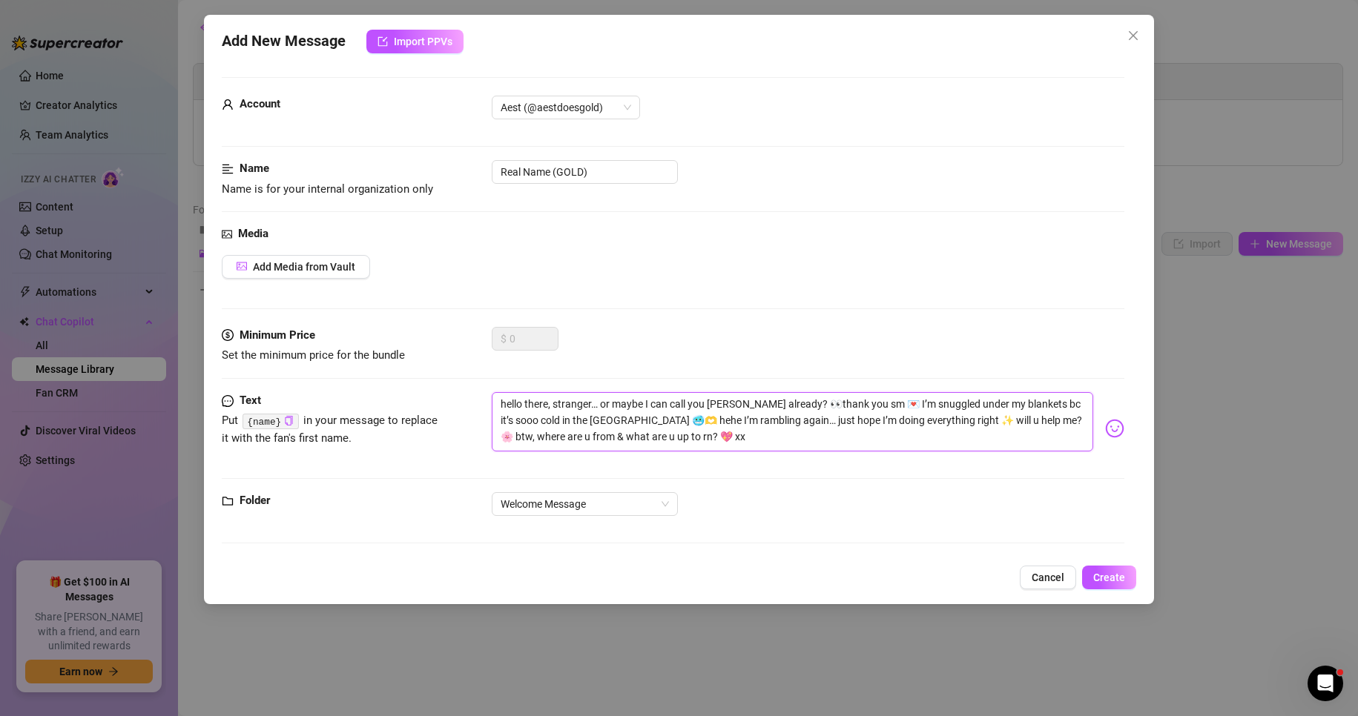
type textarea "hello there, stranger… or maybe I can call you [PERSON_NAME] already? 👀thank yo…"
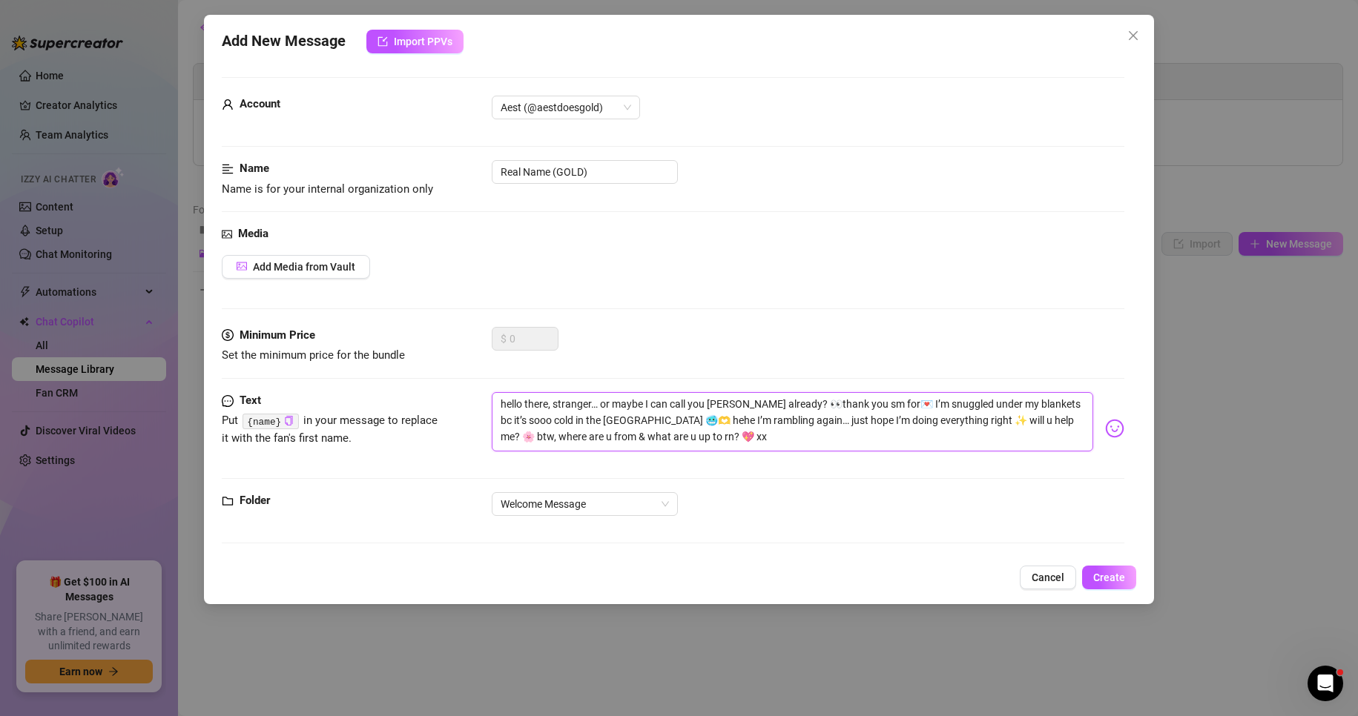
type textarea "hello there, stranger… or maybe I can call you [PERSON_NAME] already? 👀thank yo…"
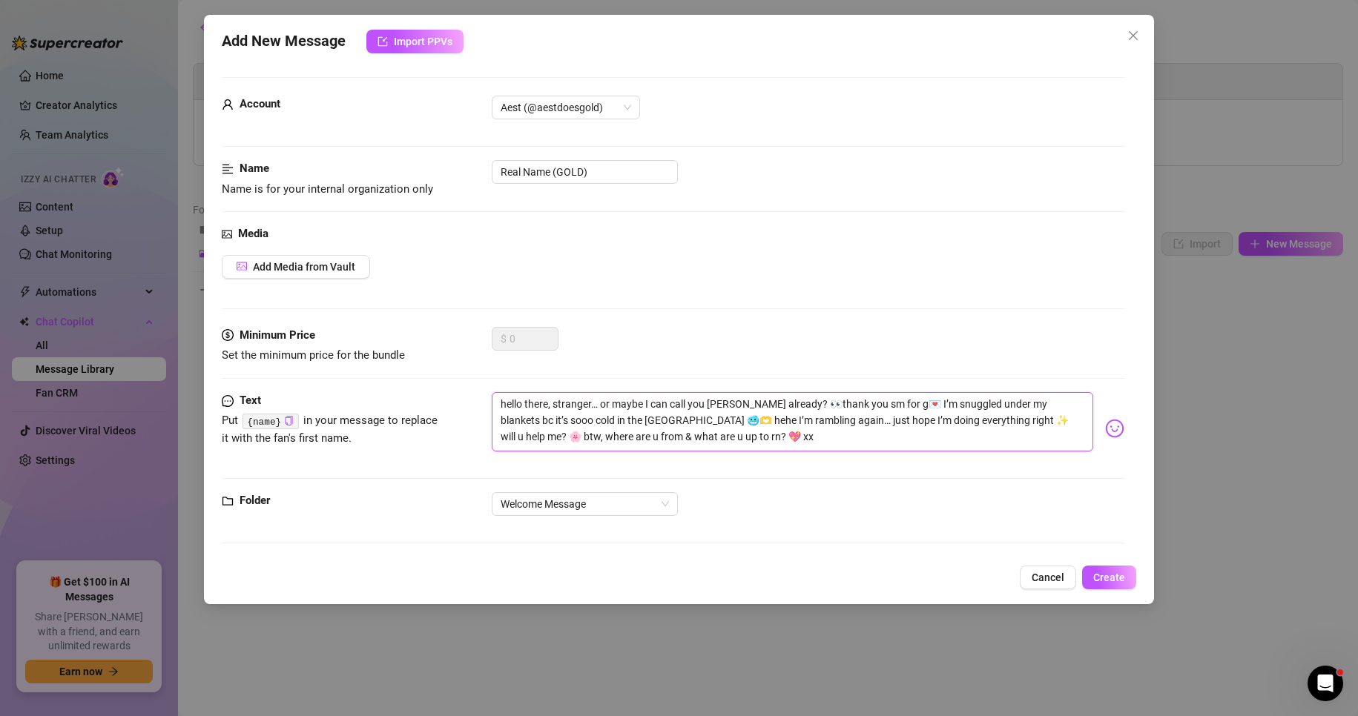
type textarea "hello there, stranger… or maybe I can call you [PERSON_NAME] already? 👀thank yo…"
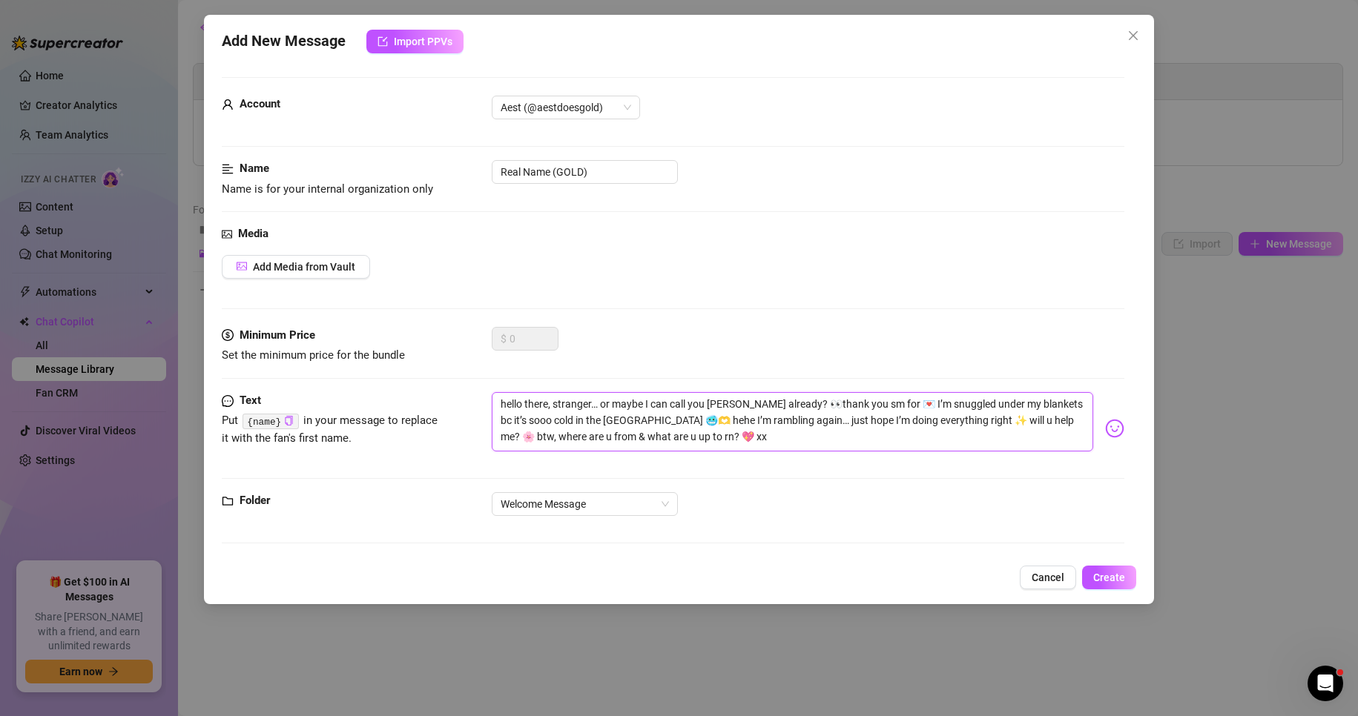
type textarea "hello there, stranger… or maybe I can call you [PERSON_NAME] already? 👀thank yo…"
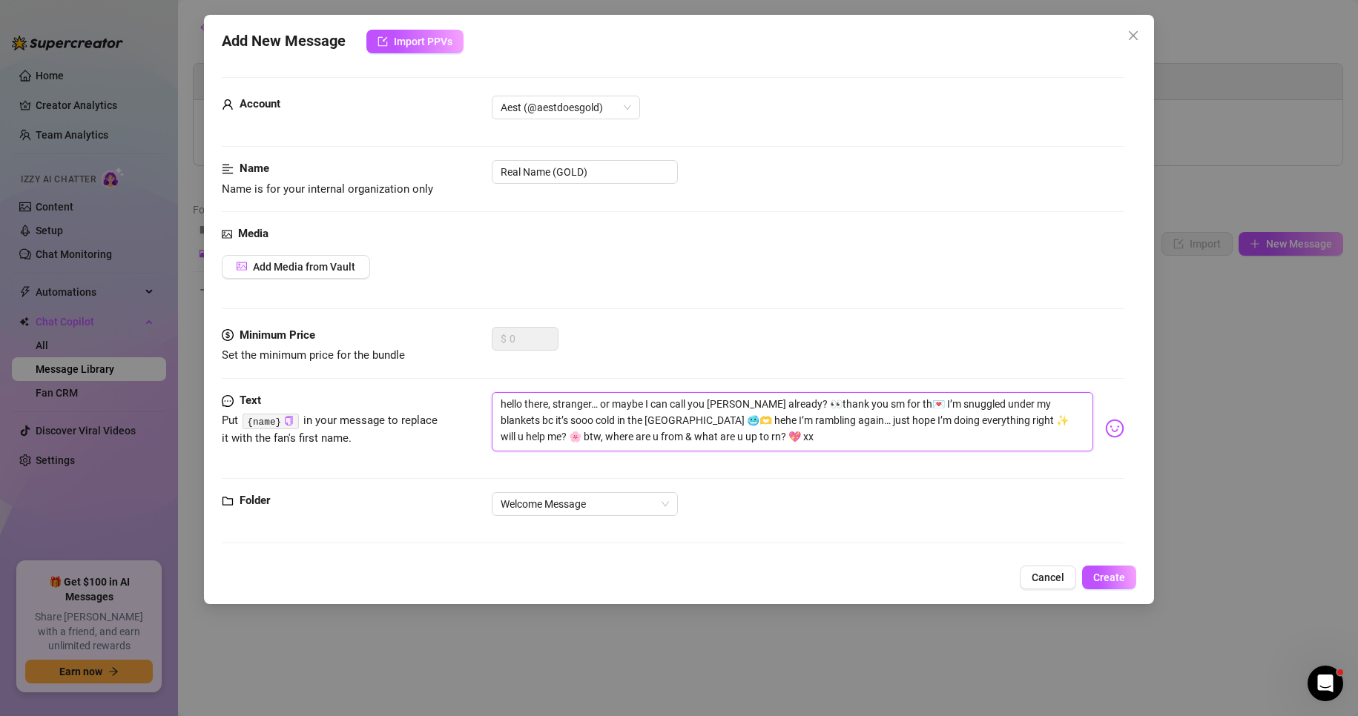
type textarea "hello there, stranger… or maybe I can call you [PERSON_NAME] already? 👀thank yo…"
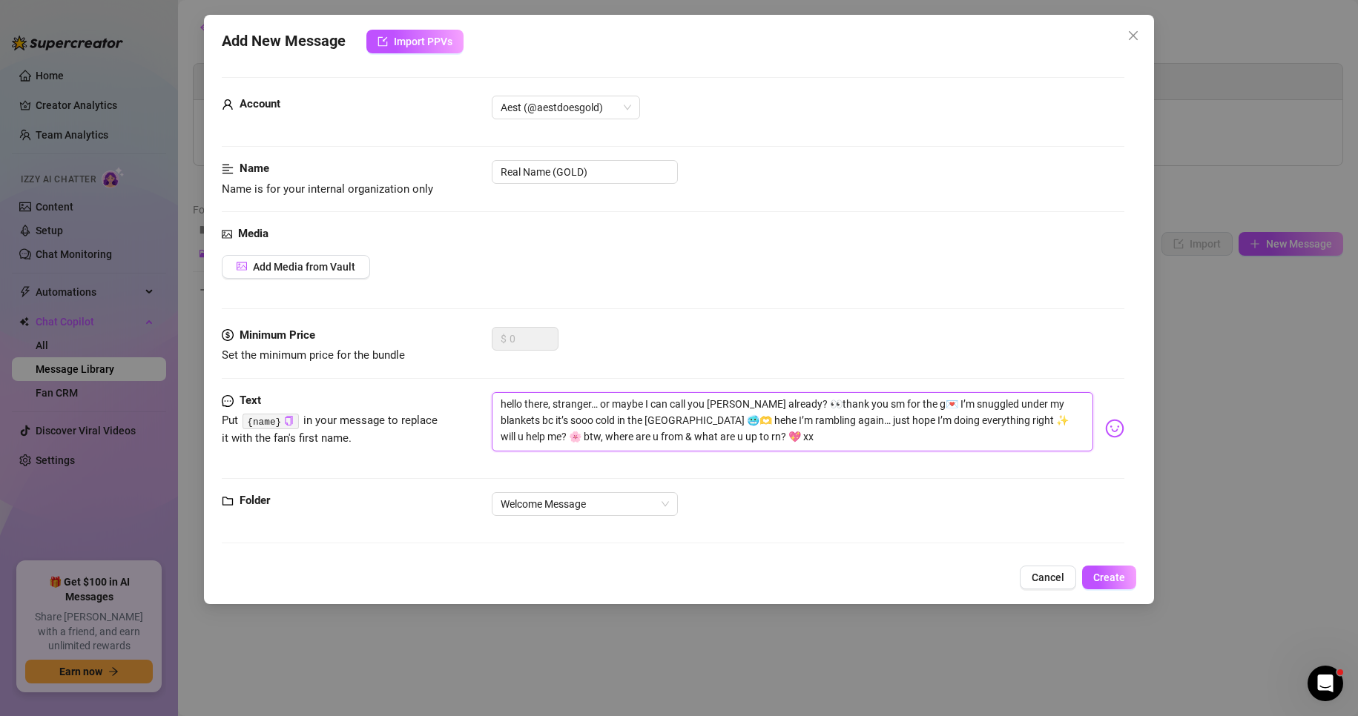
type textarea "hello there, stranger… or maybe I can call you [PERSON_NAME] already? 👀thank yo…"
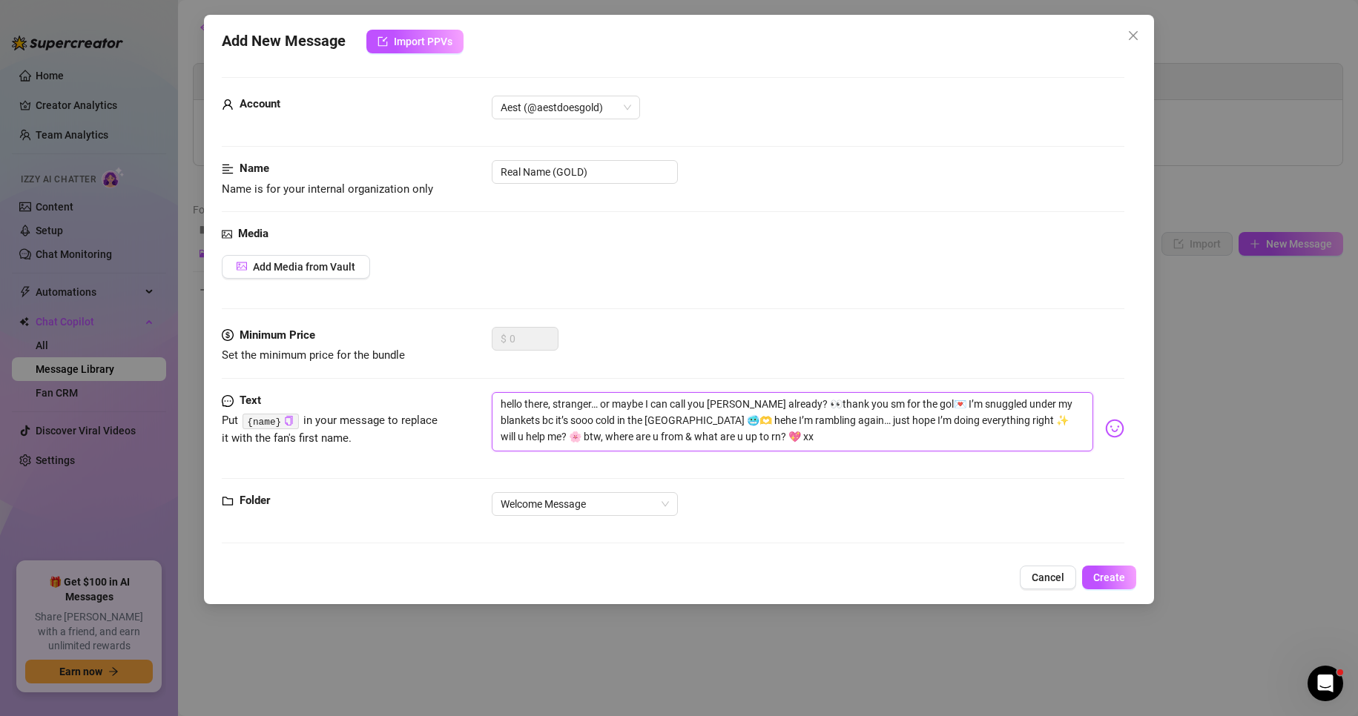
type textarea "hello there, stranger… or maybe I can call you [PERSON_NAME] already? 👀thank yo…"
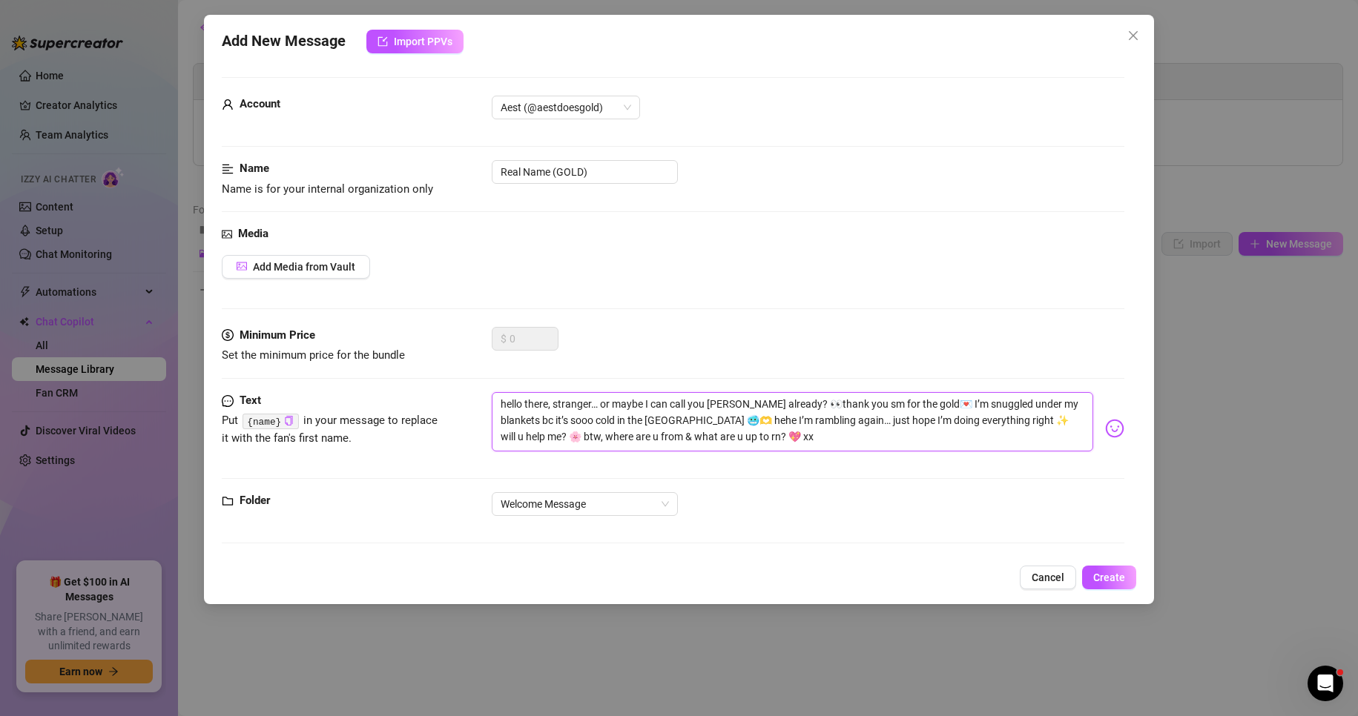
type textarea "hello there, stranger… or maybe I can call you [PERSON_NAME] already? 👀thank yo…"
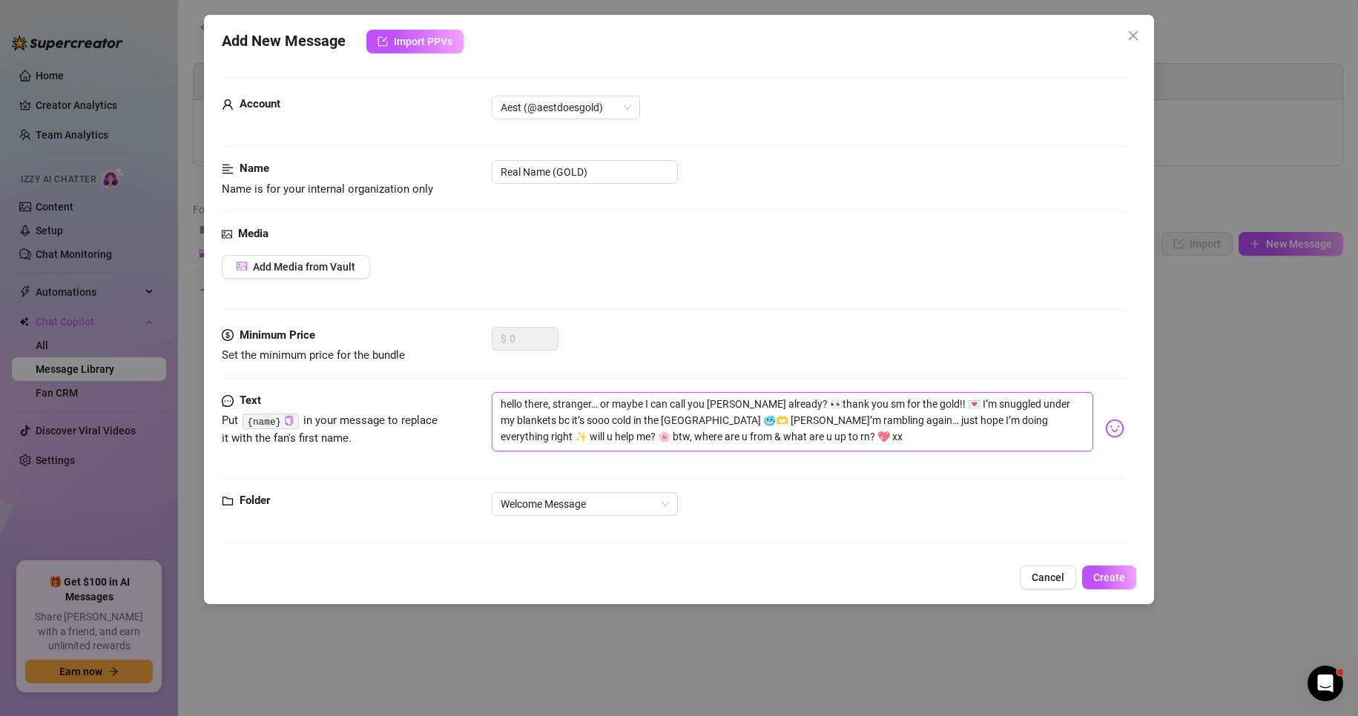
type textarea "hello there, stranger… or maybe I can call you [PERSON_NAME] already? 👀thank yo…"
drag, startPoint x: 1135, startPoint y: 562, endPoint x: 1107, endPoint y: 581, distance: 33.5
click at [1129, 569] on div "Add New Message Import PPVs Account Aest (@aestdoesgold) Name Name is for your …" at bounding box center [679, 310] width 951 height 590
click at [1107, 581] on span "Create" at bounding box center [1109, 578] width 32 height 12
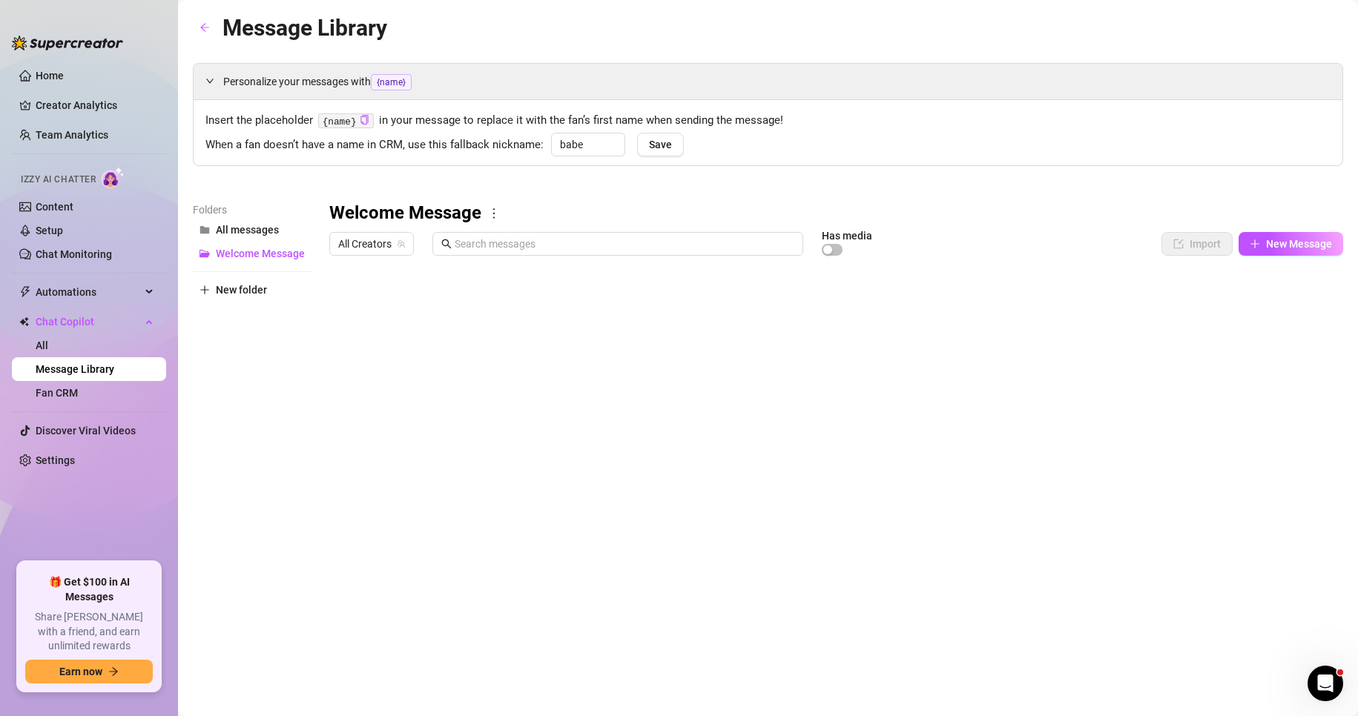
click at [1058, 369] on div at bounding box center [836, 428] width 1014 height 331
drag, startPoint x: 1022, startPoint y: 380, endPoint x: 1030, endPoint y: 376, distance: 9.0
click at [1022, 379] on div at bounding box center [836, 428] width 1014 height 331
click at [1042, 368] on div at bounding box center [836, 428] width 1014 height 331
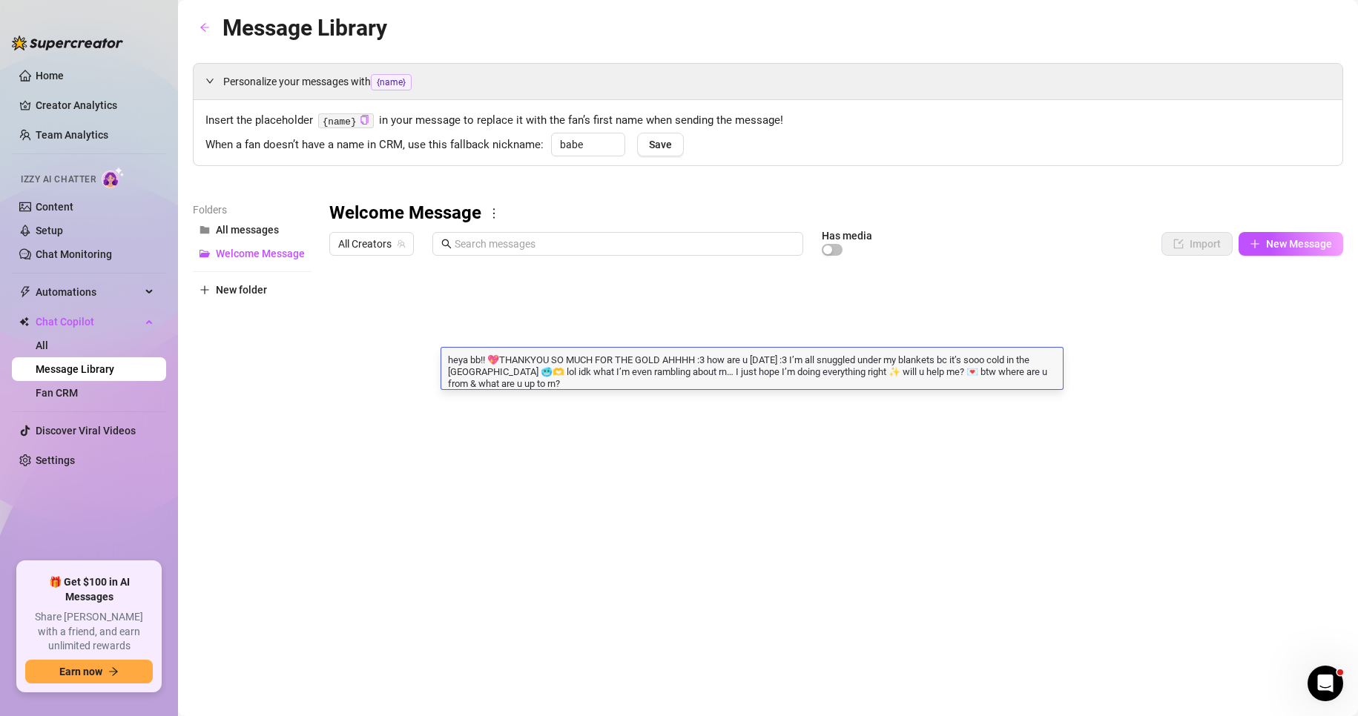
click at [1042, 368] on textarea "heya bb!! 💖THANKYOU SO MUCH FOR THE GOLD AHHHH :3 how are u [DATE] :3 I’m all s…" at bounding box center [752, 370] width 622 height 37
click at [938, 386] on textarea "heya bb!! 💖THANKYOU SO MUCH FOR THE GOLD AHHHH :3 how are u [DATE] :3 I’m all s…" at bounding box center [752, 370] width 622 height 37
click at [934, 382] on textarea "heya bb!! 💖THANKYOU SO MUCH FOR THE GOLD AHHHH :3 how are u [DATE] :3 I’m all s…" at bounding box center [752, 370] width 622 height 37
type textarea "heya bb!! 💖THANKYOU SO MUCH FOR THE GOLD AHHHH :3 how are u [DATE] :3 I’m all s…"
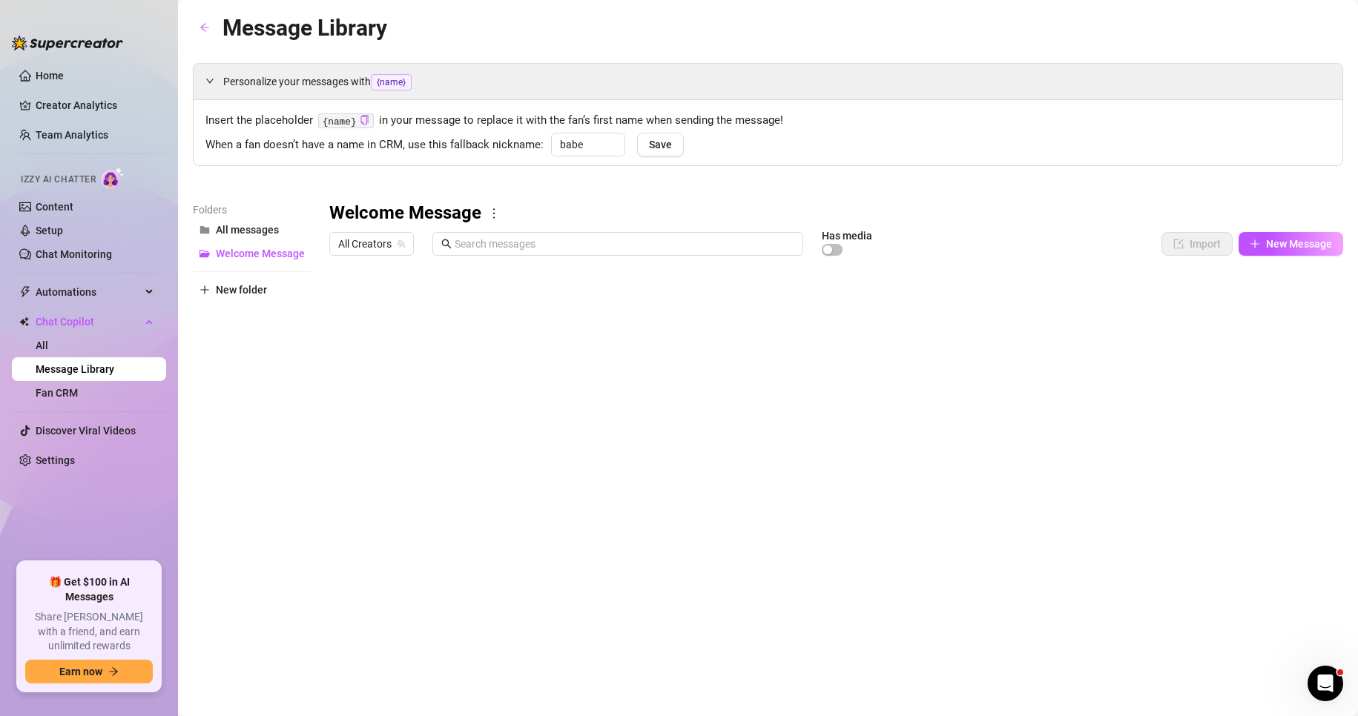
click at [958, 401] on div at bounding box center [836, 428] width 1014 height 331
click at [1044, 401] on div at bounding box center [836, 428] width 1014 height 331
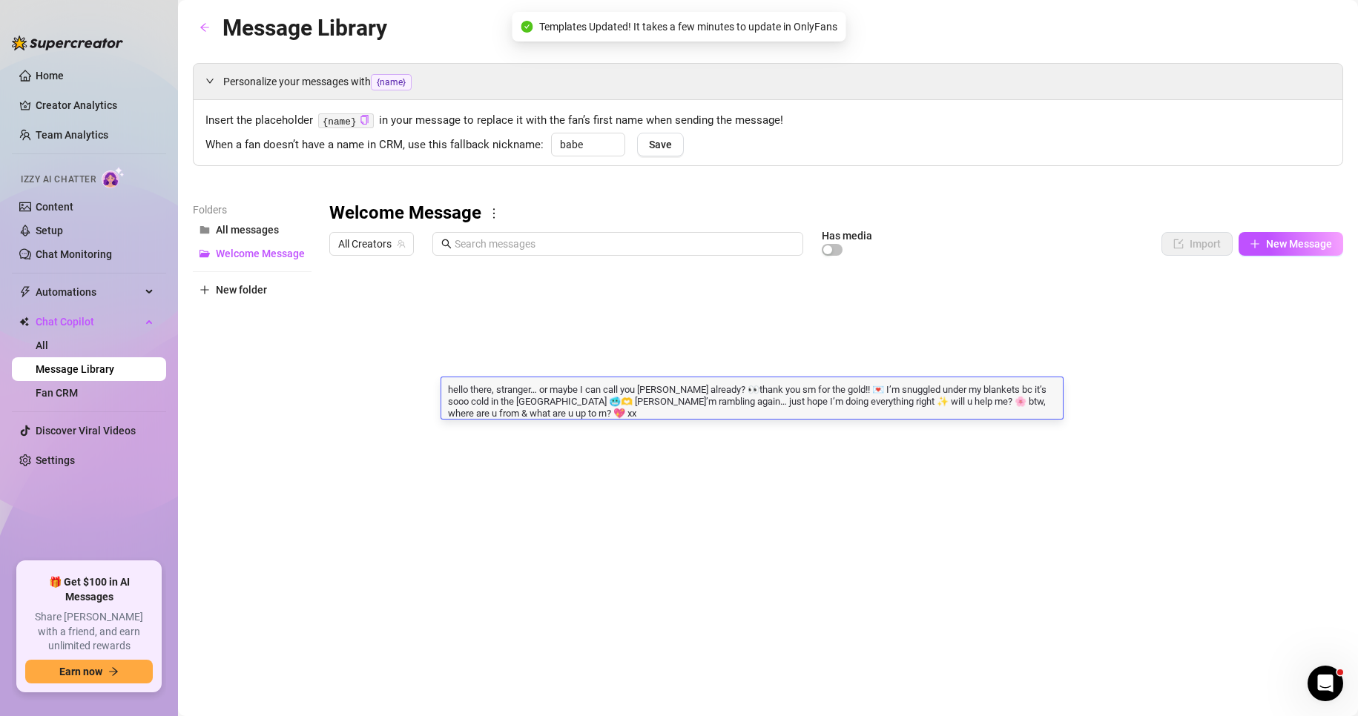
click at [1050, 401] on textarea "hello there, stranger… or maybe I can call you [PERSON_NAME] already? 👀thank yo…" at bounding box center [752, 400] width 622 height 37
click at [1040, 406] on textarea "hello there, stranger… or maybe I can call you [PERSON_NAME] already? 👀thank yo…" at bounding box center [752, 400] width 622 height 37
click at [872, 332] on div at bounding box center [836, 428] width 1014 height 331
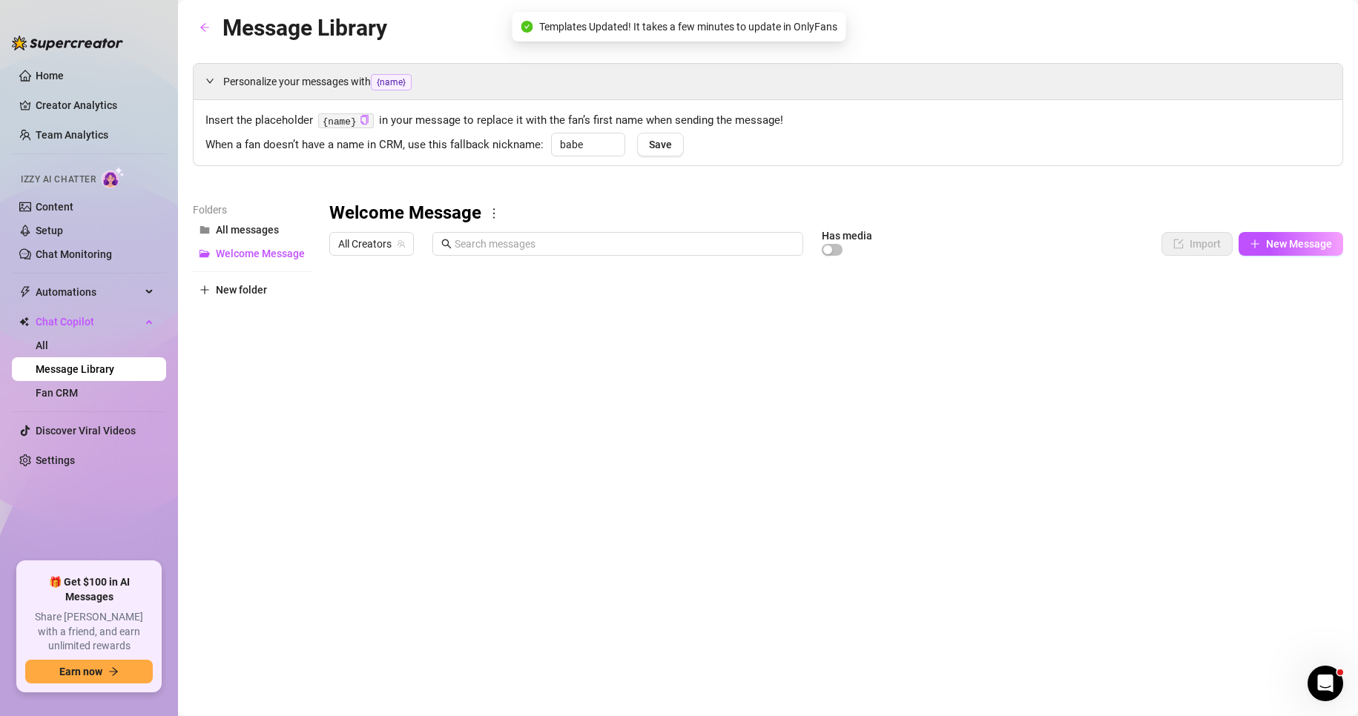
click at [856, 308] on div at bounding box center [836, 428] width 1014 height 331
